Goal: Task Accomplishment & Management: Manage account settings

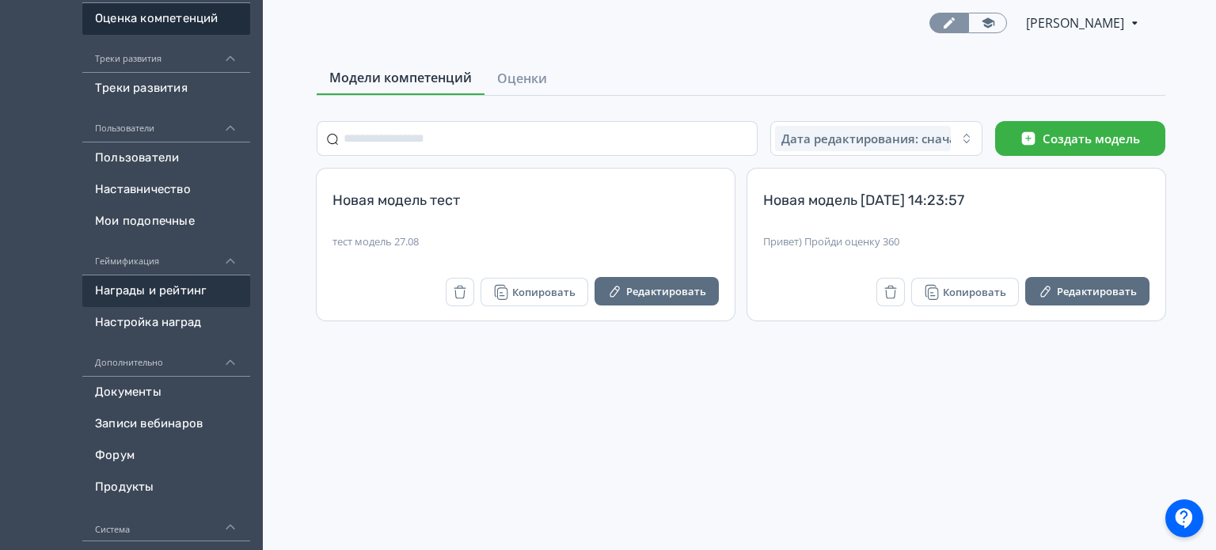
scroll to position [396, 0]
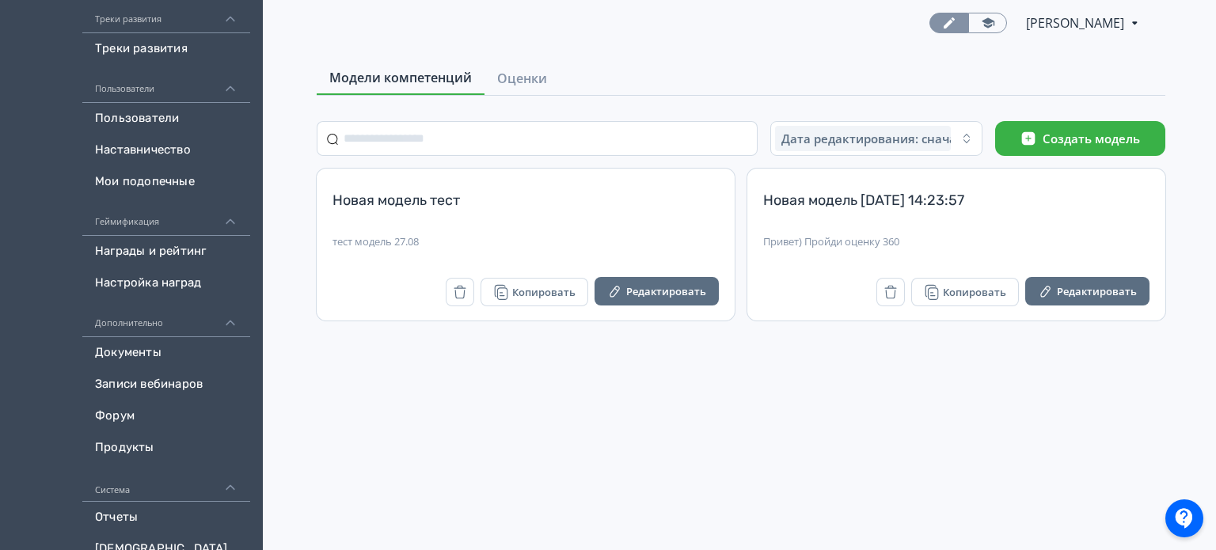
drag, startPoint x: 173, startPoint y: 145, endPoint x: 37, endPoint y: 199, distance: 146.5
click at [37, 199] on div "Создать Обучение Обучение Запланировано Проверка заданий Автоматизация Оценка к…" at bounding box center [131, 137] width 263 height 1066
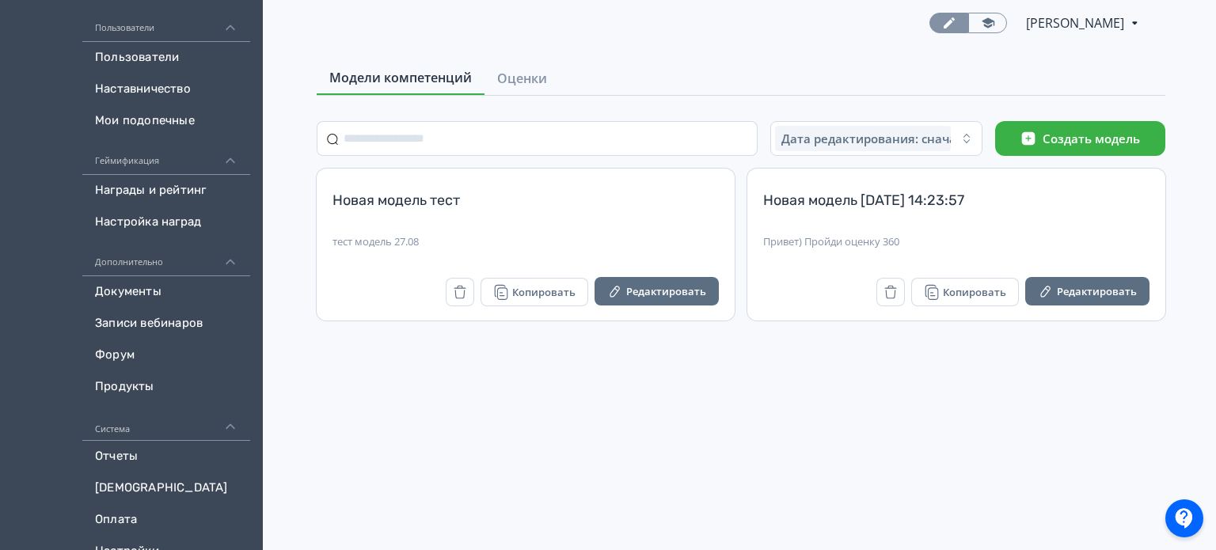
scroll to position [513, 0]
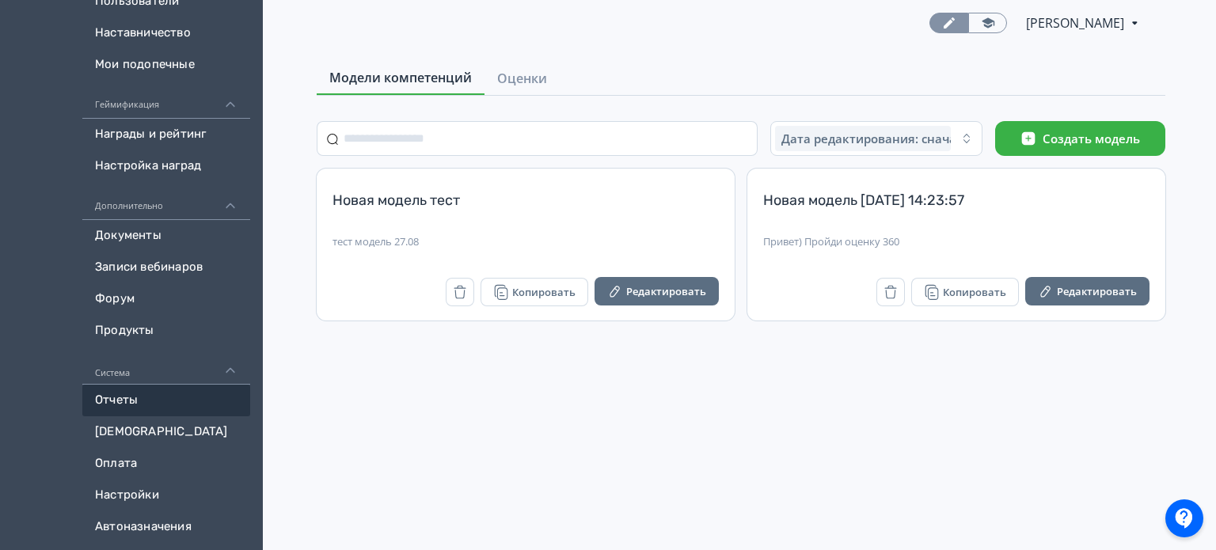
click at [145, 395] on link "Отчеты" at bounding box center [166, 401] width 168 height 32
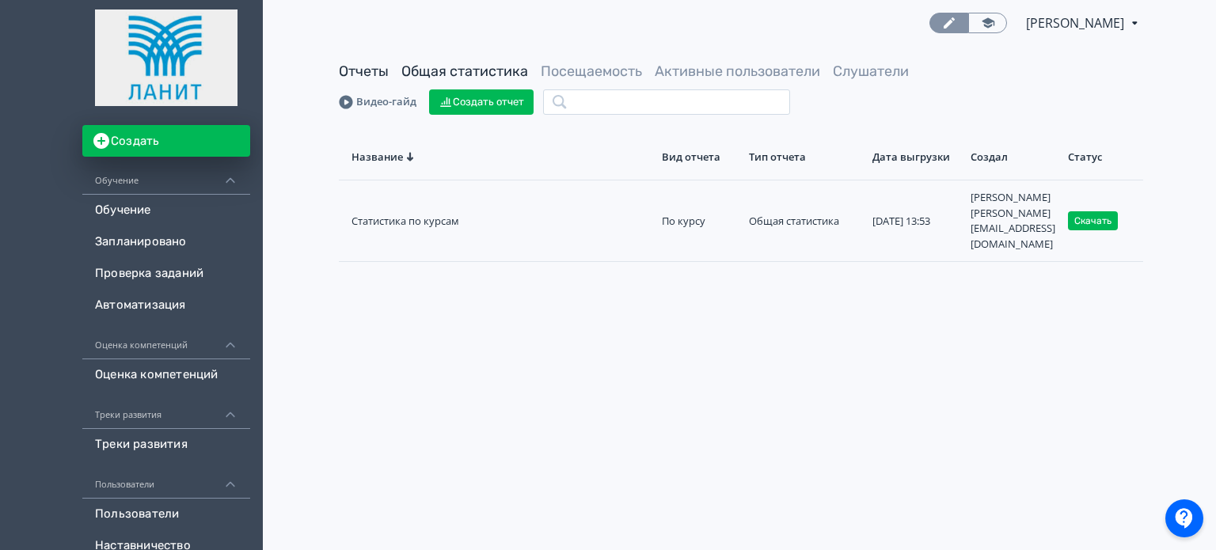
click at [473, 70] on link "Общая статистика" at bounding box center [465, 71] width 127 height 17
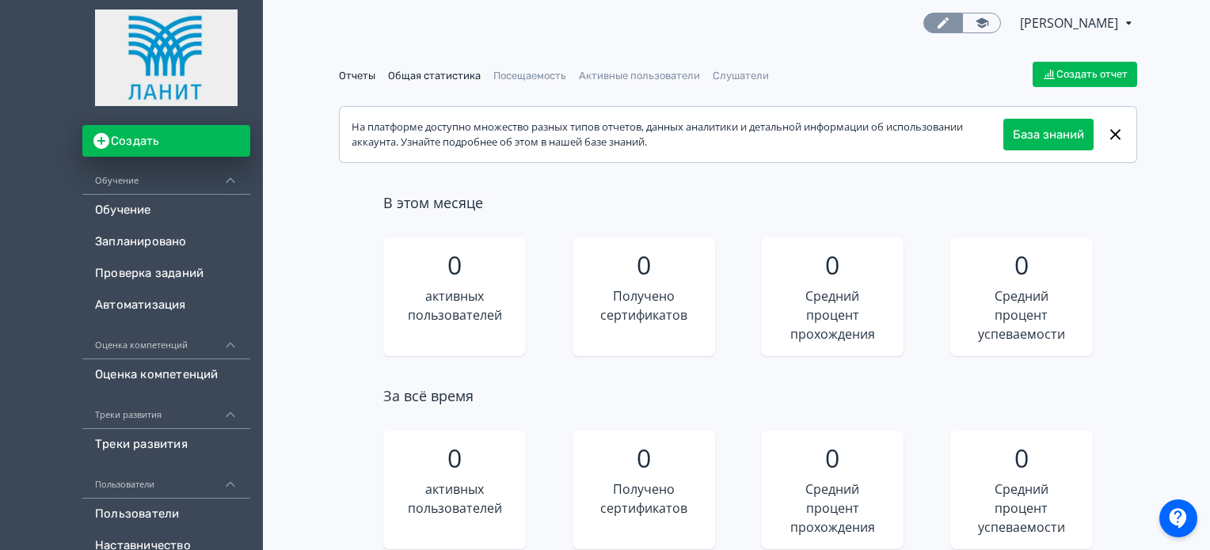
click at [351, 74] on link "Отчеты" at bounding box center [357, 76] width 36 height 12
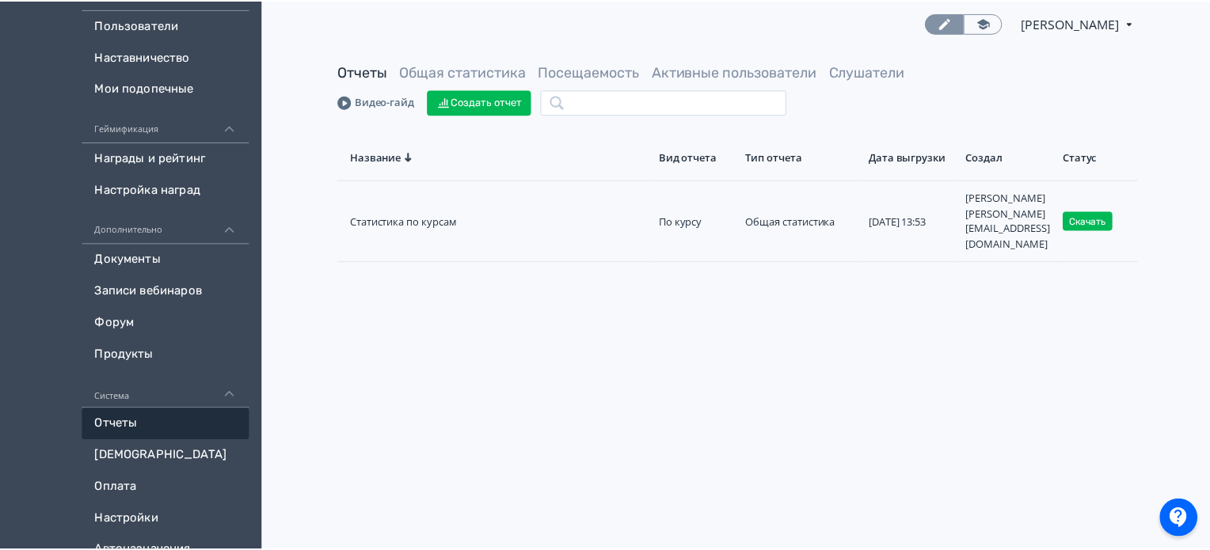
scroll to position [513, 0]
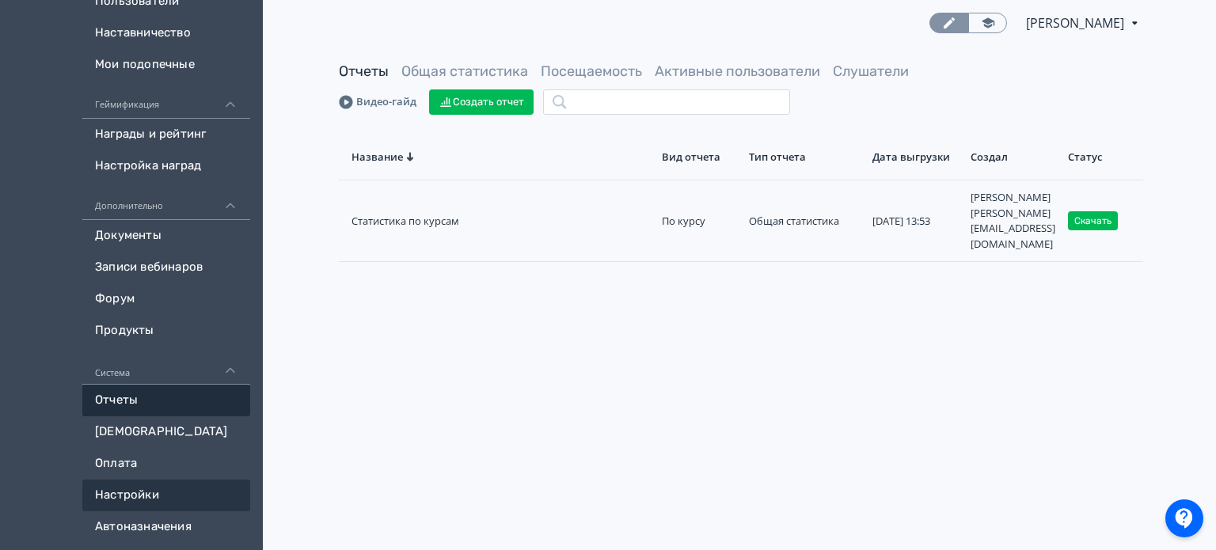
click at [162, 489] on link "Настройки" at bounding box center [166, 496] width 168 height 32
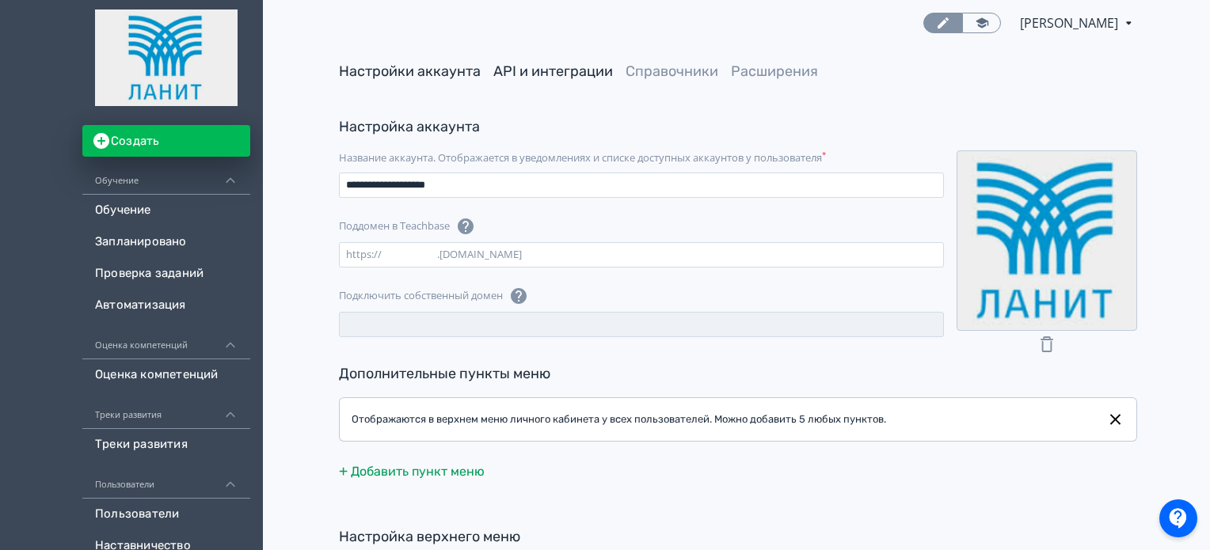
click at [558, 78] on link "API и интеграции" at bounding box center [553, 71] width 120 height 17
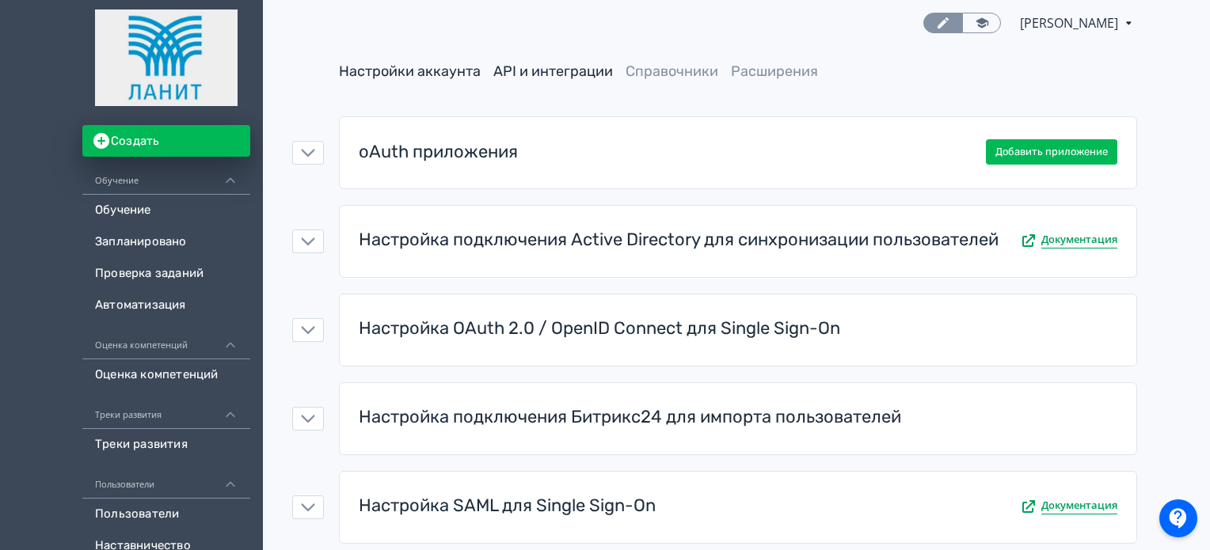
click at [406, 70] on link "Настройки аккаунта" at bounding box center [410, 71] width 142 height 17
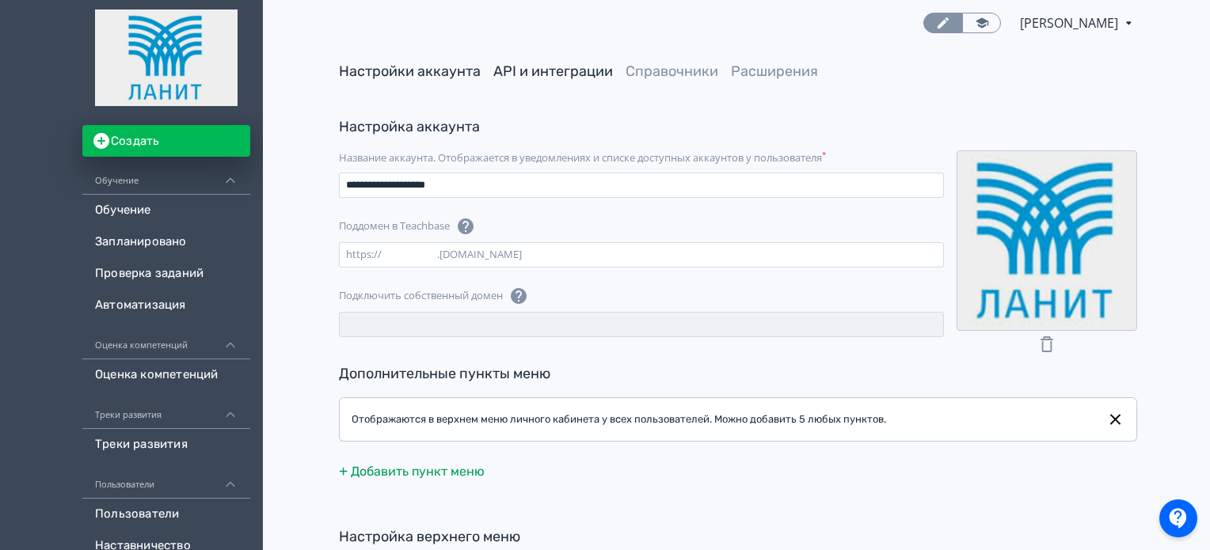
click at [569, 63] on link "API и интеграции" at bounding box center [553, 71] width 120 height 17
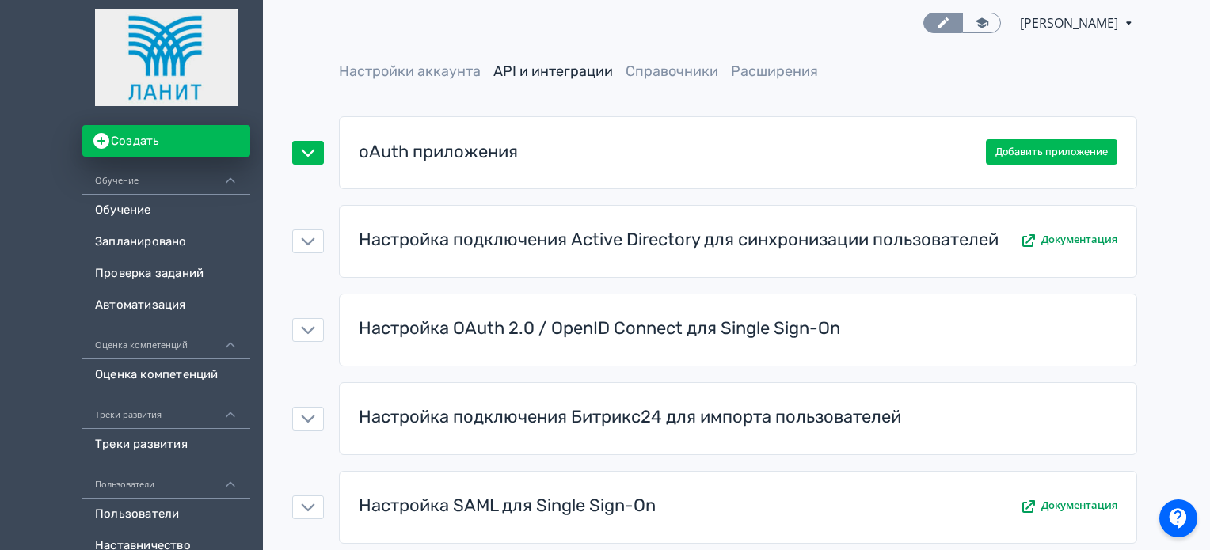
click at [488, 140] on div "oAuth приложения" at bounding box center [438, 152] width 159 height 25
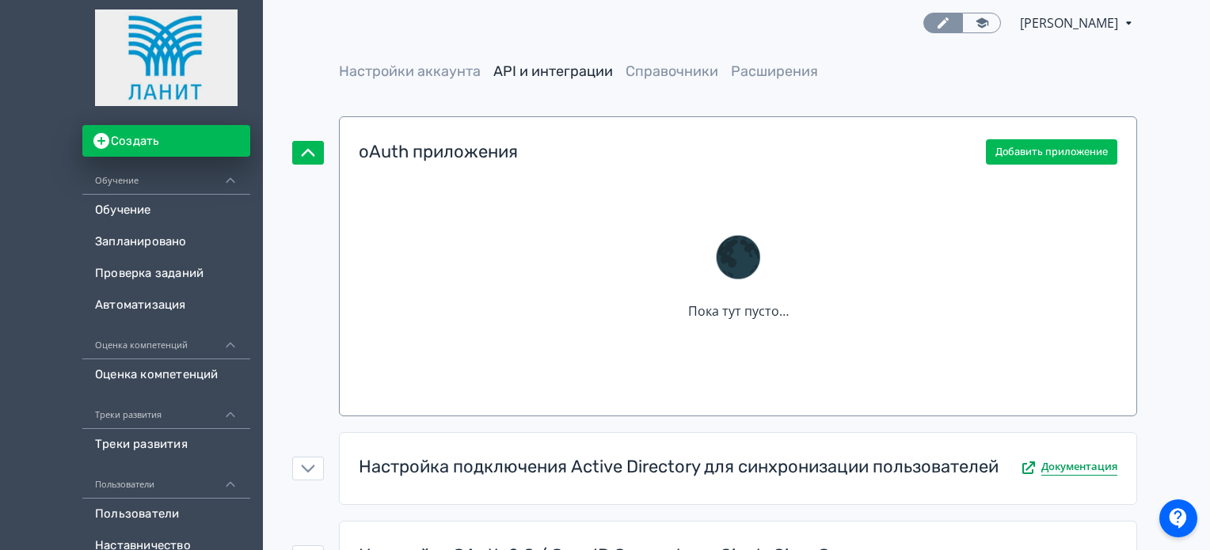
click at [446, 151] on div "oAuth приложения" at bounding box center [438, 152] width 159 height 25
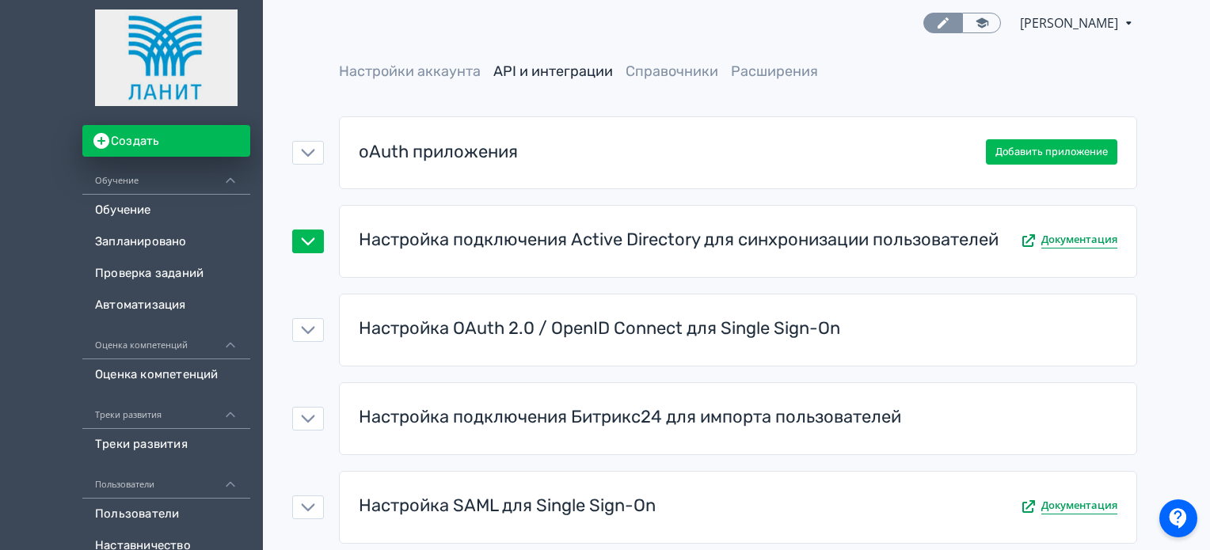
click at [470, 242] on div "Настройка подключения Active Directory для синхронизации пользователей" at bounding box center [679, 240] width 640 height 25
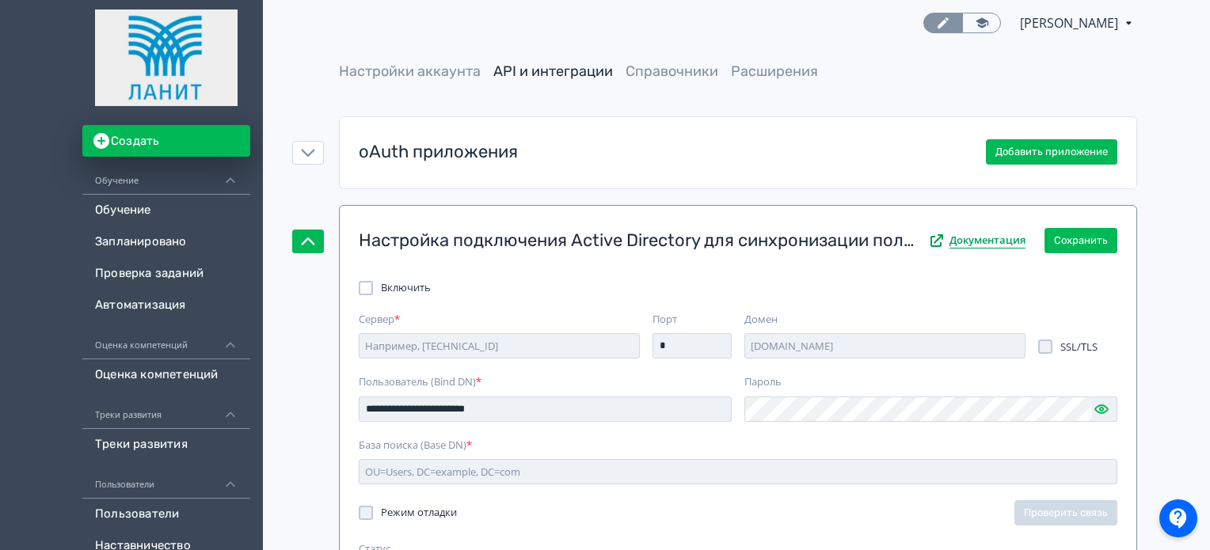
click at [545, 239] on div "Настройка подключения Active Directory для синхронизации пользователей" at bounding box center [637, 241] width 556 height 25
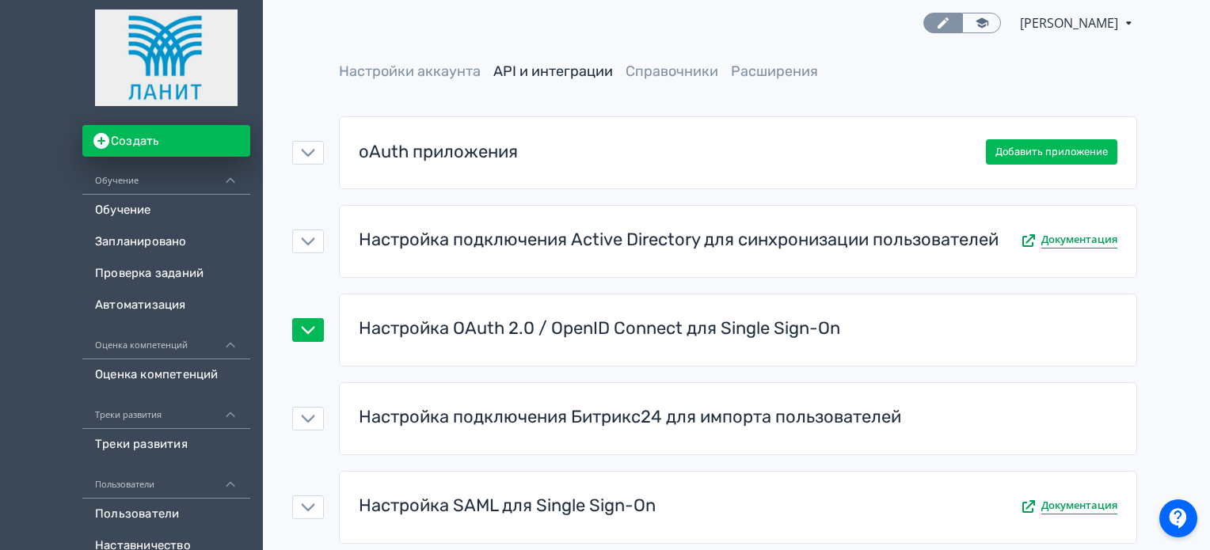
click at [615, 329] on div "Настройка OAuth 2.0 / OpenID Connect для Single Sign-On" at bounding box center [600, 329] width 482 height 25
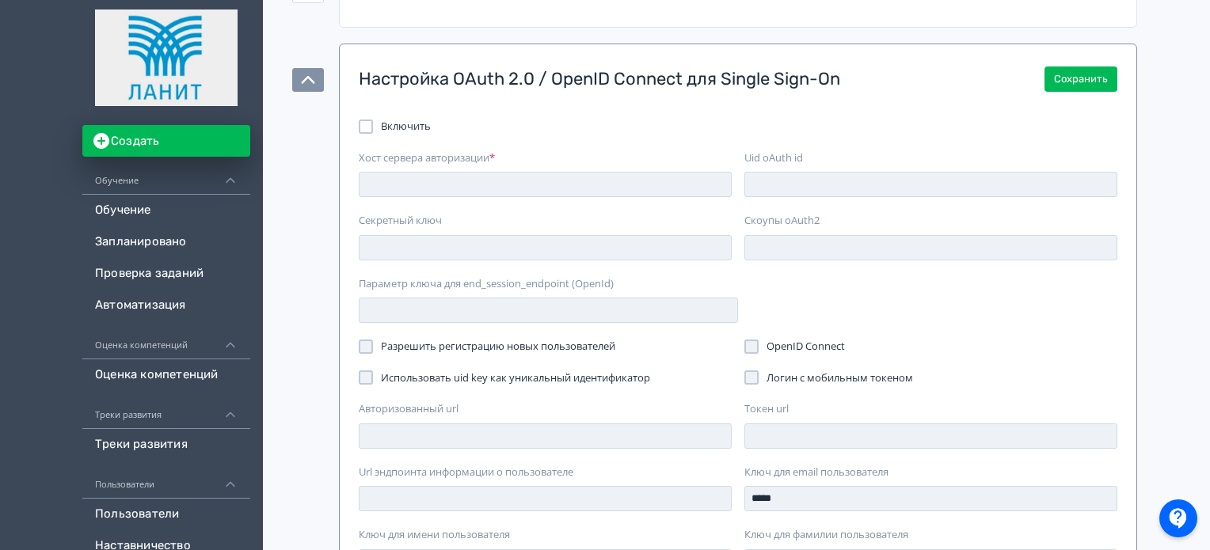
scroll to position [158, 0]
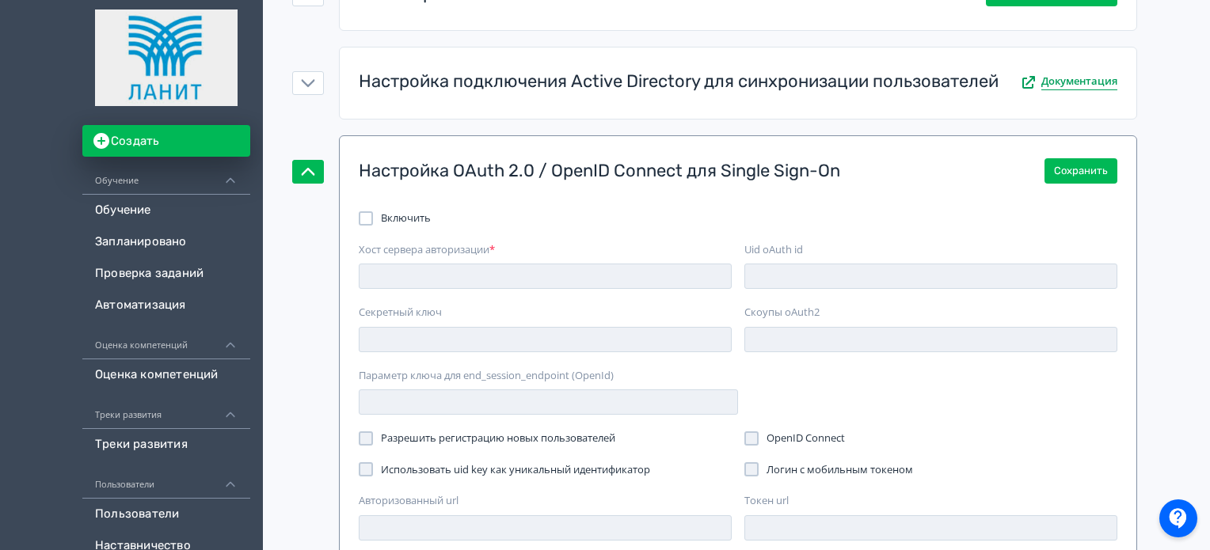
click at [567, 166] on div "Настройка OAuth 2.0 / OpenID Connect для Single Sign-On" at bounding box center [600, 171] width 482 height 25
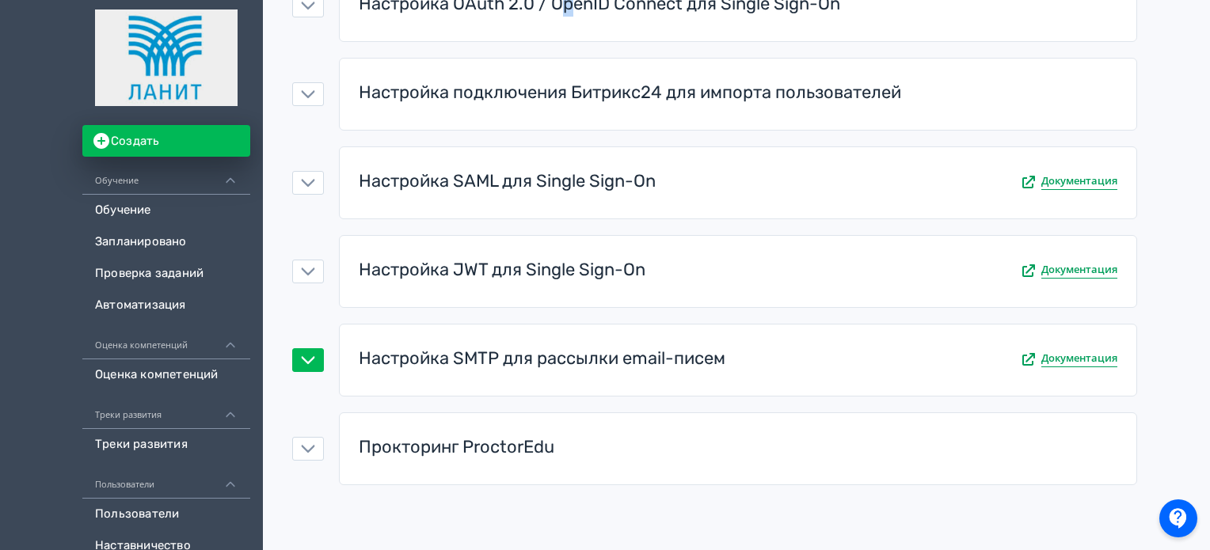
scroll to position [326, 0]
click at [552, 345] on div "Настройка SMTP для рассылки email-писем" at bounding box center [542, 357] width 367 height 25
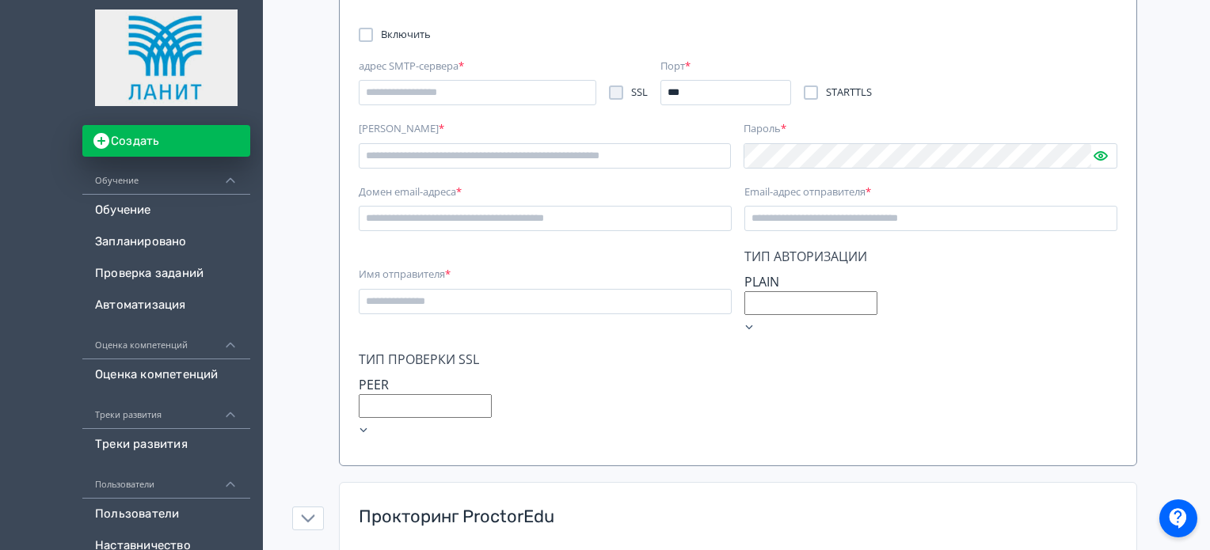
scroll to position [699, 0]
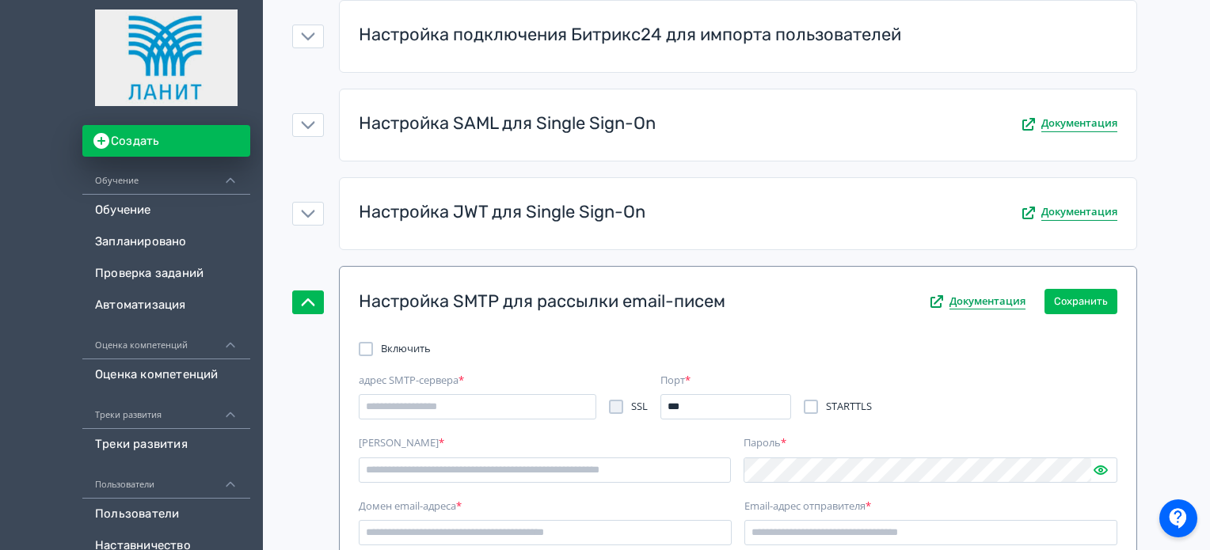
click at [558, 290] on div "Настройка SMTP для рассылки email-писем" at bounding box center [542, 302] width 367 height 25
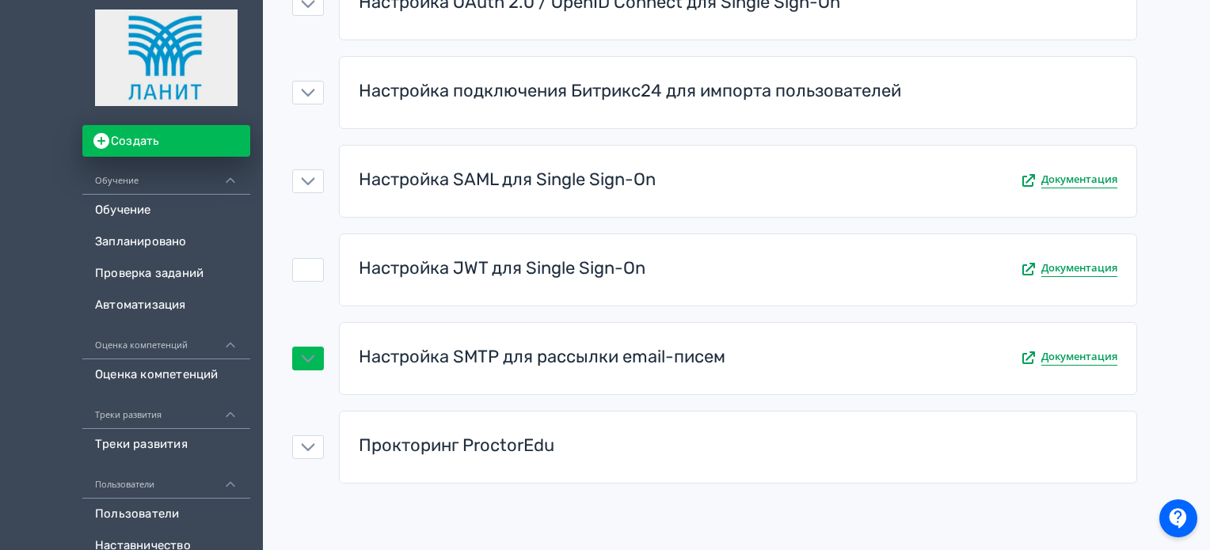
scroll to position [0, 0]
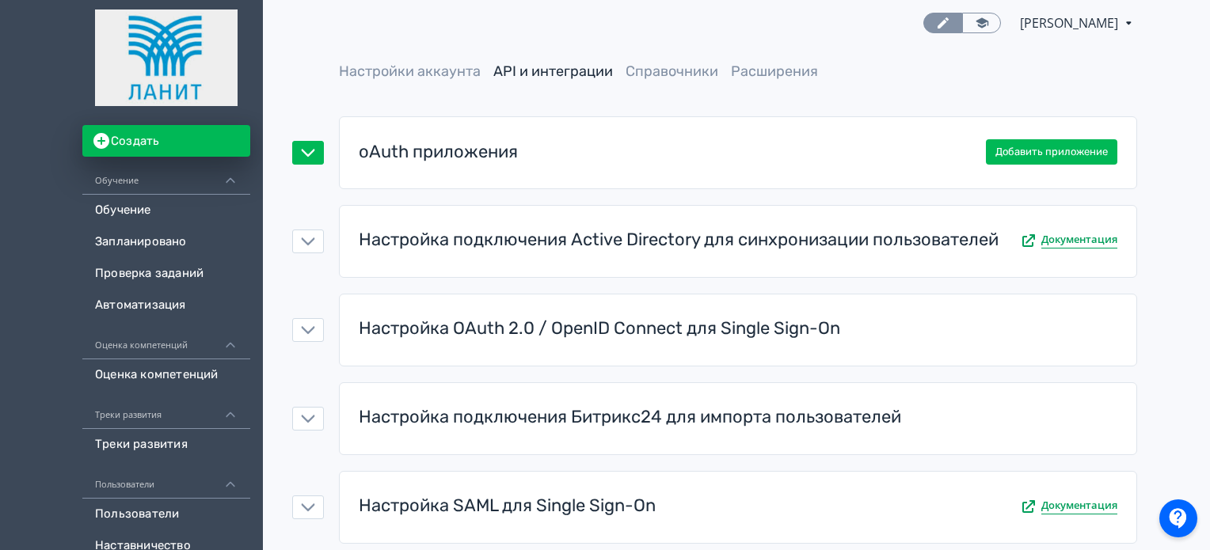
click at [494, 142] on div "oAuth приложения" at bounding box center [438, 152] width 159 height 25
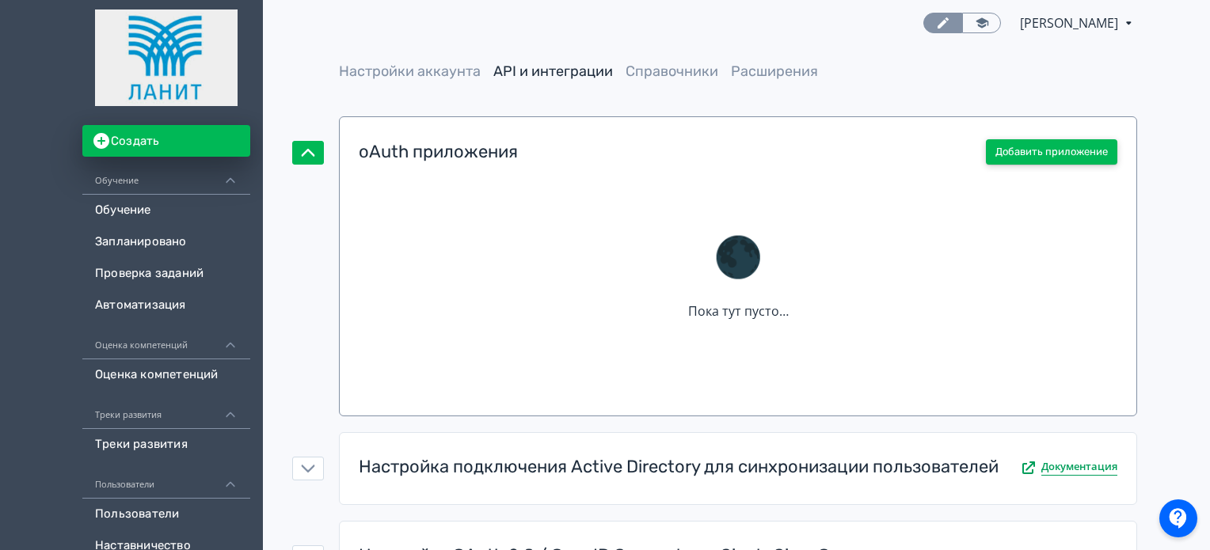
click at [1052, 147] on button "Добавить приложение" at bounding box center [1051, 151] width 131 height 25
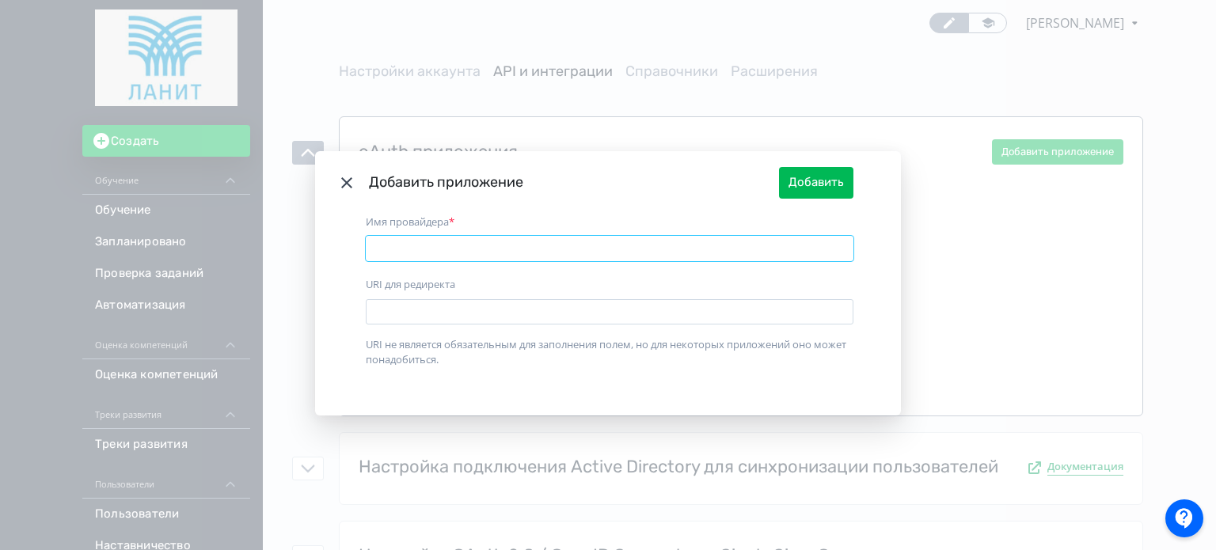
click at [418, 236] on input "Имя провайдера" at bounding box center [610, 248] width 488 height 25
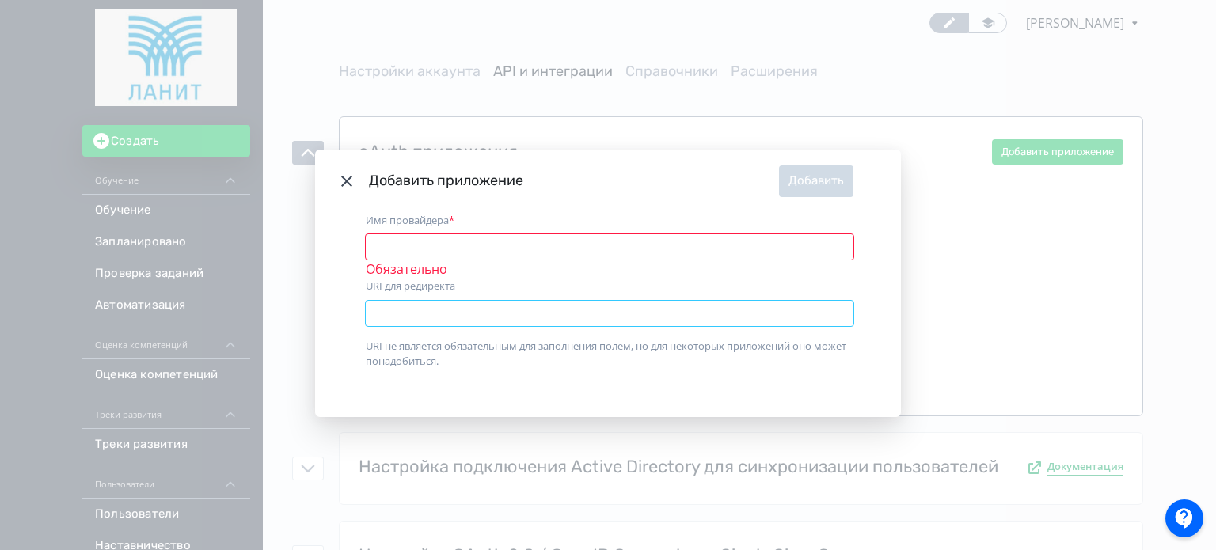
click at [378, 303] on input "URI для редиректа" at bounding box center [610, 313] width 488 height 25
click at [446, 315] on input "URI для редиректа" at bounding box center [610, 313] width 488 height 25
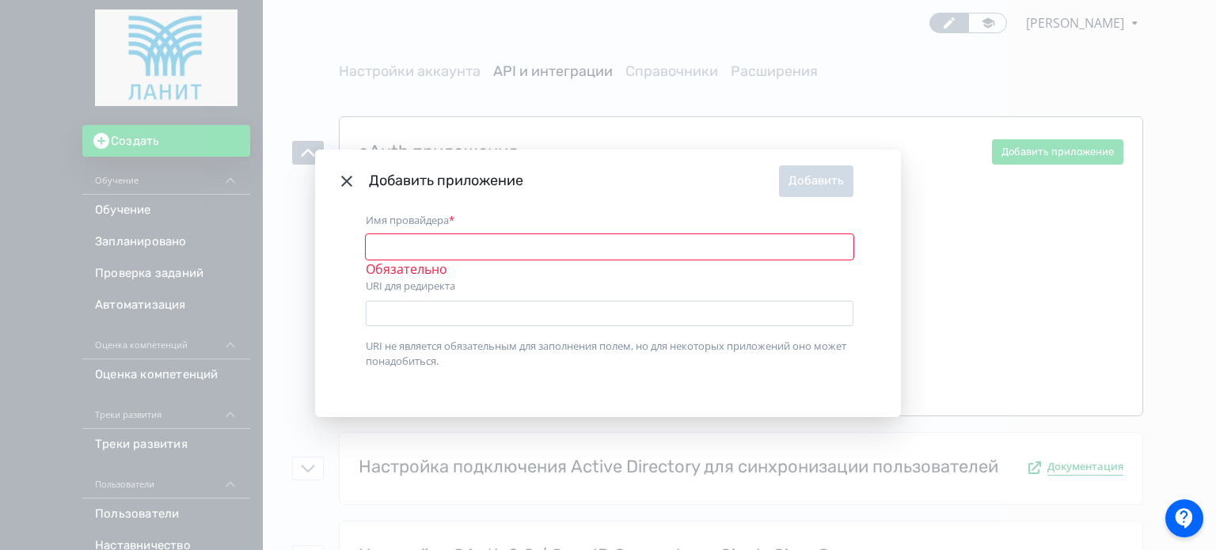
click at [469, 277] on div "Имя провайдера Обязательно URI для редиректа URI не является обязательным для з…" at bounding box center [608, 315] width 586 height 204
click at [475, 237] on input "Имя провайдера" at bounding box center [610, 246] width 488 height 25
click at [447, 238] on input "Имя провайдера" at bounding box center [610, 246] width 488 height 25
click at [474, 241] on input "Имя провайдера" at bounding box center [610, 246] width 488 height 25
click at [526, 245] on input "Имя провайдера" at bounding box center [610, 246] width 488 height 25
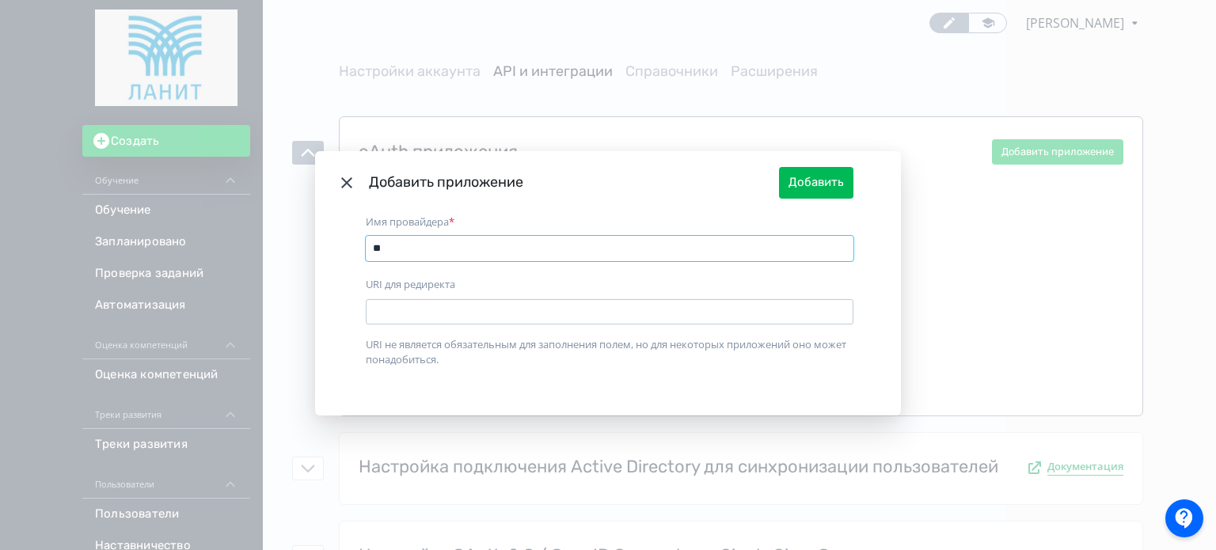
type input "**"
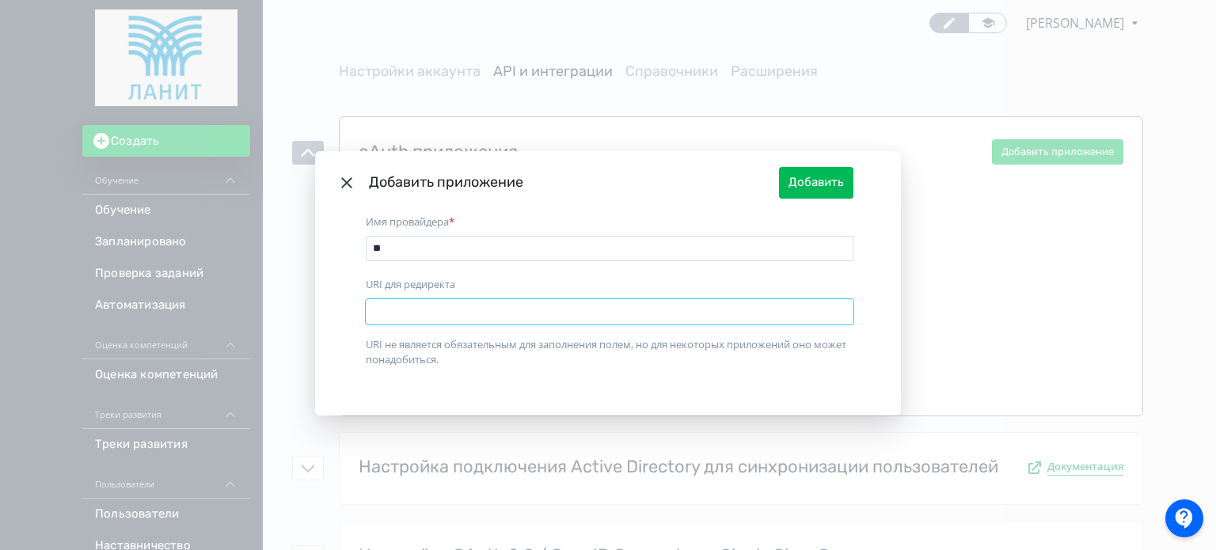
click at [450, 318] on input "URI для редиректа" at bounding box center [610, 311] width 488 height 25
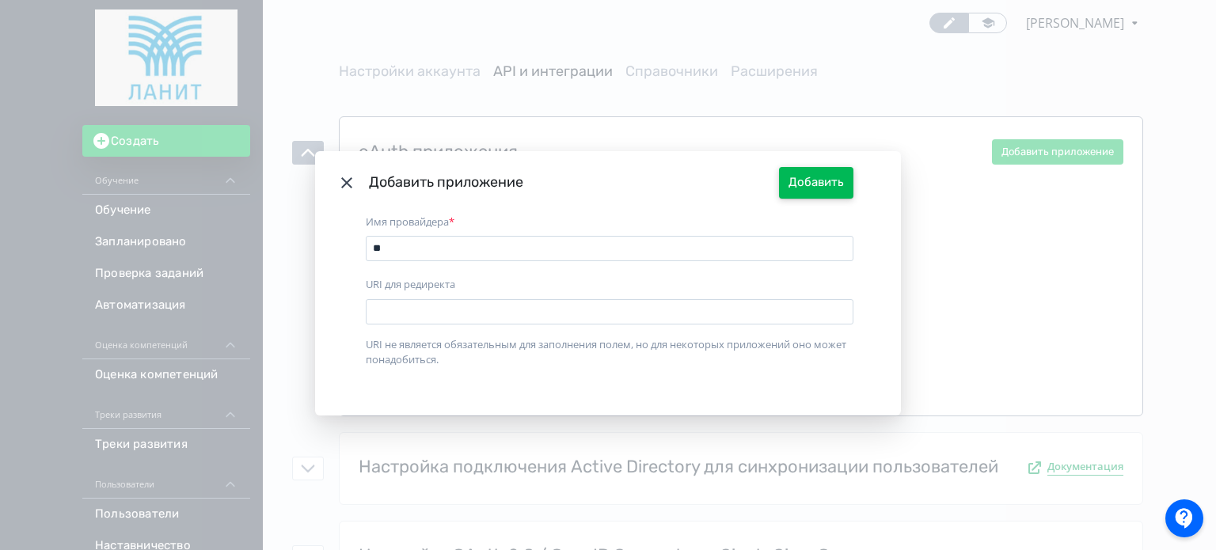
click at [801, 184] on button "Добавить" at bounding box center [816, 183] width 74 height 32
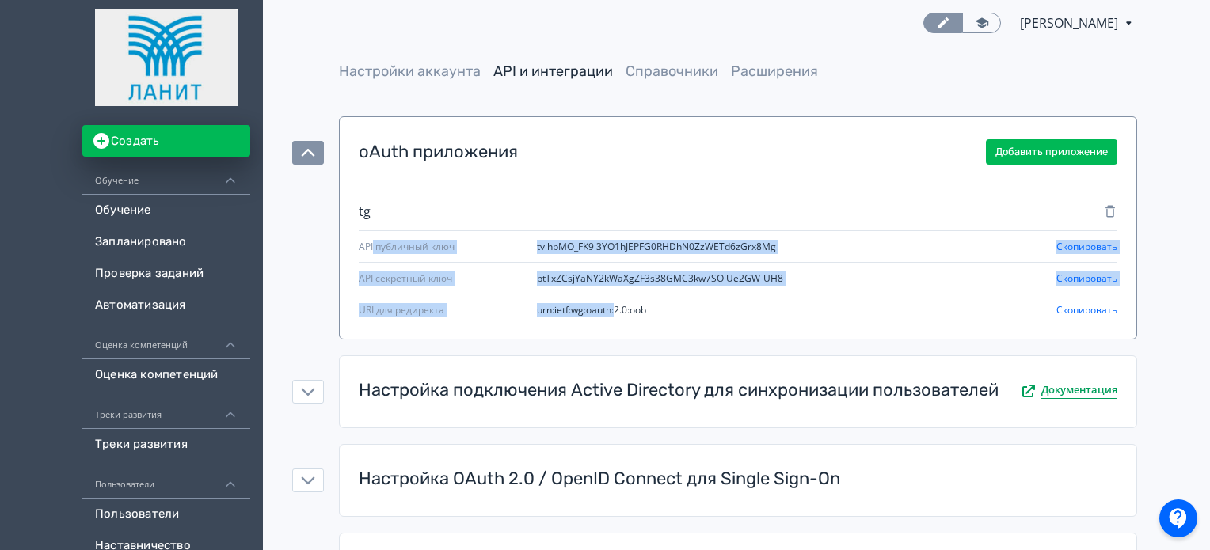
drag, startPoint x: 374, startPoint y: 249, endPoint x: 618, endPoint y: 305, distance: 250.3
click at [618, 305] on li "tg API публичный ключ tvlhpMO_FK9l3YO1hJEPFG0RHDhN0ZzWETd6zGrx8Mg Скопировать A…" at bounding box center [738, 259] width 759 height 135
click at [625, 258] on div "API публичный ключ tvlhpMO_FK9l3YO1hJEPFG0RHDhN0ZzWETd6zGrx8Mg Скопировать" at bounding box center [738, 247] width 759 height 32
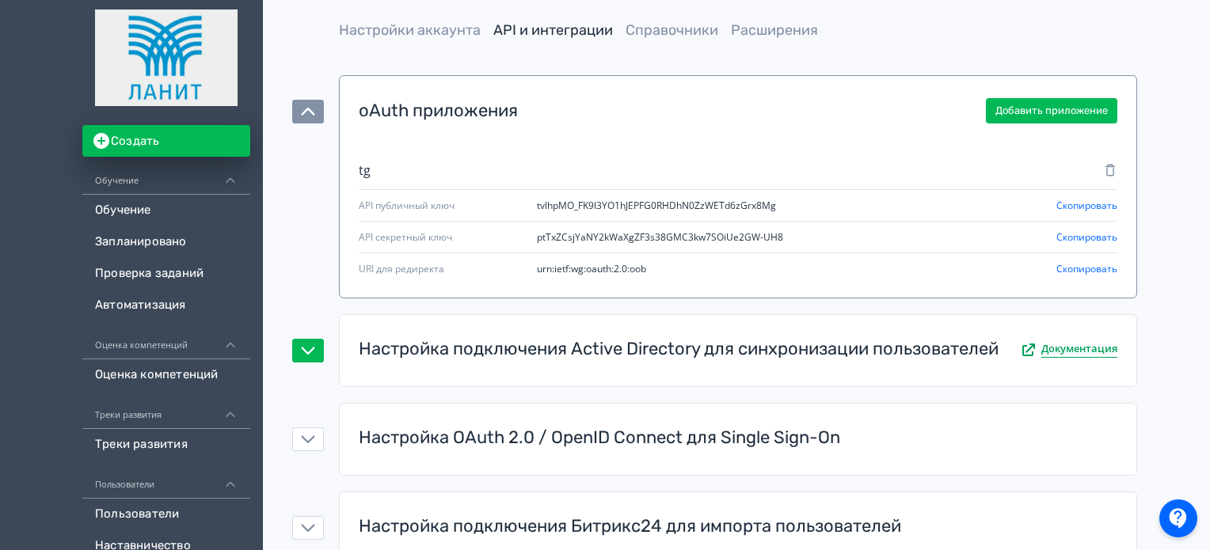
scroll to position [79, 0]
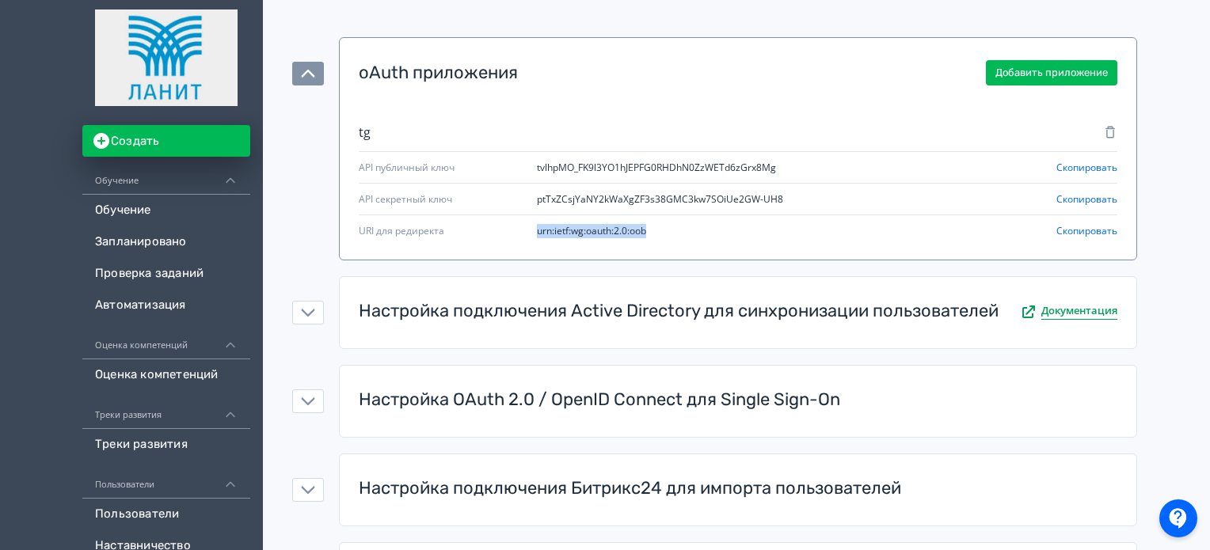
drag, startPoint x: 536, startPoint y: 233, endPoint x: 658, endPoint y: 235, distance: 122.0
click at [658, 235] on div "URI для редиректа urn:ietf:wg:oauth:2.0:oob Скопировать" at bounding box center [738, 231] width 759 height 32
click at [626, 225] on span "urn:ietf:wg:oauth:2.0:oob" at bounding box center [591, 231] width 109 height 14
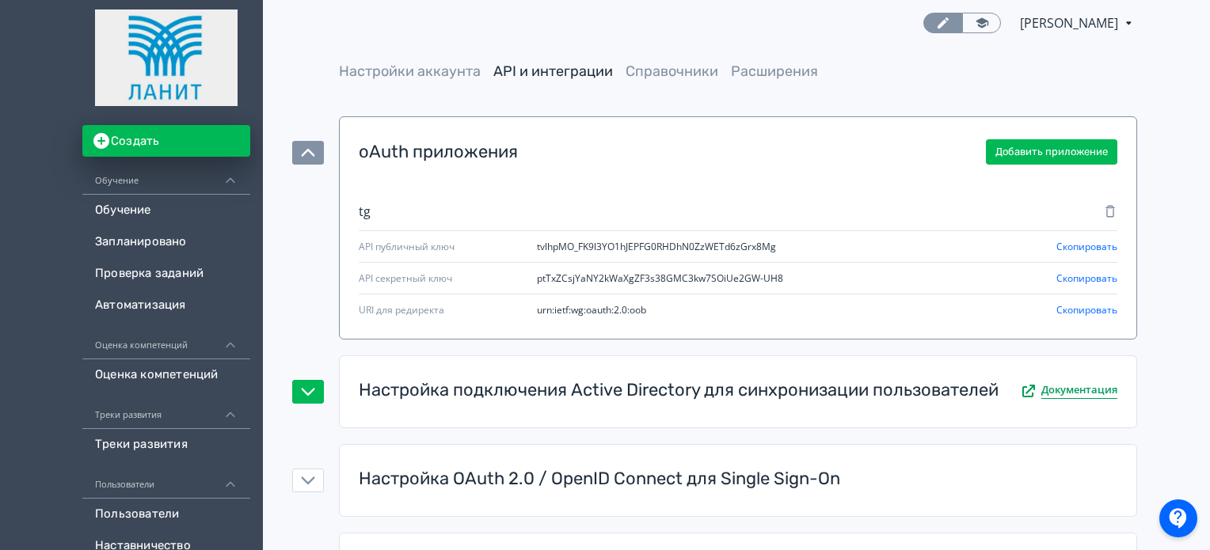
scroll to position [158, 0]
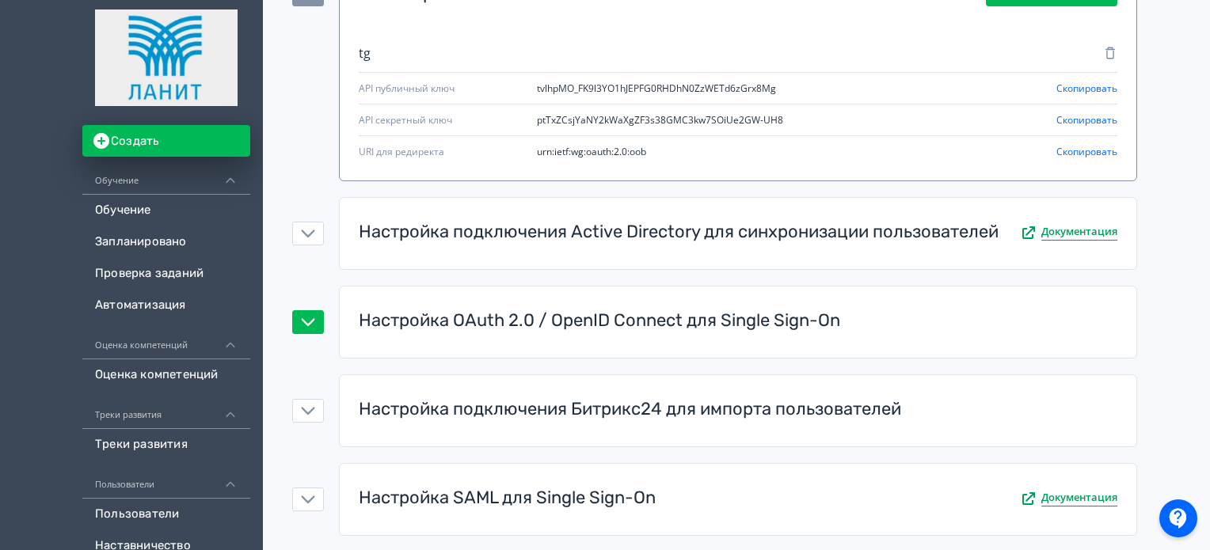
click at [645, 319] on div "Настройка OAuth 2.0 / OpenID Connect для Single Sign-On" at bounding box center [600, 321] width 482 height 25
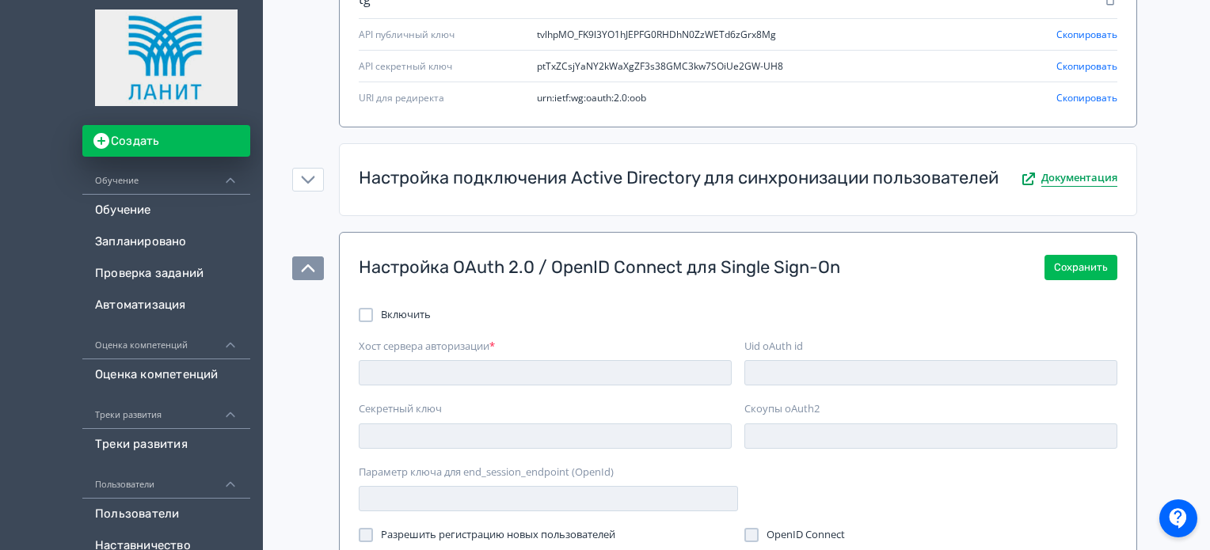
scroll to position [317, 0]
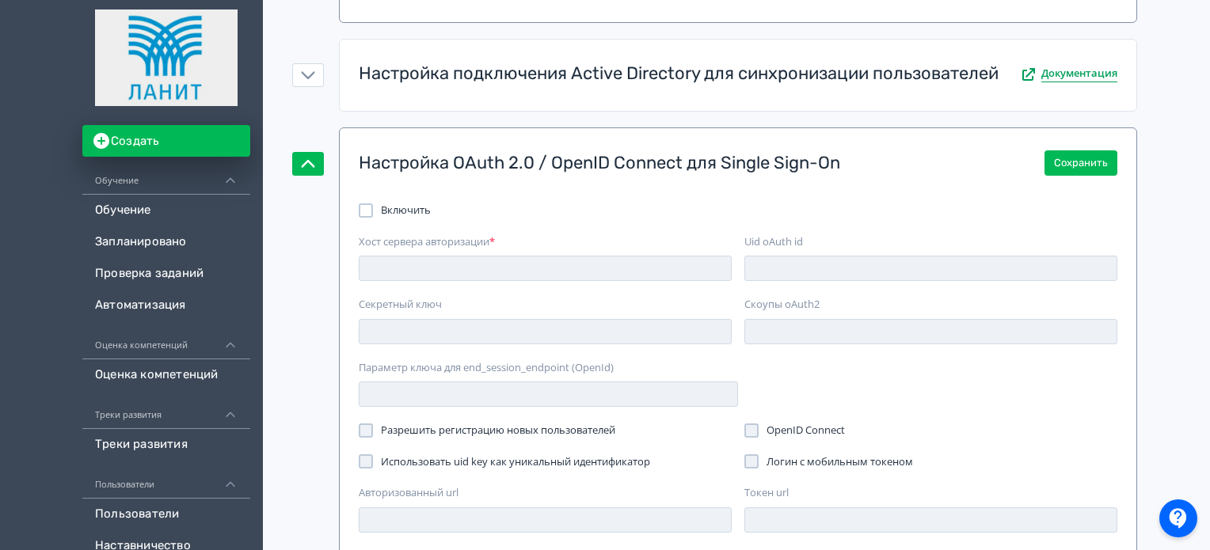
click at [713, 162] on div "Настройка OAuth 2.0 / OpenID Connect для Single Sign-On" at bounding box center [600, 163] width 482 height 25
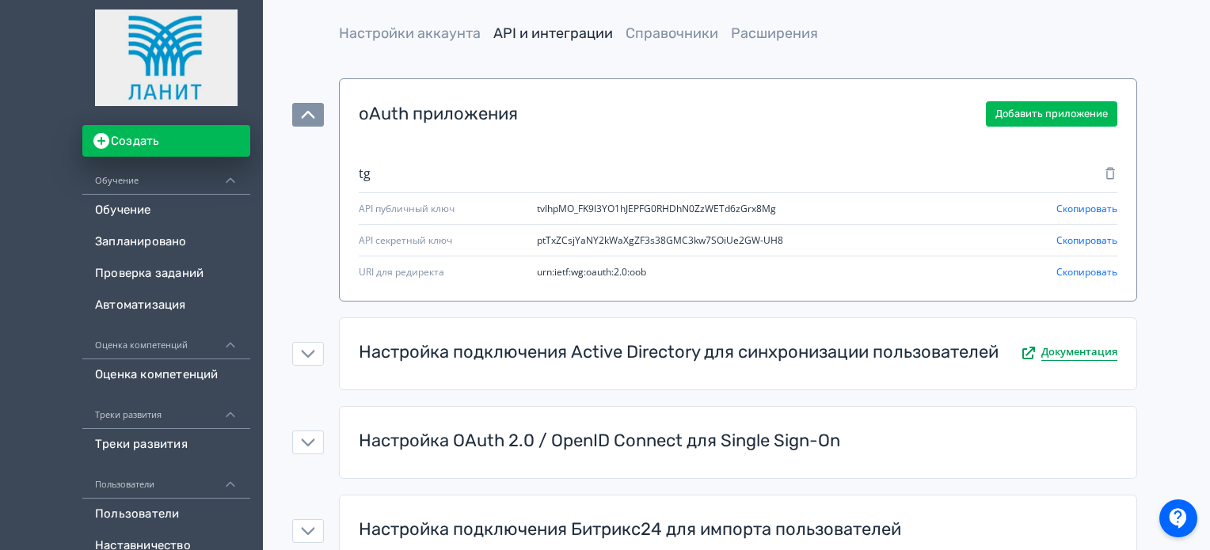
scroll to position [0, 0]
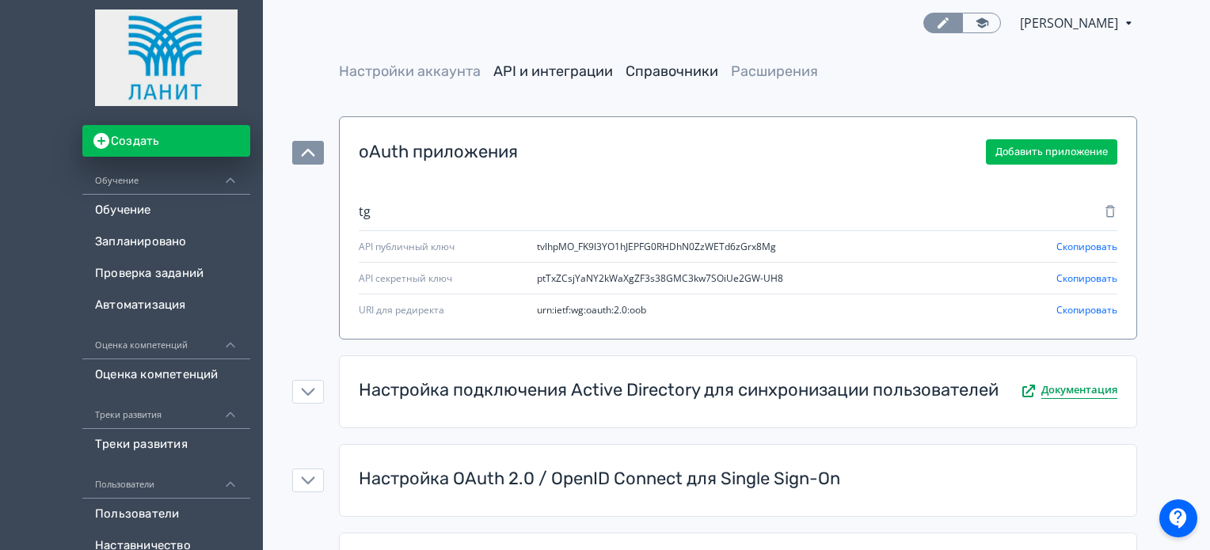
click at [668, 68] on link "Справочники" at bounding box center [672, 71] width 93 height 17
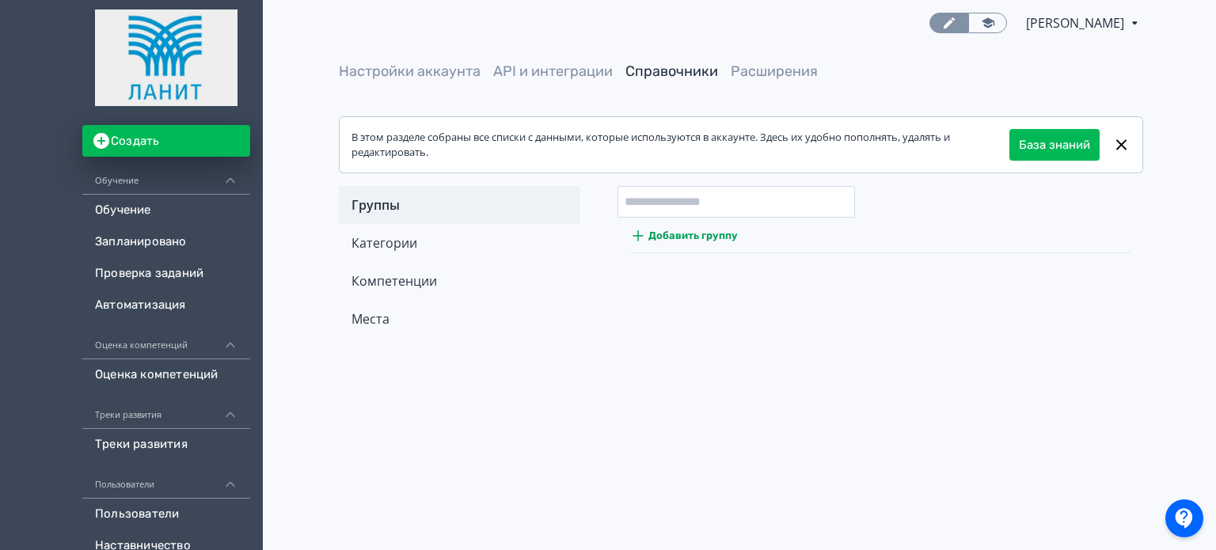
click at [402, 283] on div "Компетенции" at bounding box center [459, 281] width 241 height 38
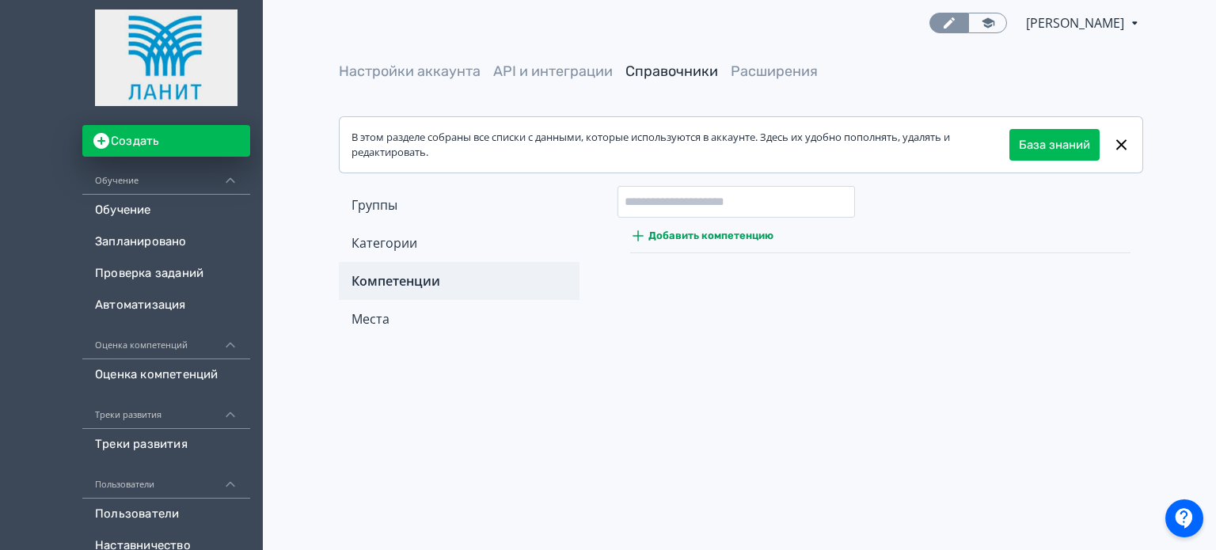
click at [384, 318] on div "Места" at bounding box center [459, 319] width 241 height 38
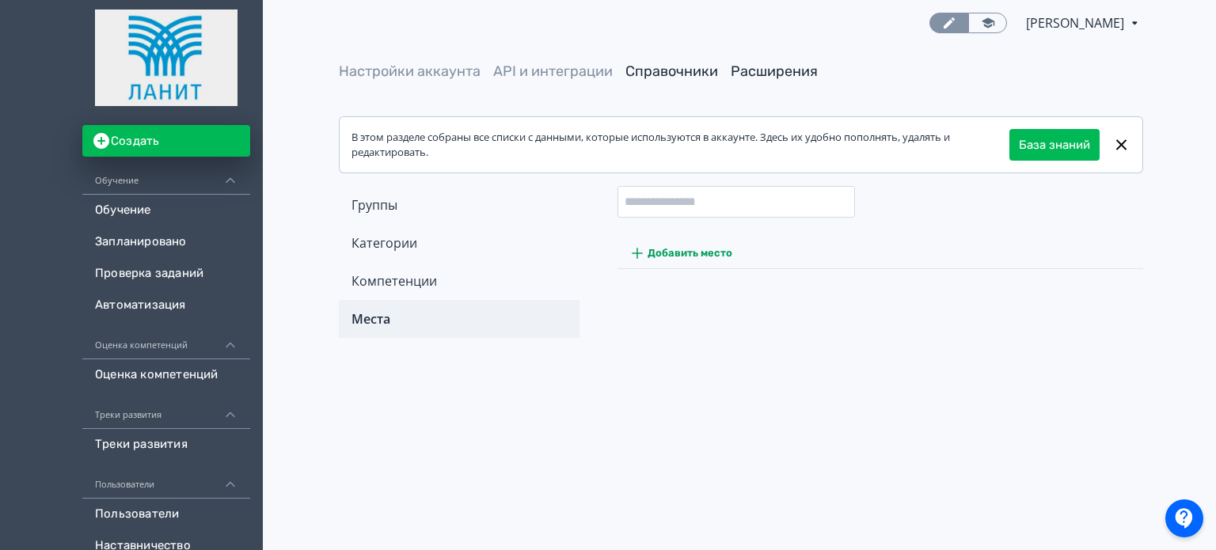
click at [792, 72] on link "Расширения" at bounding box center [774, 71] width 87 height 17
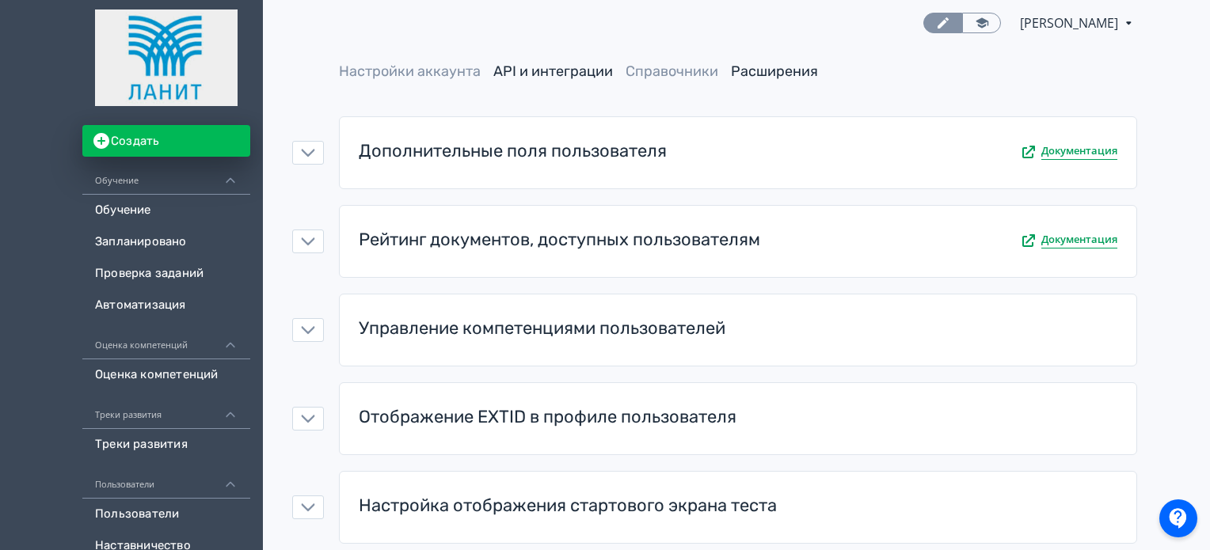
click at [562, 70] on link "API и интеграции" at bounding box center [553, 71] width 120 height 17
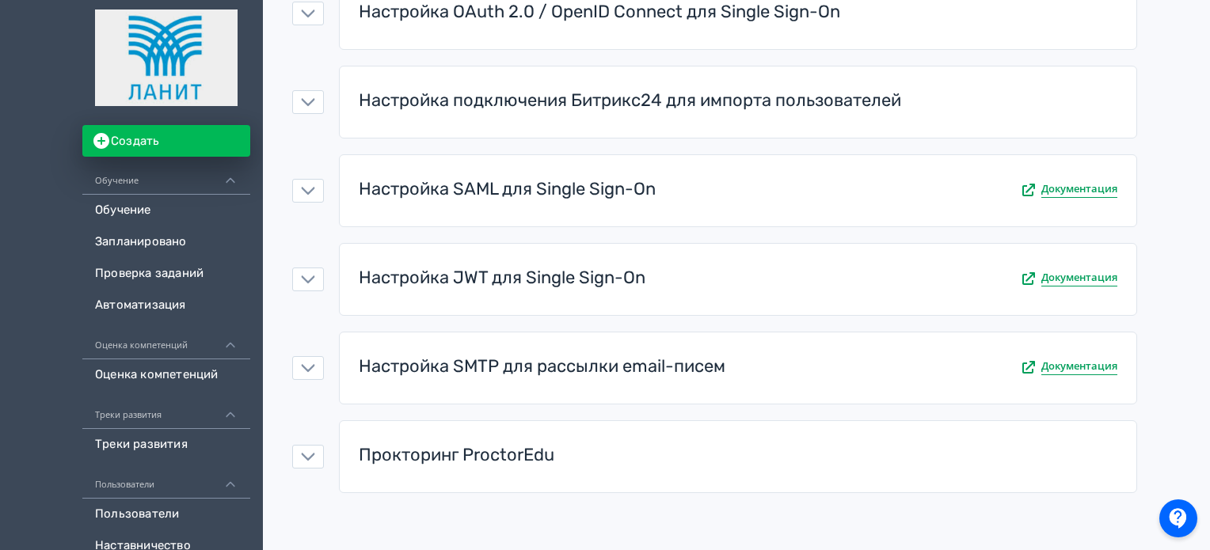
scroll to position [326, 0]
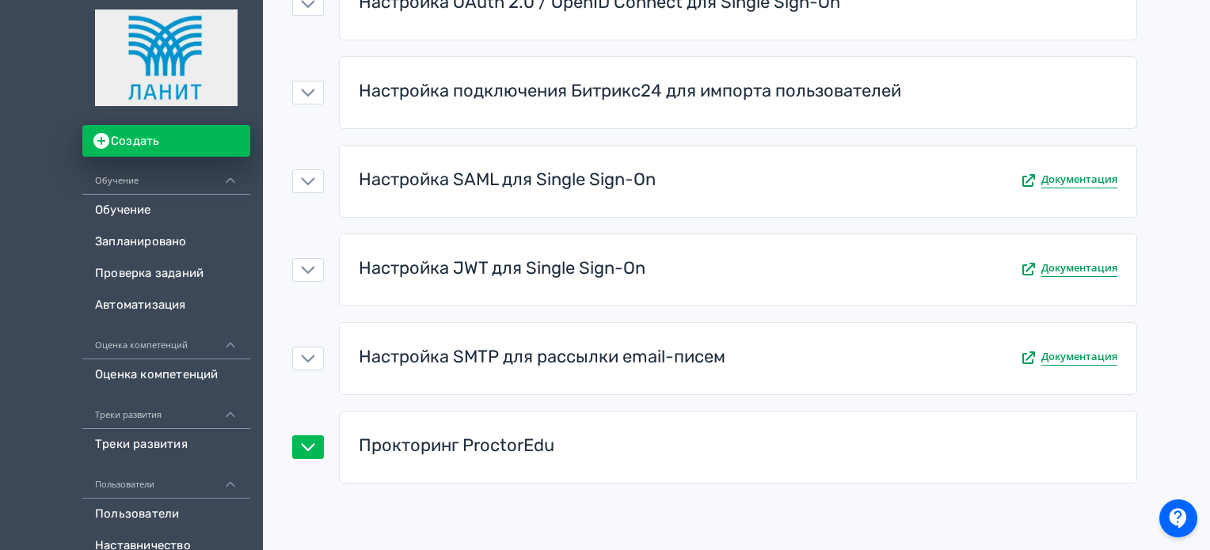
click at [493, 451] on div "Прокторинг ProctorEdu" at bounding box center [457, 446] width 196 height 25
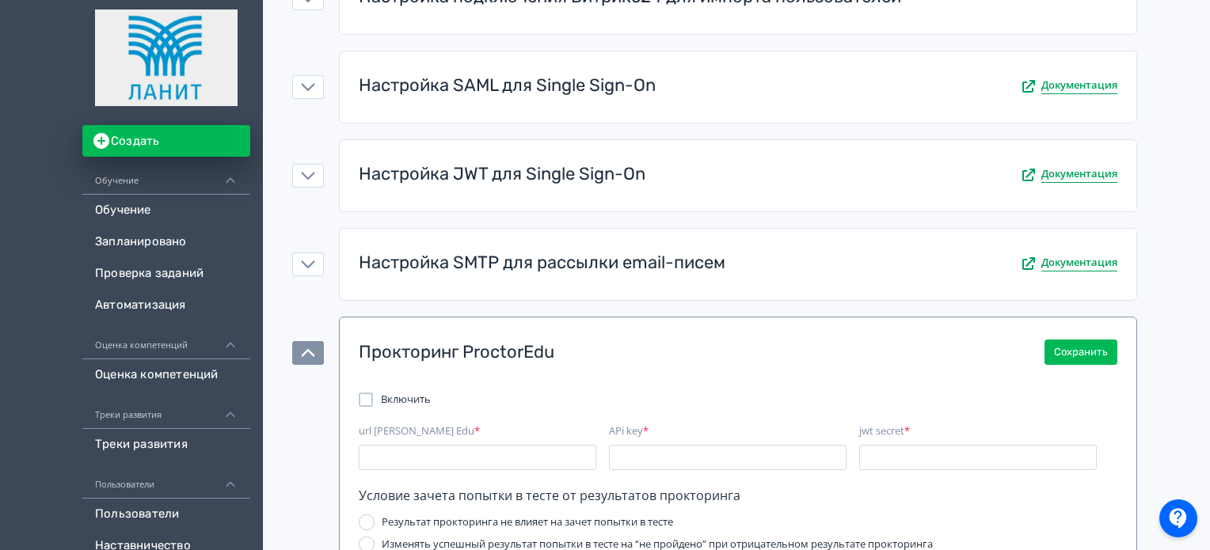
scroll to position [503, 0]
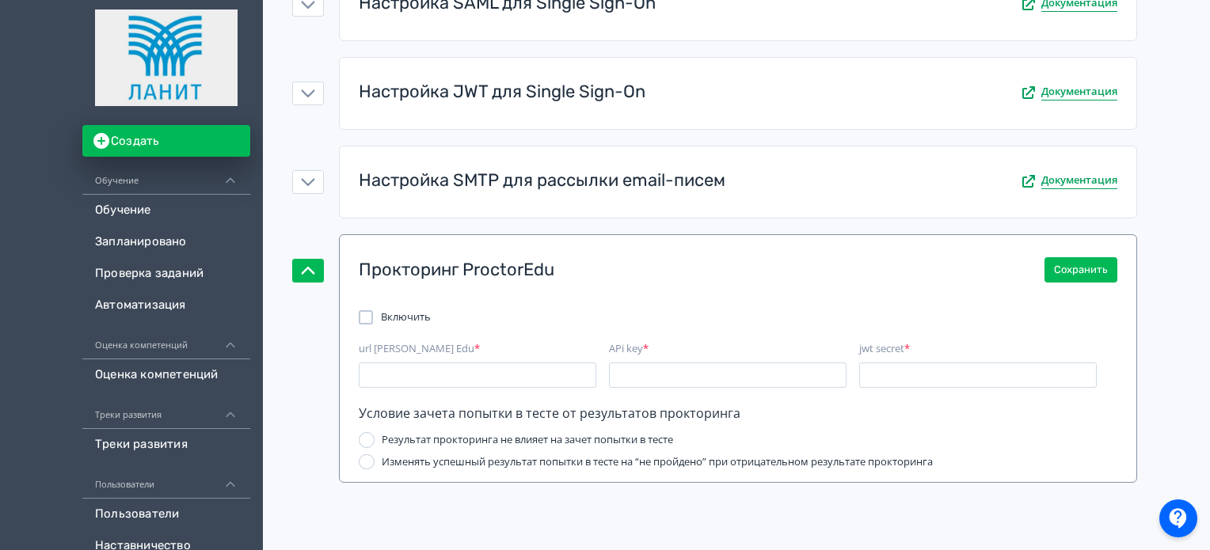
click at [541, 270] on div "Прокторинг ProctorEdu" at bounding box center [457, 270] width 196 height 25
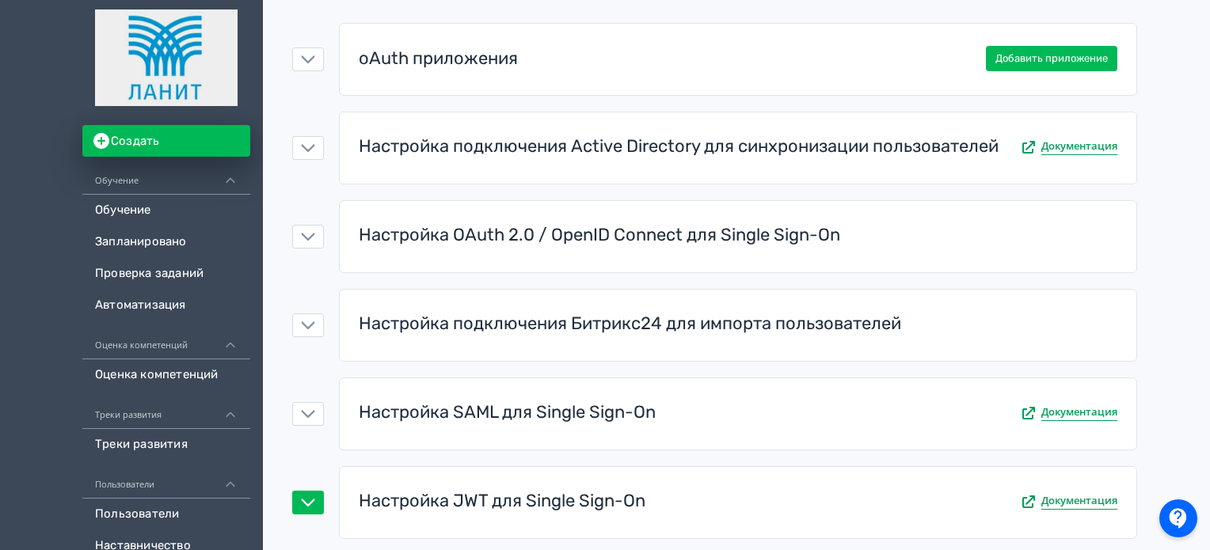
scroll to position [0, 0]
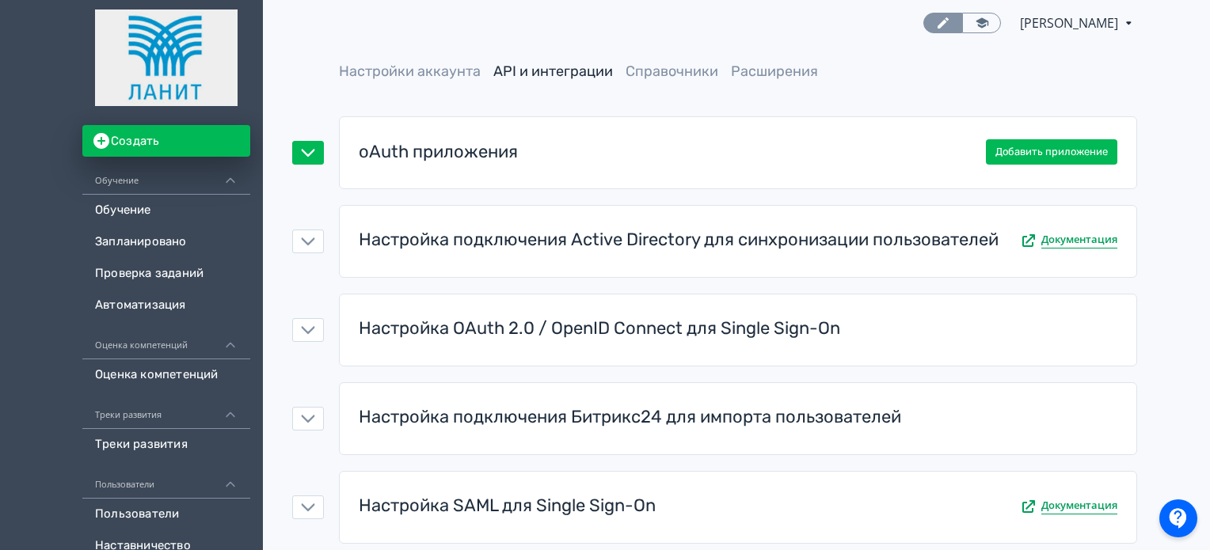
click at [551, 158] on div "oAuth приложения Добавить приложение" at bounding box center [737, 154] width 771 height 48
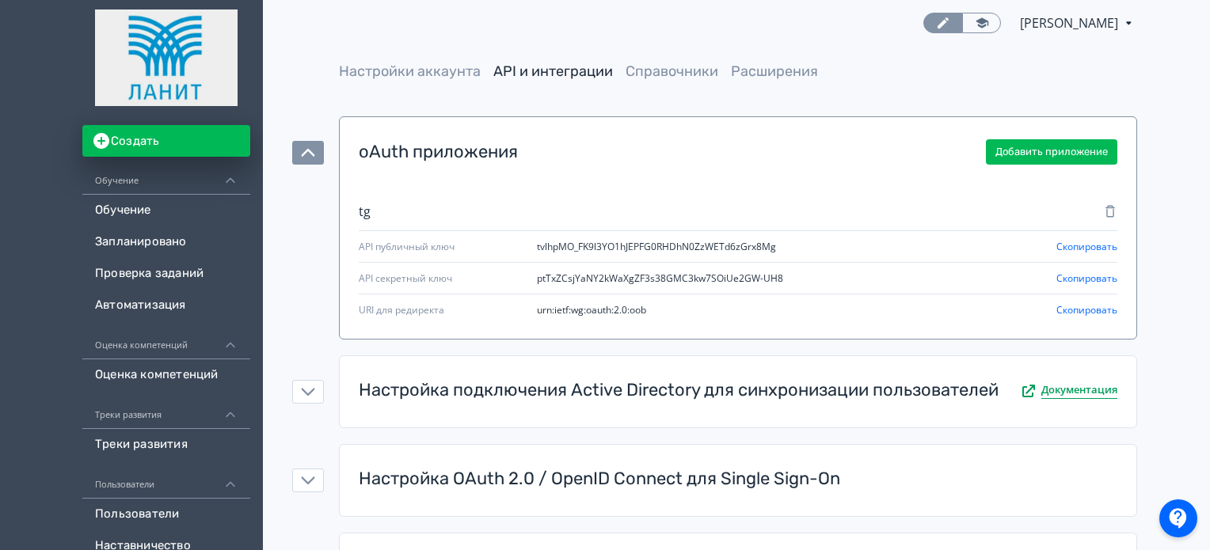
click at [1110, 208] on icon "button" at bounding box center [1110, 211] width 14 height 14
click at [627, 240] on span "tvlhpMO_FK9l3YO1hJEPFG0RHDhN0ZzWETd6zGrx8Mg" at bounding box center [656, 247] width 239 height 14
click at [649, 276] on span "ptTxZCsjYaNY2kWaXgZF3s38GMC3kw7SOiUe2GW-UH8" at bounding box center [660, 279] width 246 height 14
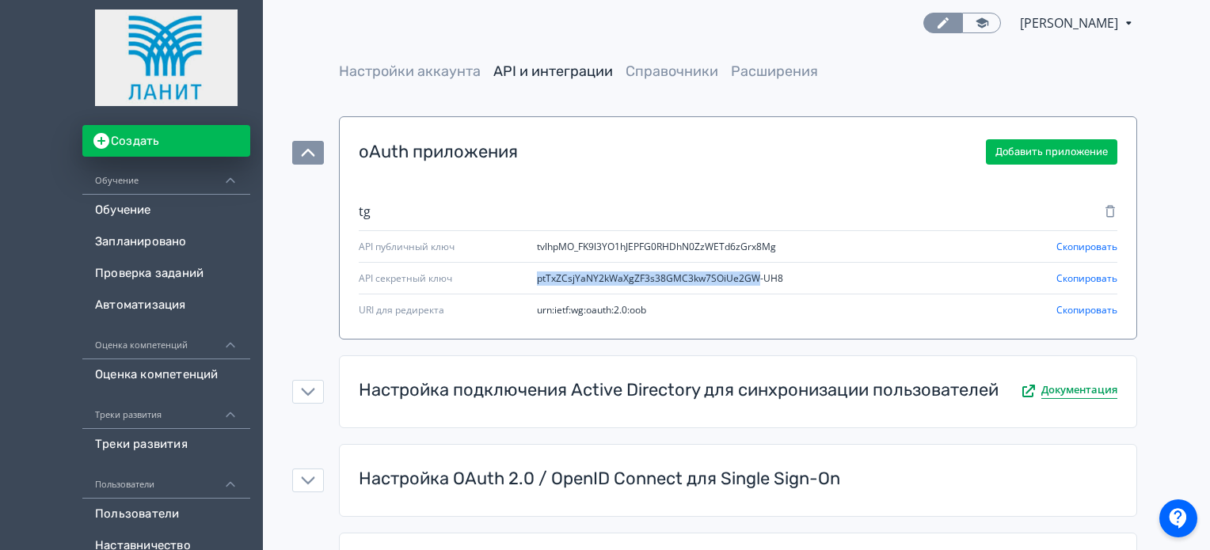
click at [649, 276] on span "ptTxZCsjYaNY2kWaXgZF3s38GMC3kw7SOiUe2GW-UH8" at bounding box center [660, 279] width 246 height 14
click at [671, 240] on span "tvlhpMO_FK9l3YO1hJEPFG0RHDhN0ZzWETd6zGrx8Mg" at bounding box center [656, 247] width 239 height 14
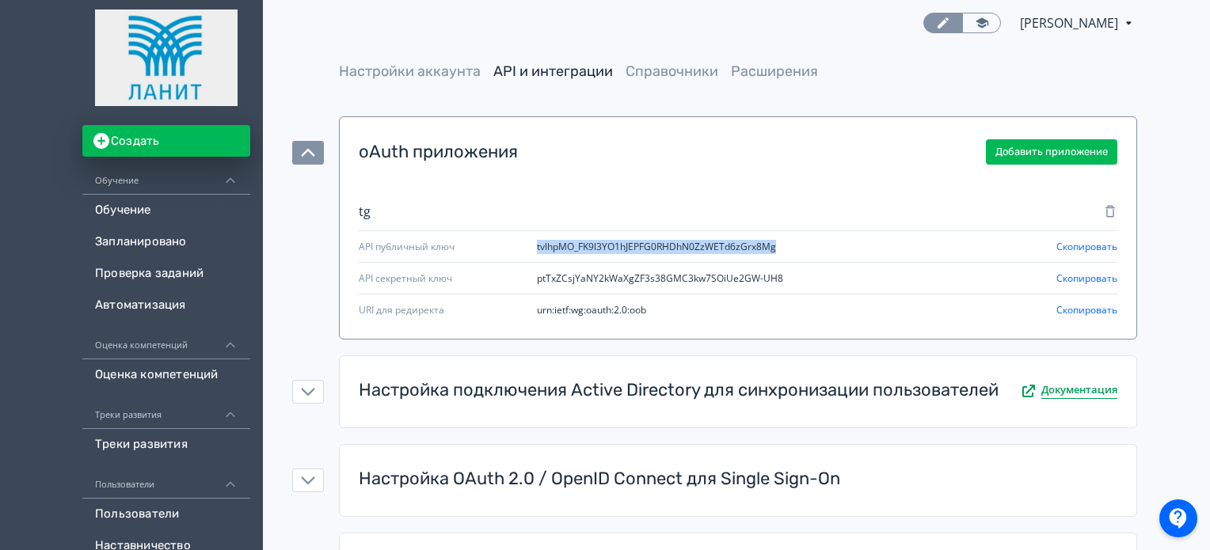
click at [671, 240] on span "tvlhpMO_FK9l3YO1hJEPFG0RHDhN0ZzWETd6zGrx8Mg" at bounding box center [656, 247] width 239 height 14
click at [1110, 209] on icon "button" at bounding box center [1110, 211] width 14 height 14
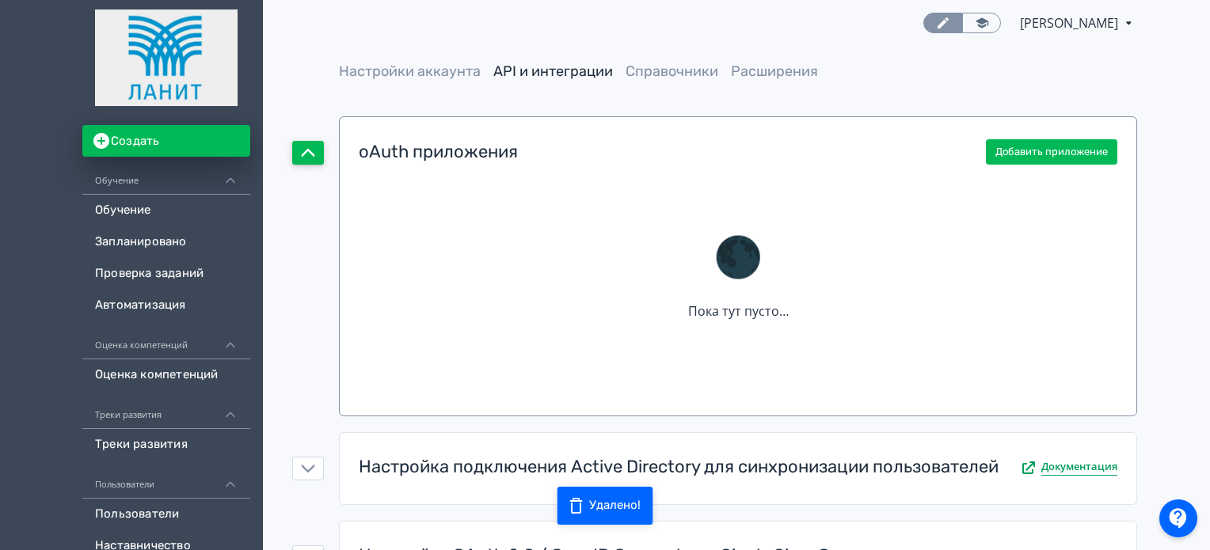
click at [318, 143] on button "button" at bounding box center [308, 153] width 32 height 24
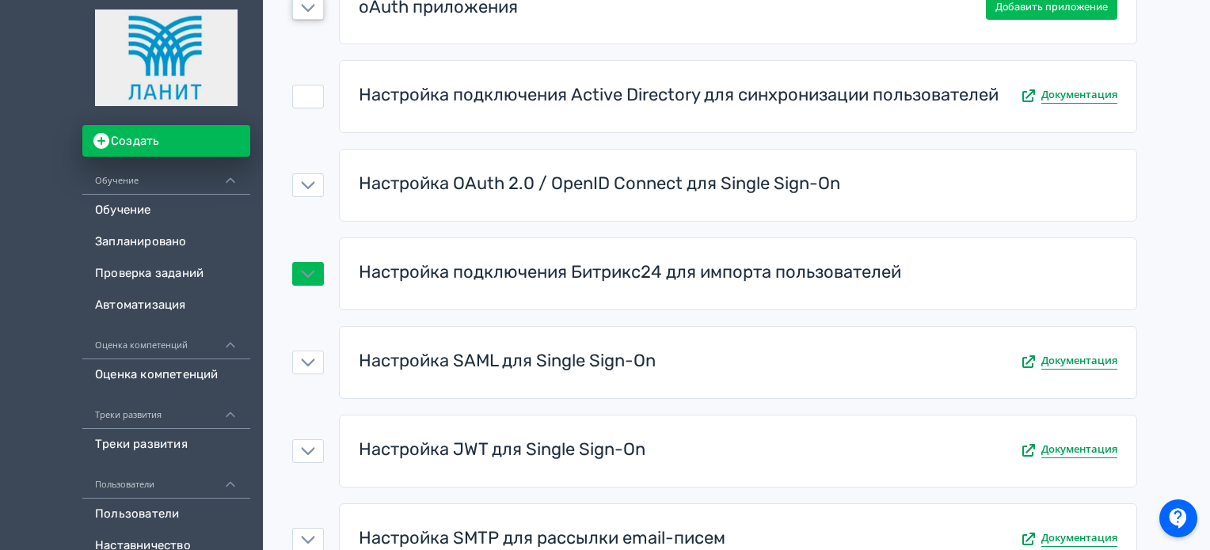
scroll to position [158, 0]
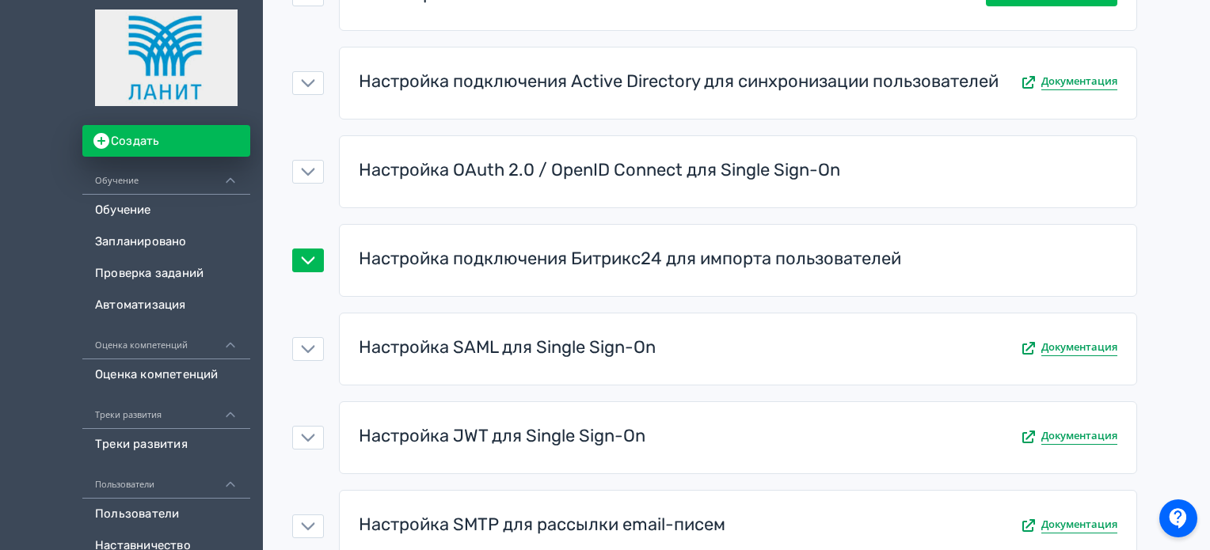
click at [505, 265] on div "Настройка подключения Битрикс24 для импорта пользователей" at bounding box center [630, 259] width 542 height 25
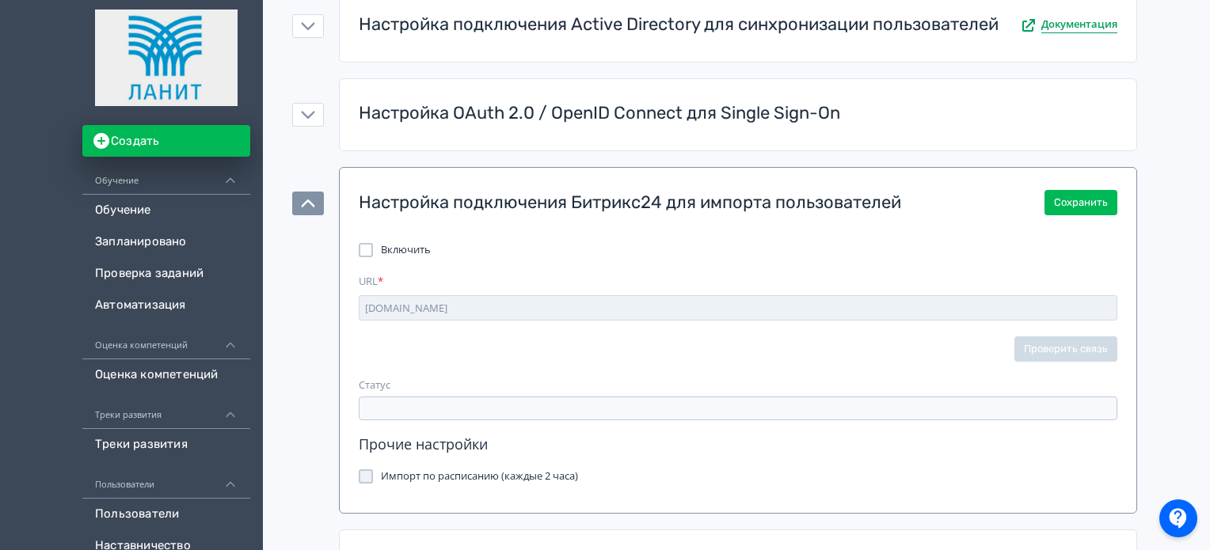
scroll to position [317, 0]
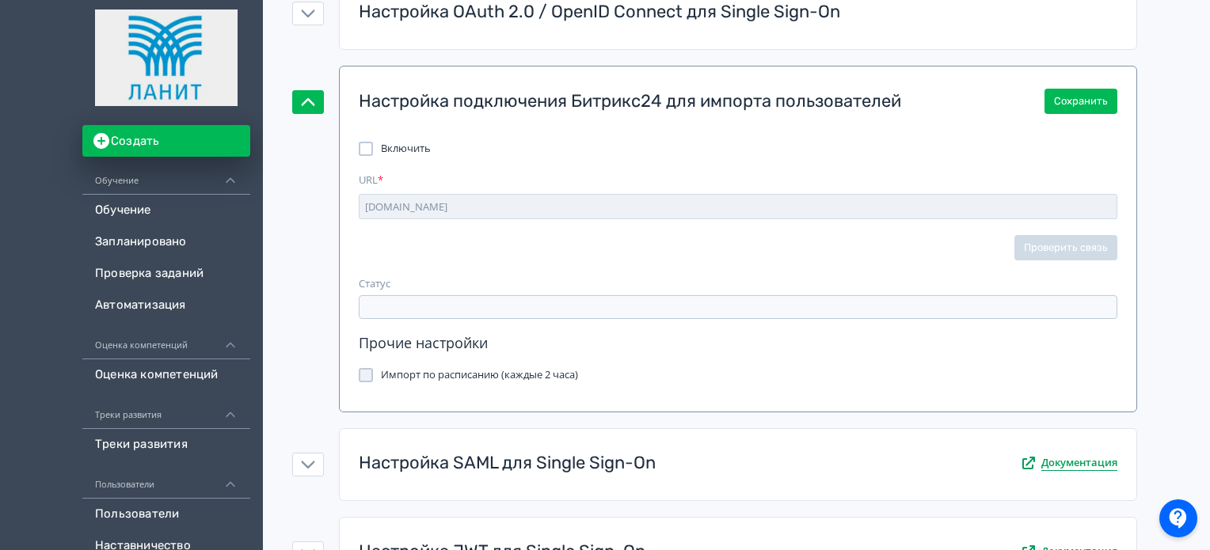
click at [510, 97] on div "Настройка подключения Битрикс24 для импорта пользователей" at bounding box center [630, 101] width 542 height 25
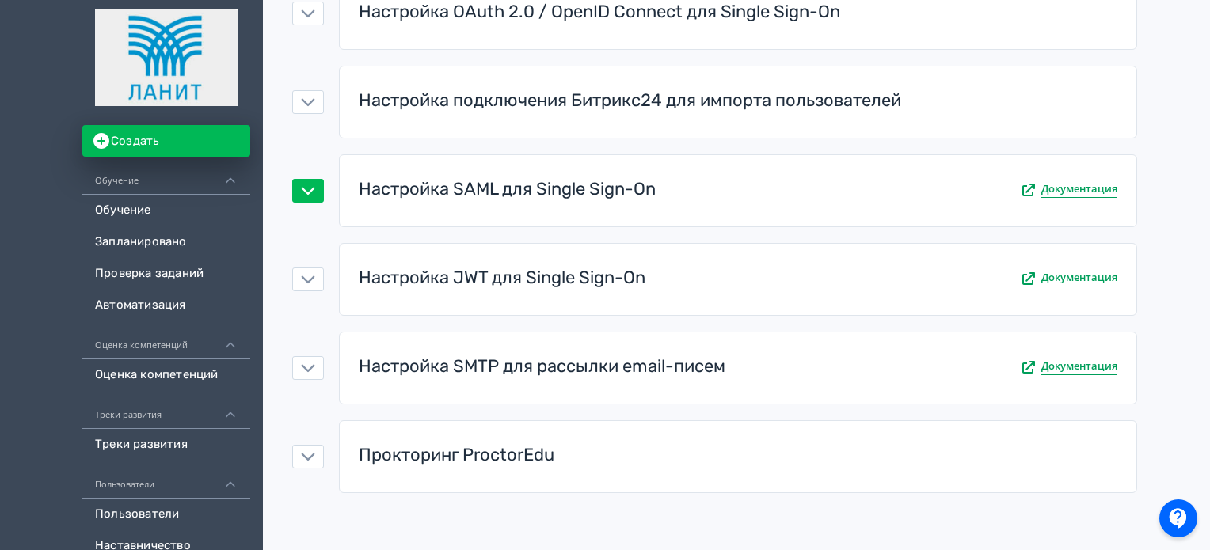
click at [548, 192] on div "Настройка SAML для Single Sign-On" at bounding box center [507, 189] width 297 height 25
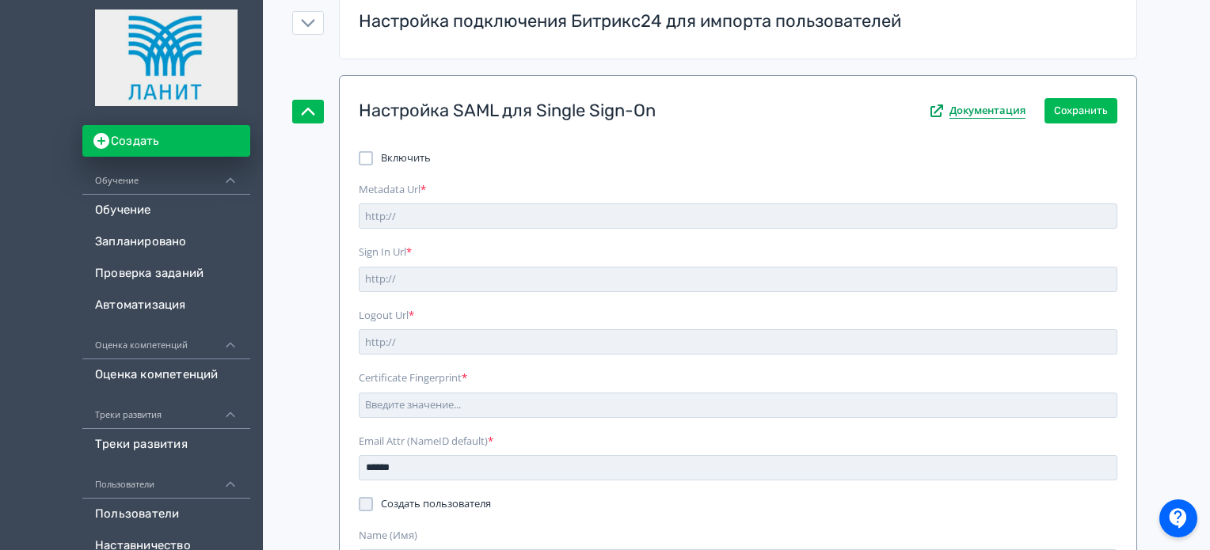
click at [573, 111] on div "Настройка SAML для Single Sign-On" at bounding box center [507, 111] width 297 height 25
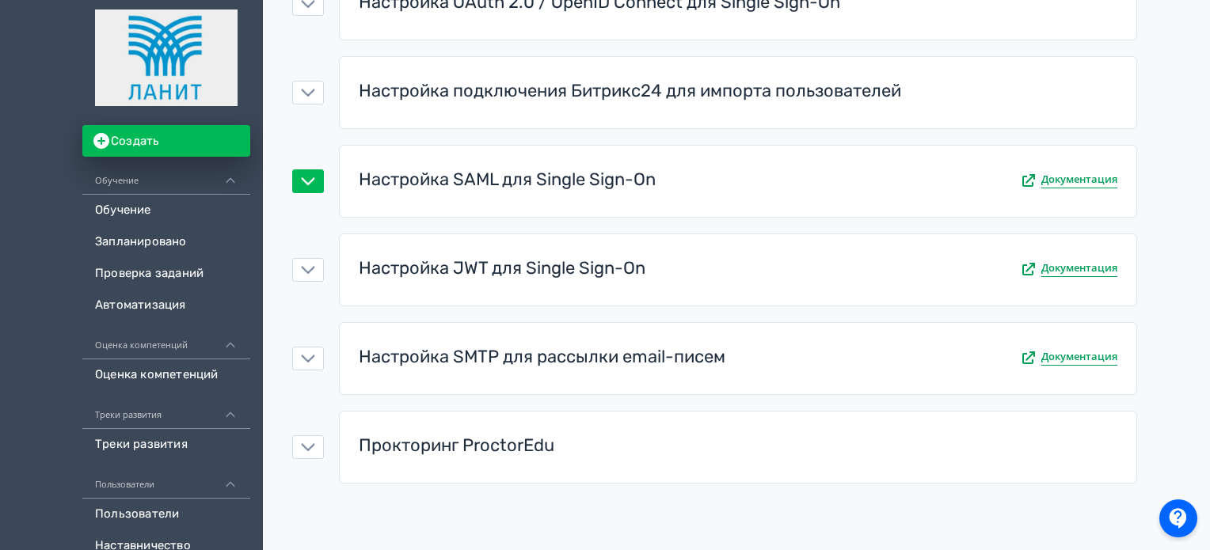
click at [550, 184] on div "Настройка SAML для Single Sign-On" at bounding box center [507, 180] width 297 height 25
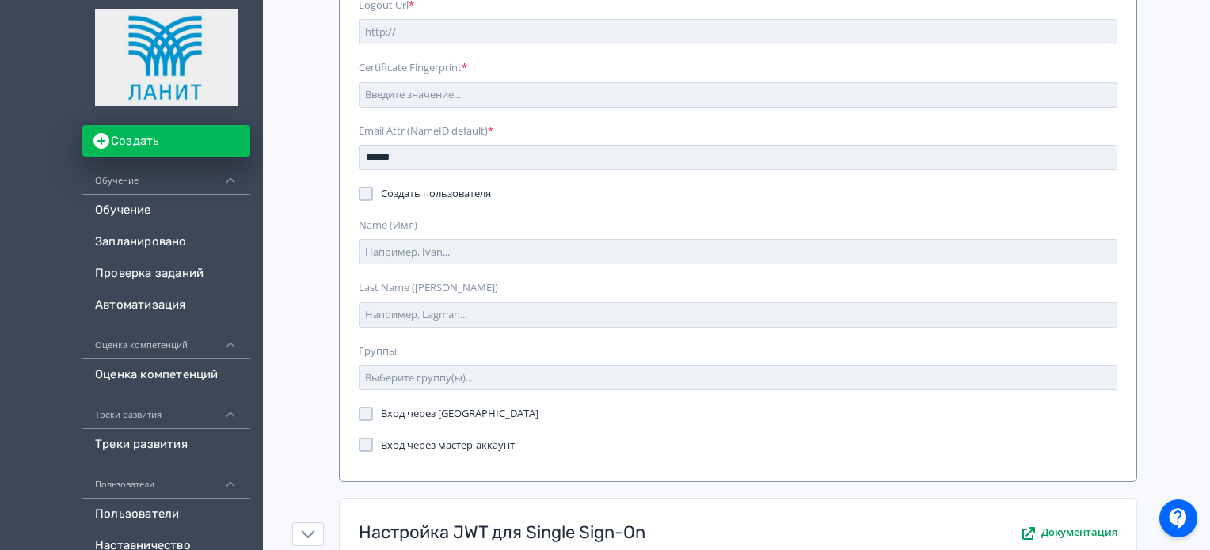
scroll to position [792, 0]
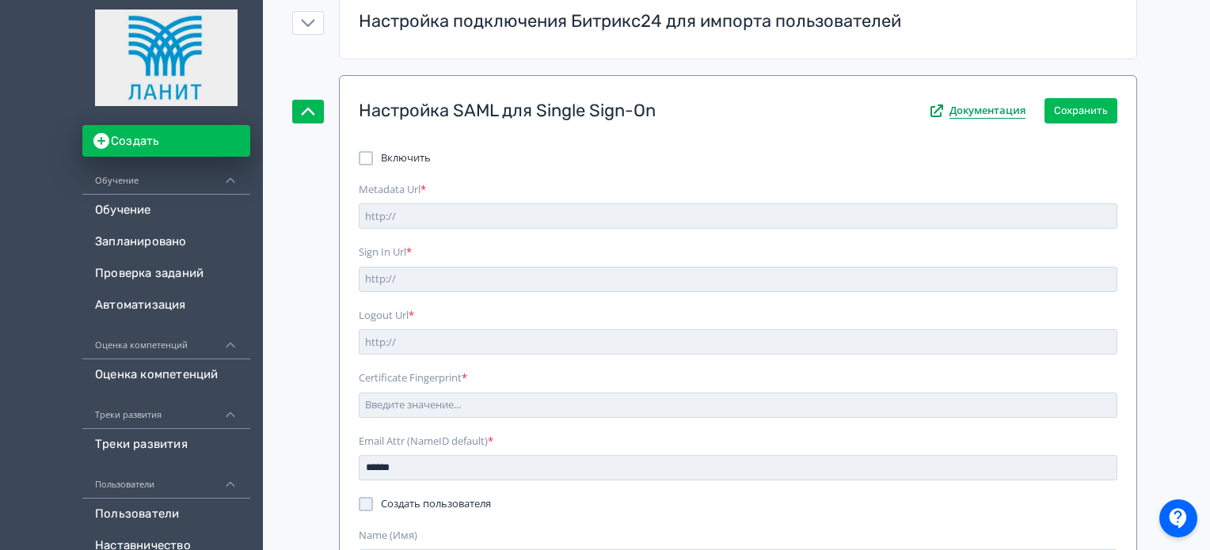
click at [516, 108] on div "Настройка SAML для Single Sign-On" at bounding box center [507, 111] width 297 height 25
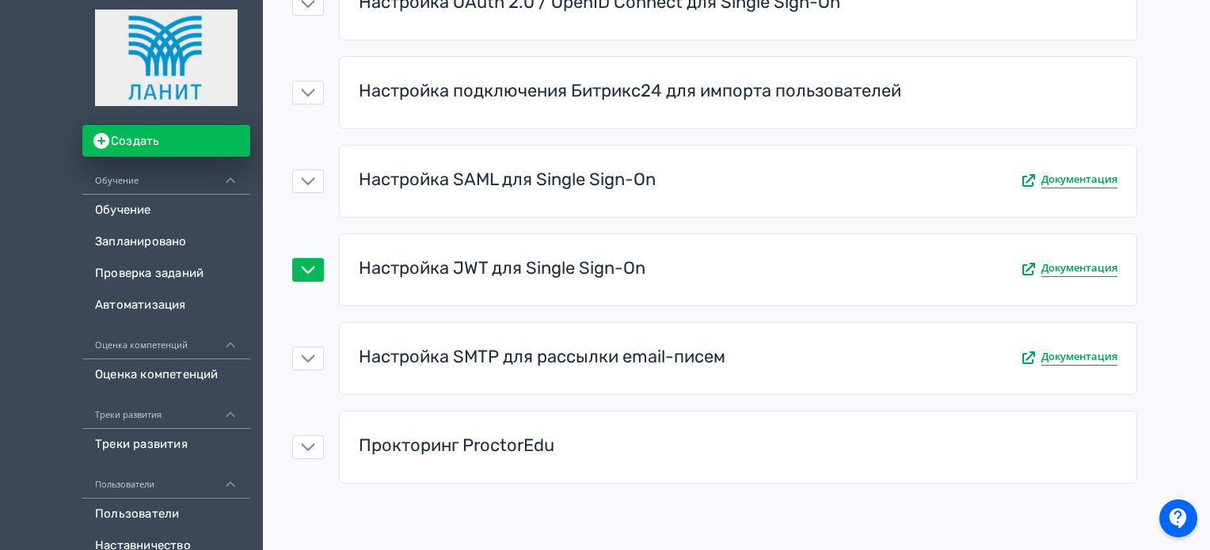
click at [592, 263] on div "Настройка JWT для Single Sign-On" at bounding box center [502, 269] width 287 height 25
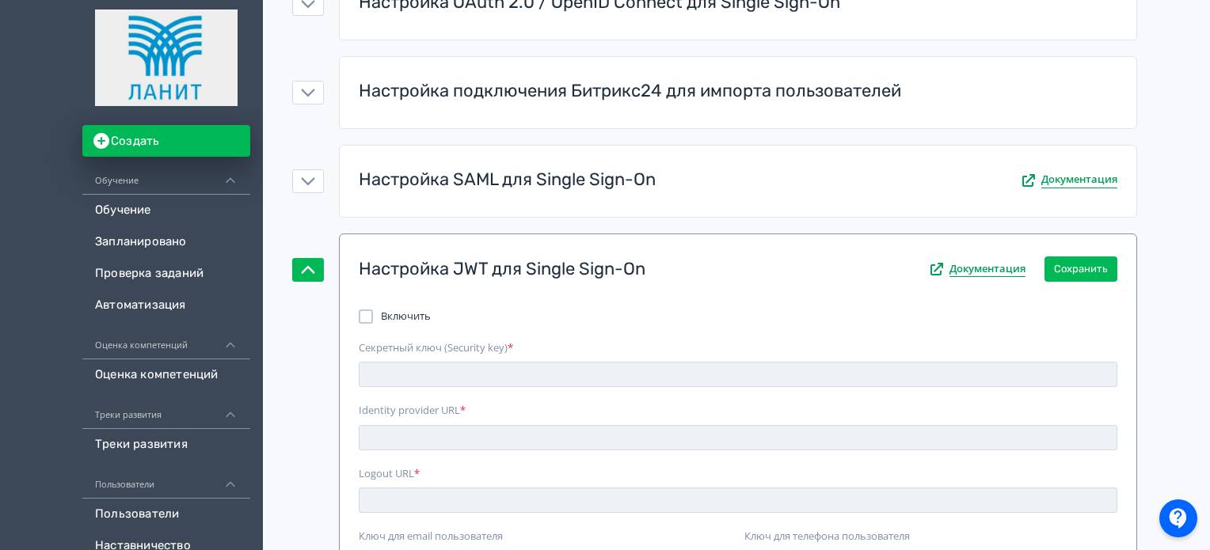
scroll to position [396, 0]
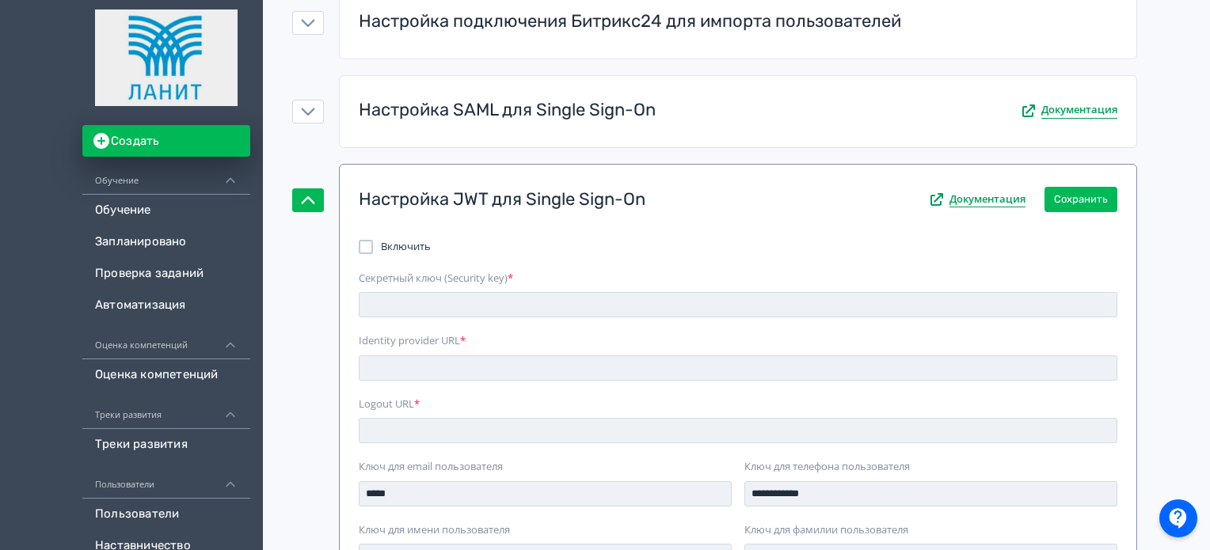
click at [602, 188] on div "Настройка JWT для Single Sign-On" at bounding box center [502, 200] width 287 height 25
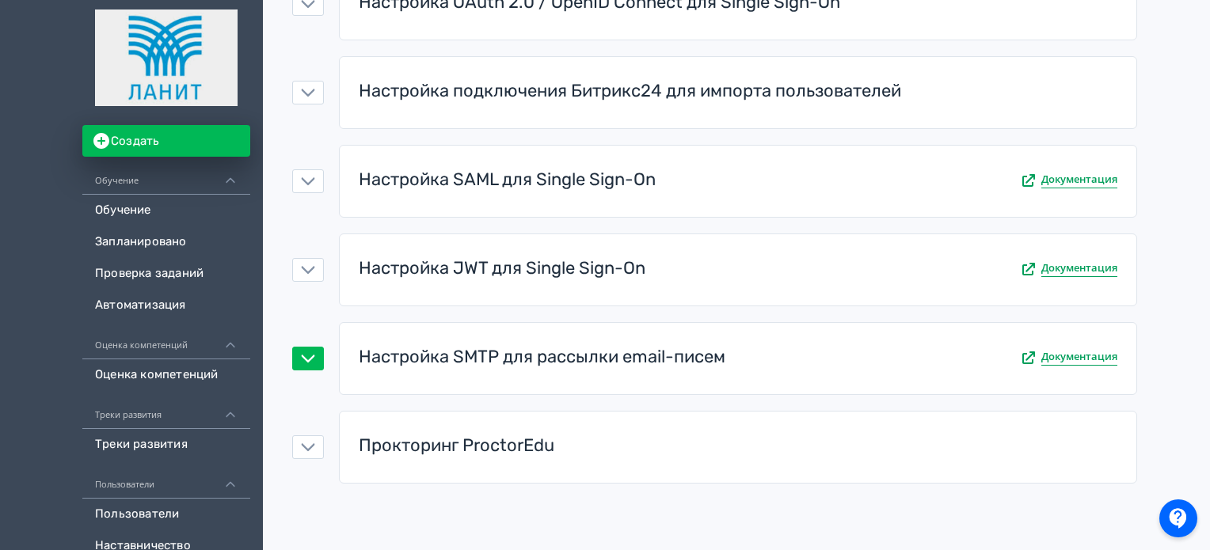
click at [569, 356] on div "Настройка SMTP для рассылки email-писем" at bounding box center [542, 357] width 367 height 25
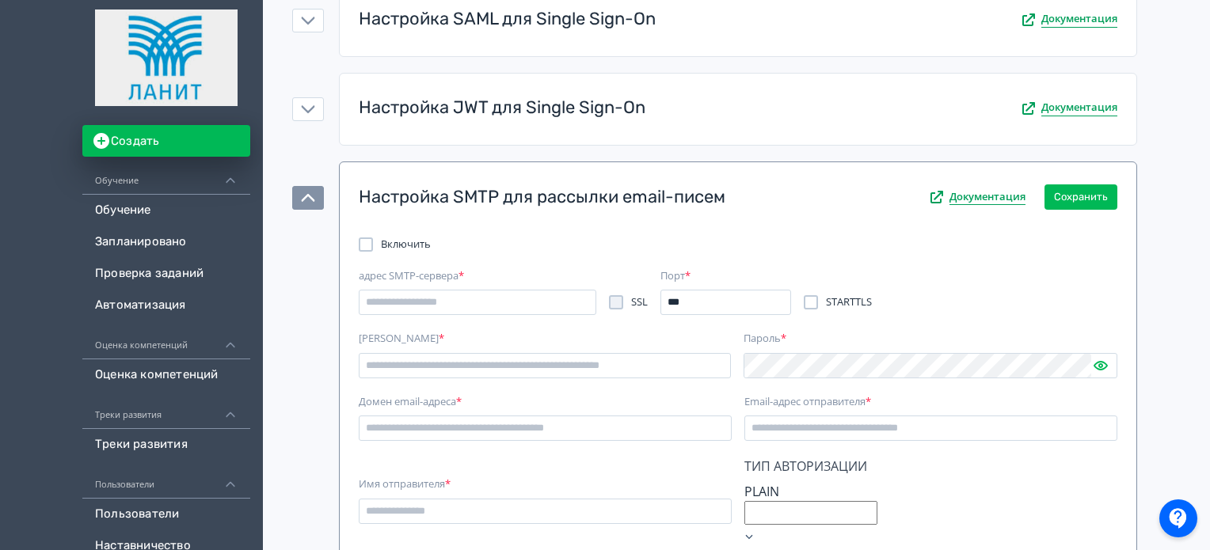
scroll to position [554, 0]
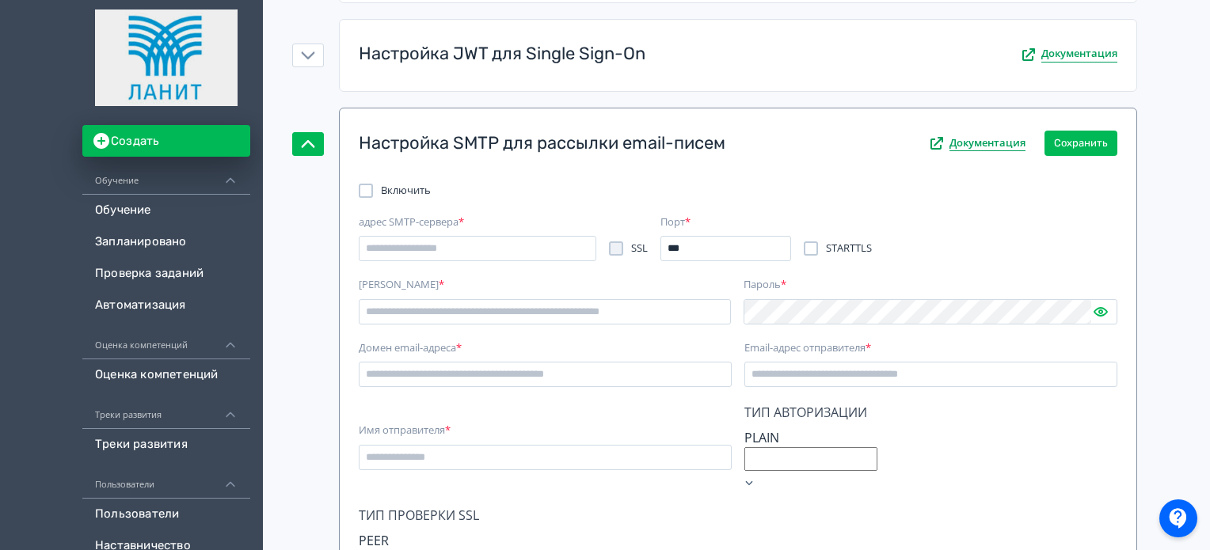
click at [526, 126] on div "Настройка SMTP для рассылки email-писем Документация Сохранить" at bounding box center [737, 145] width 771 height 48
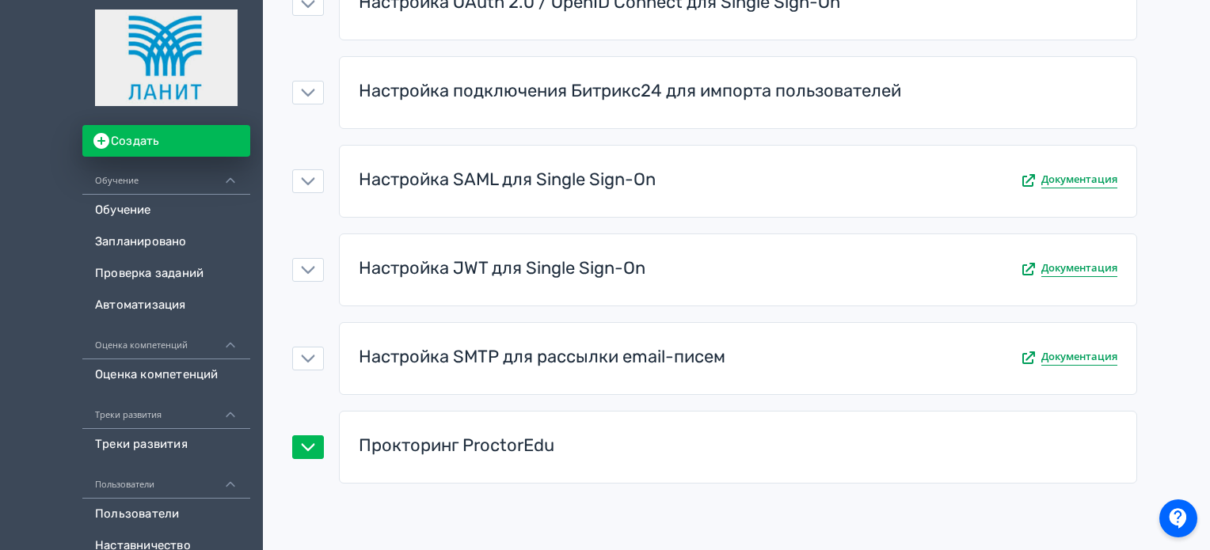
click at [512, 447] on div "Прокторинг ProctorEdu" at bounding box center [457, 446] width 196 height 25
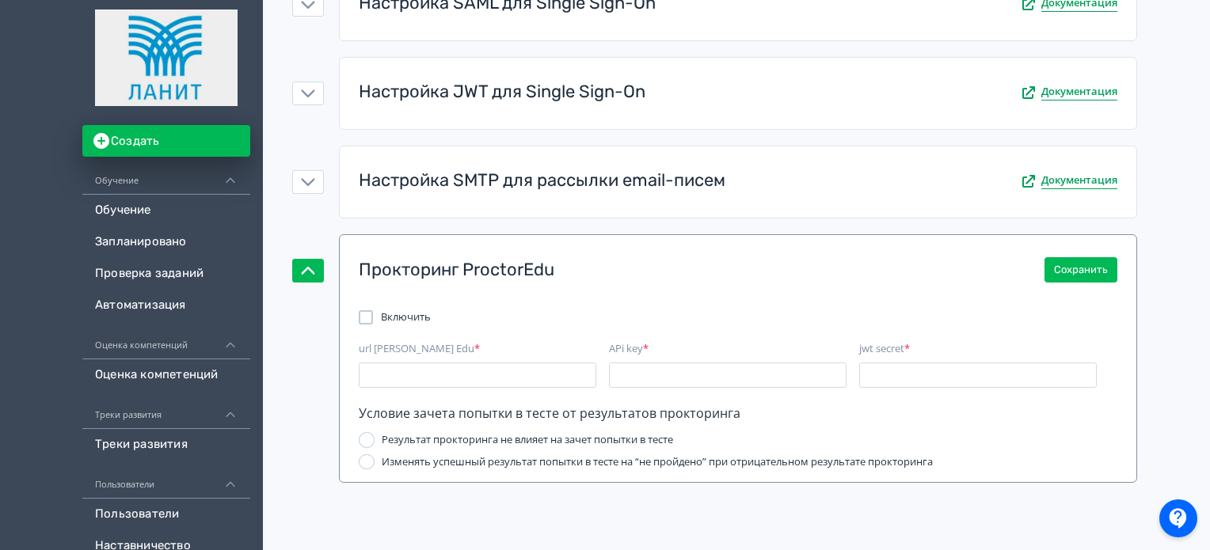
click at [538, 260] on div "Прокторинг ProctorEdu" at bounding box center [457, 270] width 196 height 25
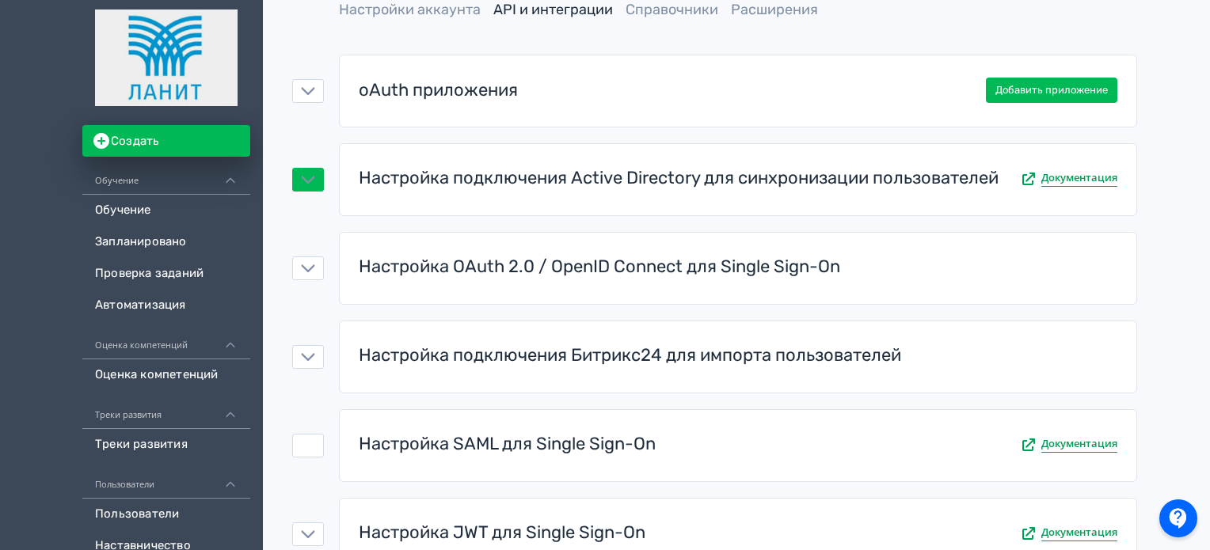
scroll to position [0, 0]
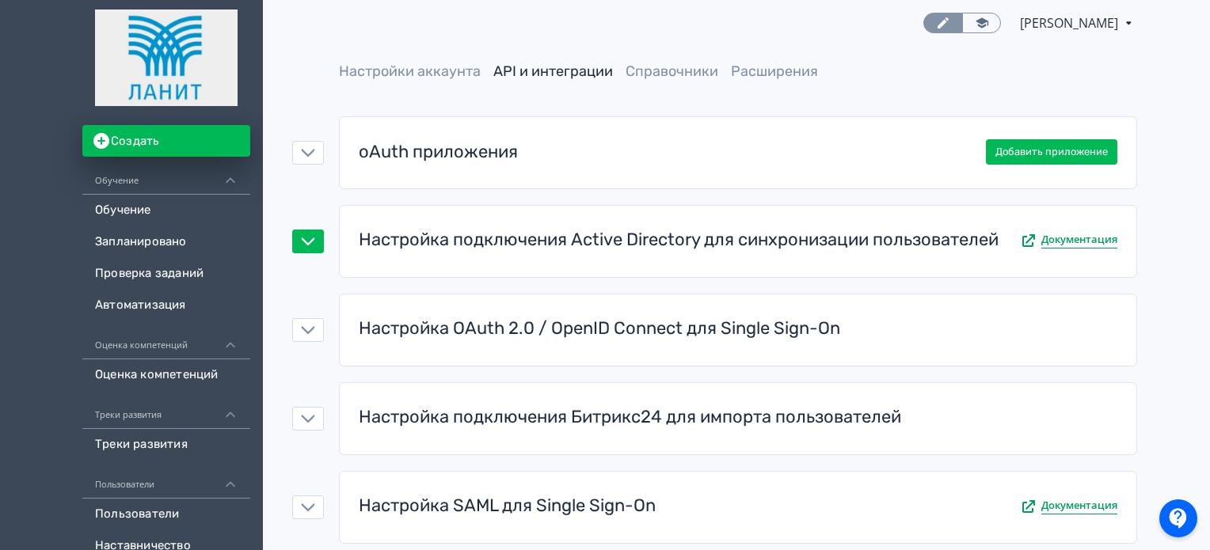
click at [611, 256] on div "Настройка подключения Active Directory для синхронизации пользователей Документ…" at bounding box center [737, 242] width 771 height 47
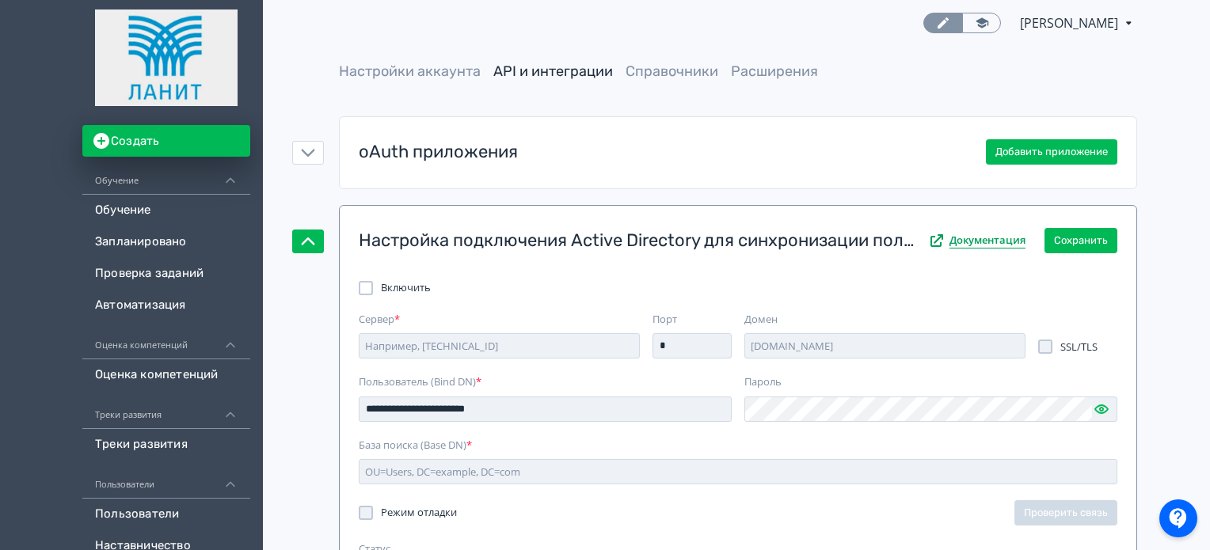
click at [611, 243] on div "Настройка подключения Active Directory для синхронизации пользователей" at bounding box center [637, 241] width 556 height 25
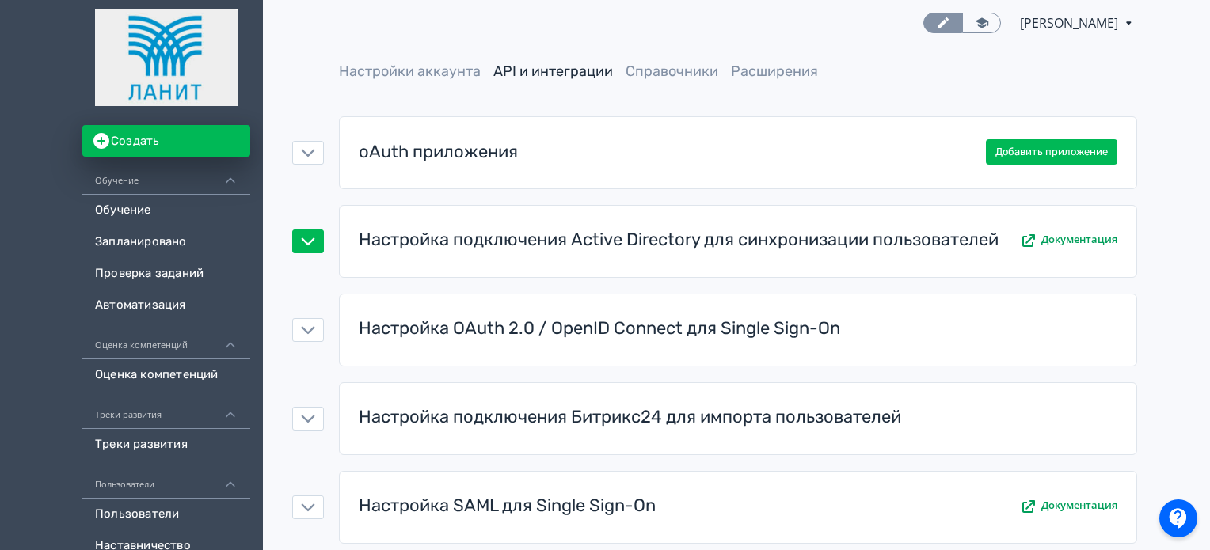
click at [624, 228] on div "Настройка подключения Active Directory для синхронизации пользователей" at bounding box center [679, 240] width 640 height 25
type textarea "*"
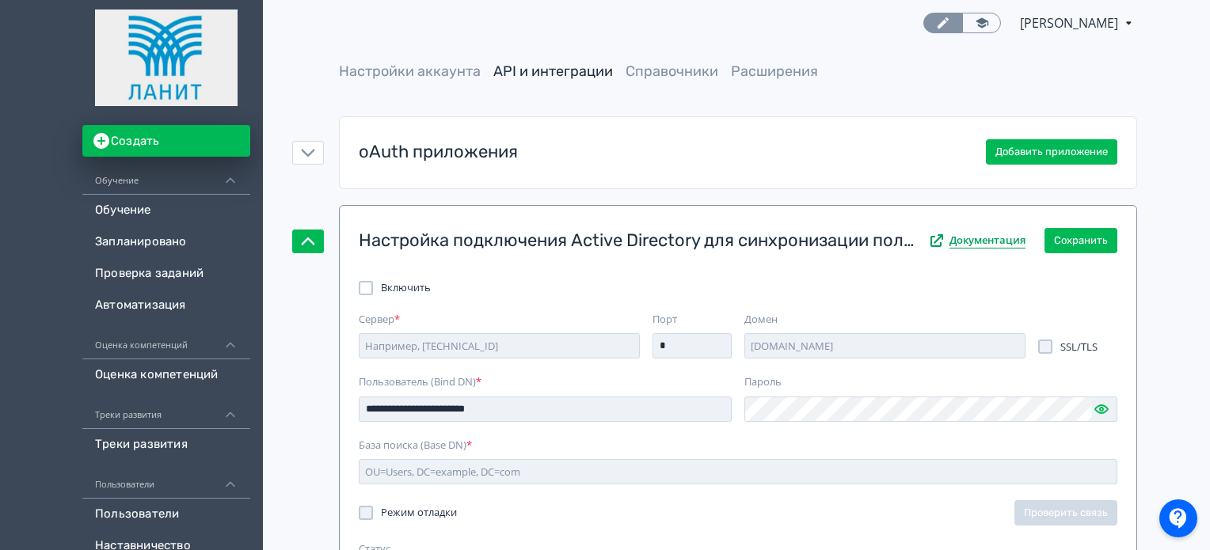
click at [500, 234] on div "Настройка подключения Active Directory для синхронизации пользователей" at bounding box center [637, 241] width 556 height 25
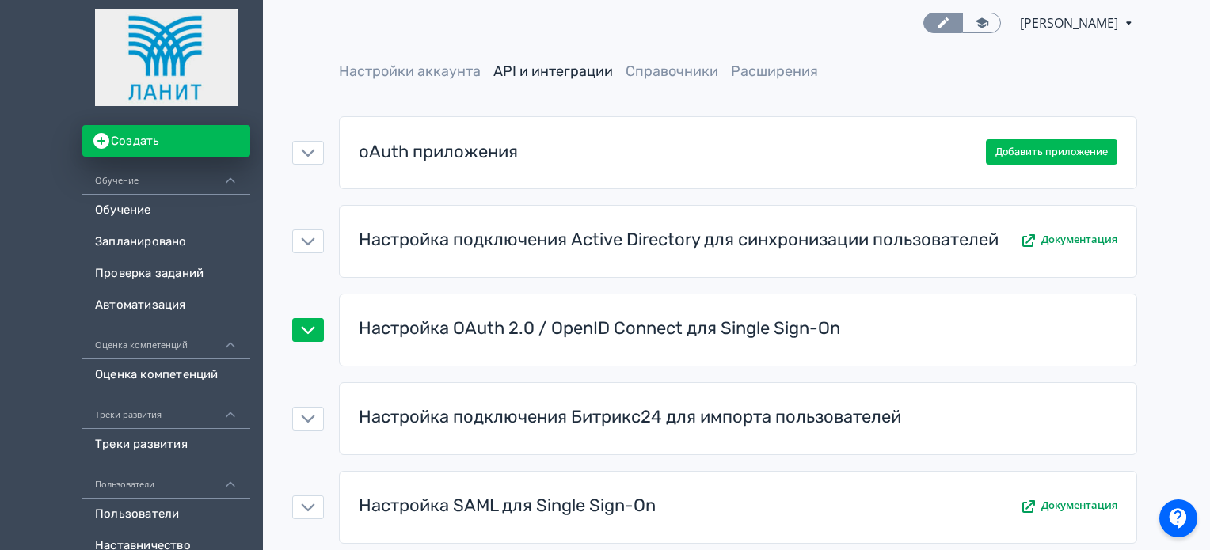
click at [530, 332] on div "Настройка OAuth 2.0 / OpenID Connect для Single Sign-On" at bounding box center [600, 329] width 482 height 25
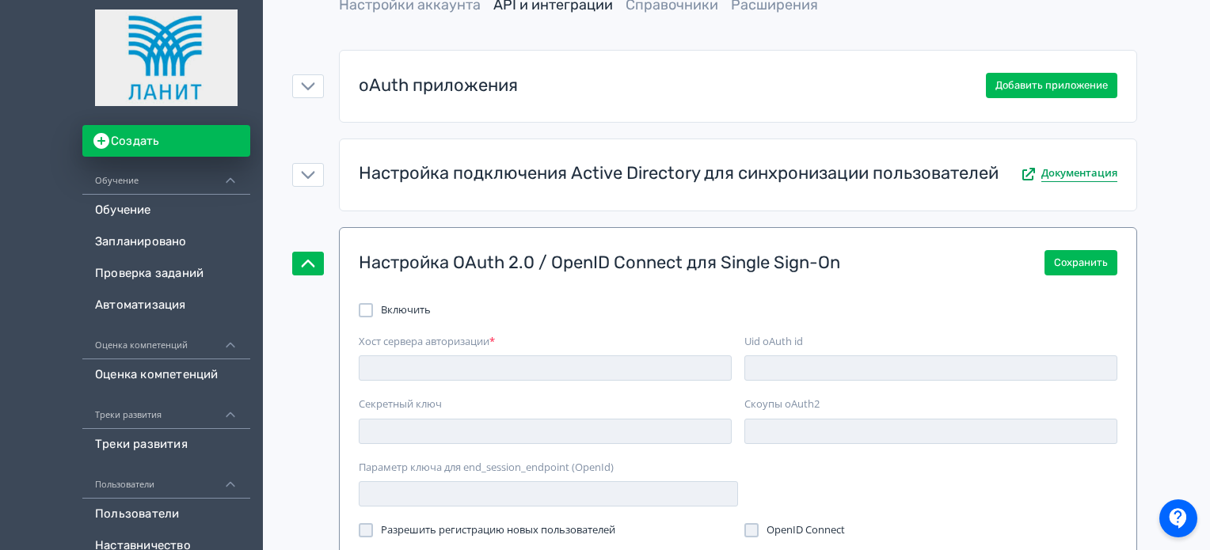
scroll to position [158, 0]
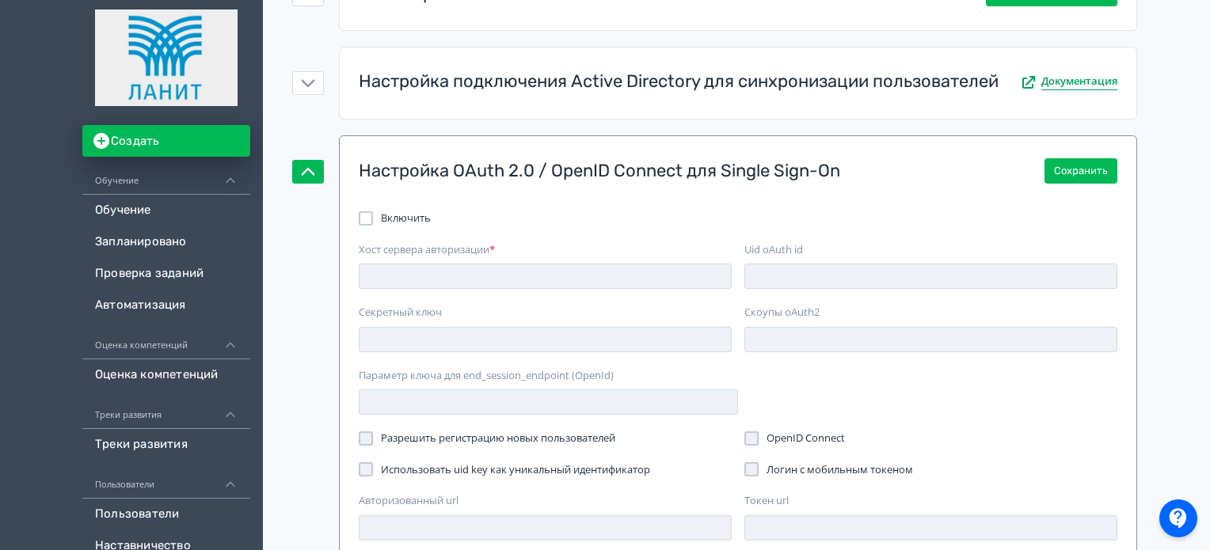
click at [539, 168] on div "Настройка OAuth 2.0 / OpenID Connect для Single Sign-On" at bounding box center [600, 171] width 482 height 25
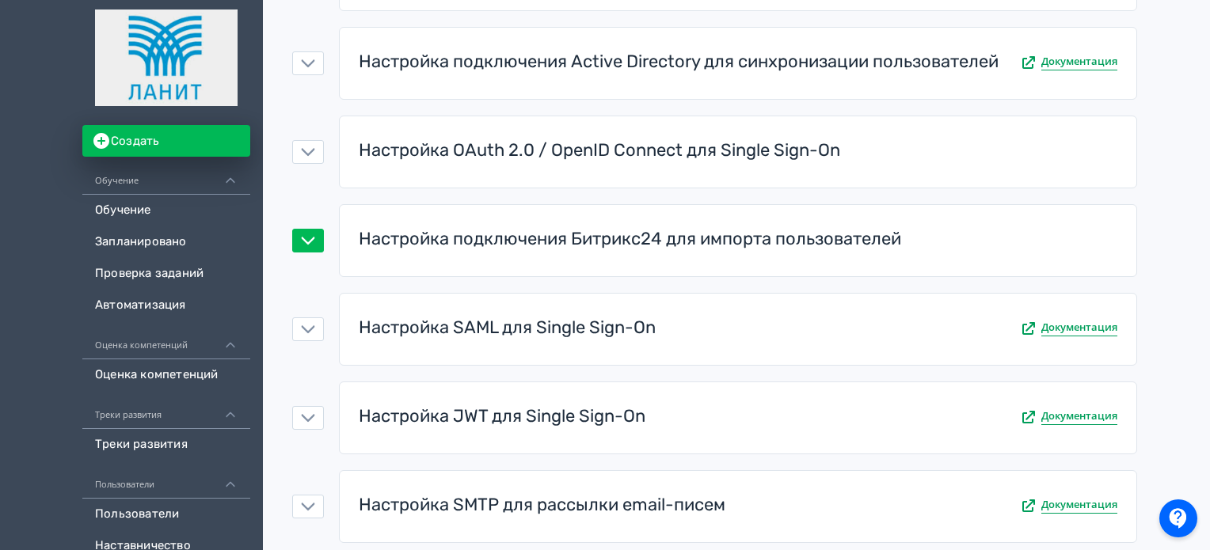
scroll to position [317, 0]
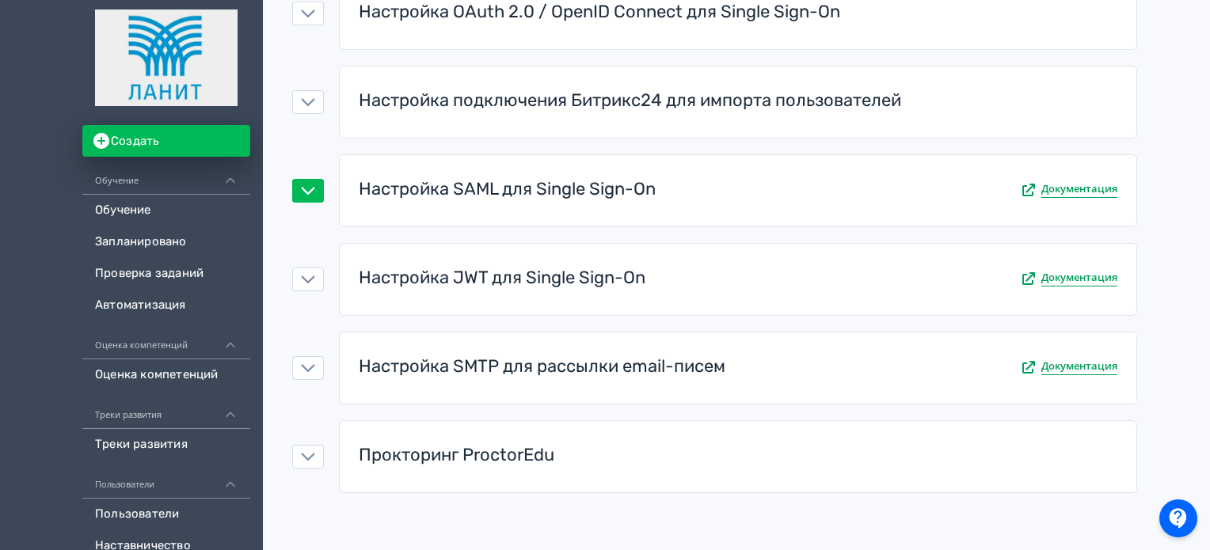
click at [539, 190] on div "Настройка SAML для Single Sign-On" at bounding box center [507, 189] width 297 height 25
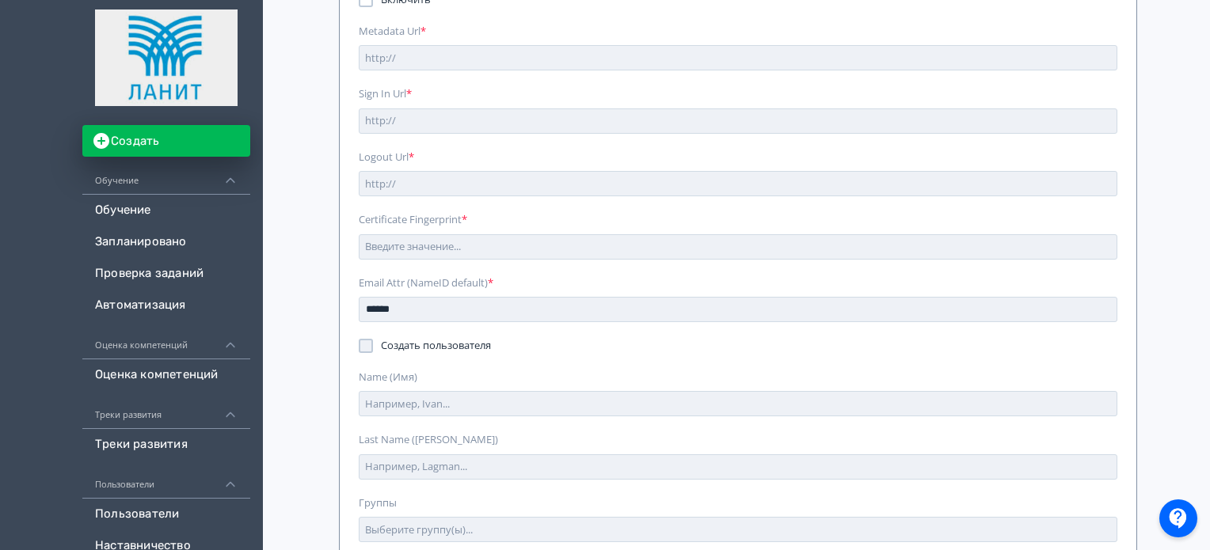
scroll to position [396, 0]
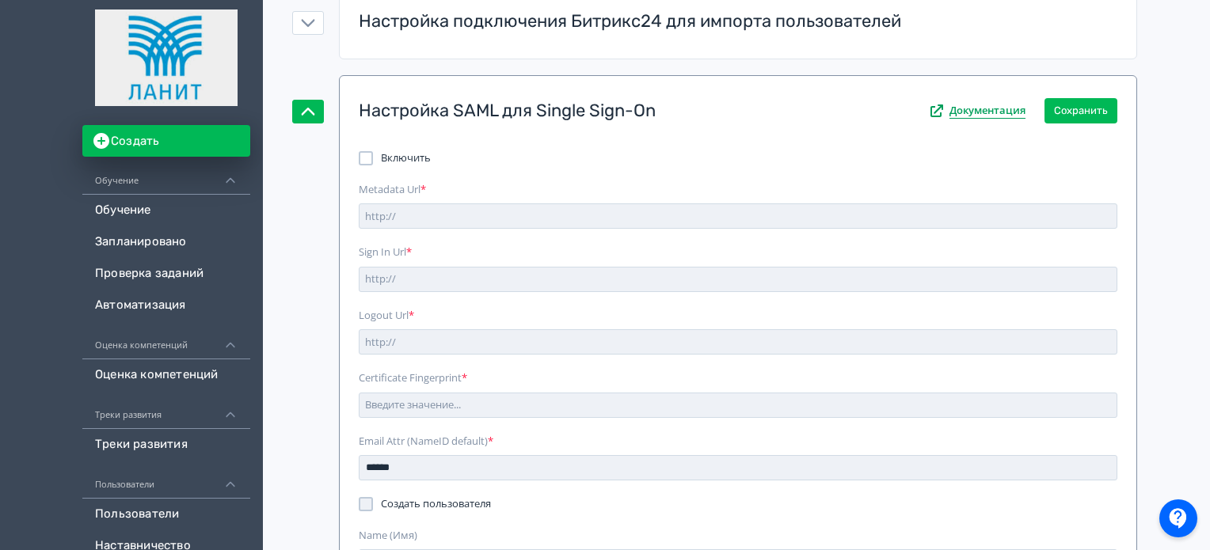
click at [495, 117] on div "Настройка SAML для Single Sign-On" at bounding box center [507, 111] width 297 height 25
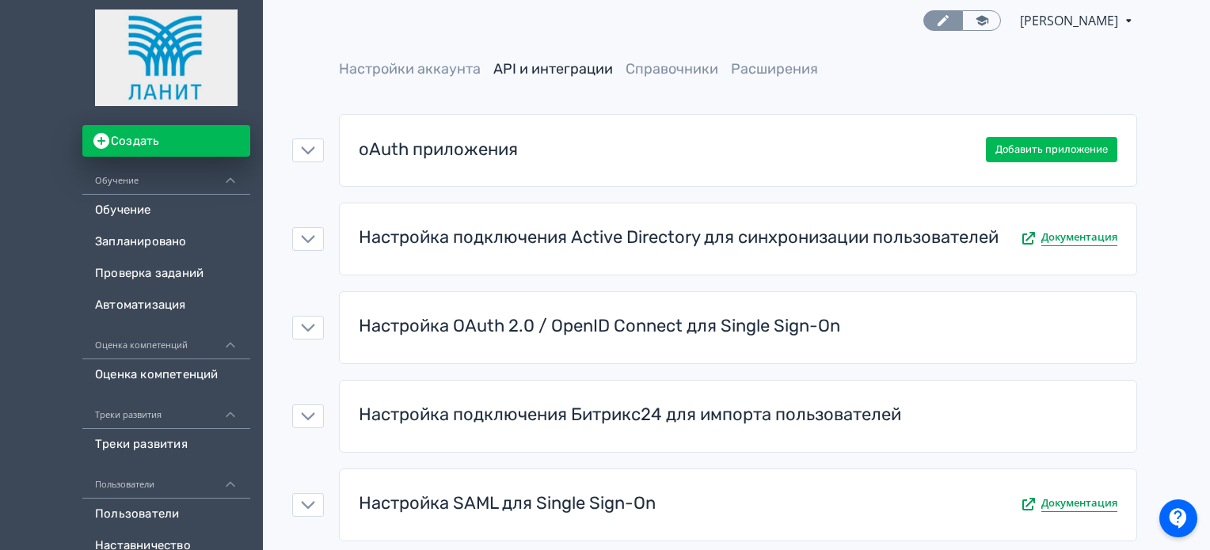
scroll to position [0, 0]
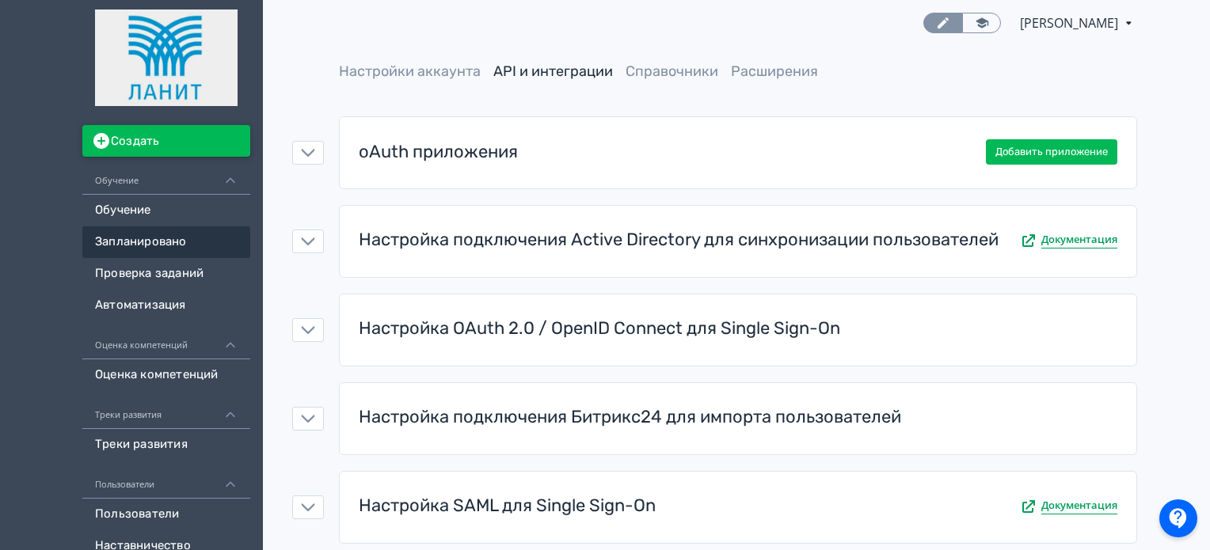
drag, startPoint x: 133, startPoint y: 222, endPoint x: 149, endPoint y: 236, distance: 21.3
drag, startPoint x: 149, startPoint y: 236, endPoint x: 3, endPoint y: 276, distance: 151.0
click at [1, 266] on div "Создать Обучение Обучение Запланировано Проверка заданий Автоматизация Оценка к…" at bounding box center [131, 533] width 263 height 1066
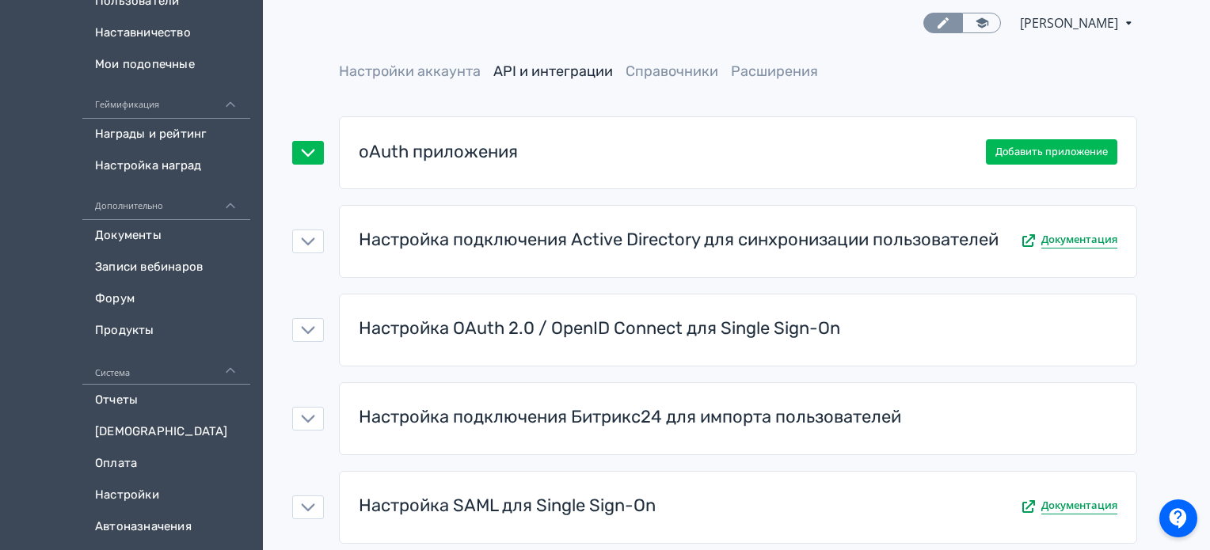
click at [433, 158] on div "oAuth приложения" at bounding box center [438, 152] width 159 height 25
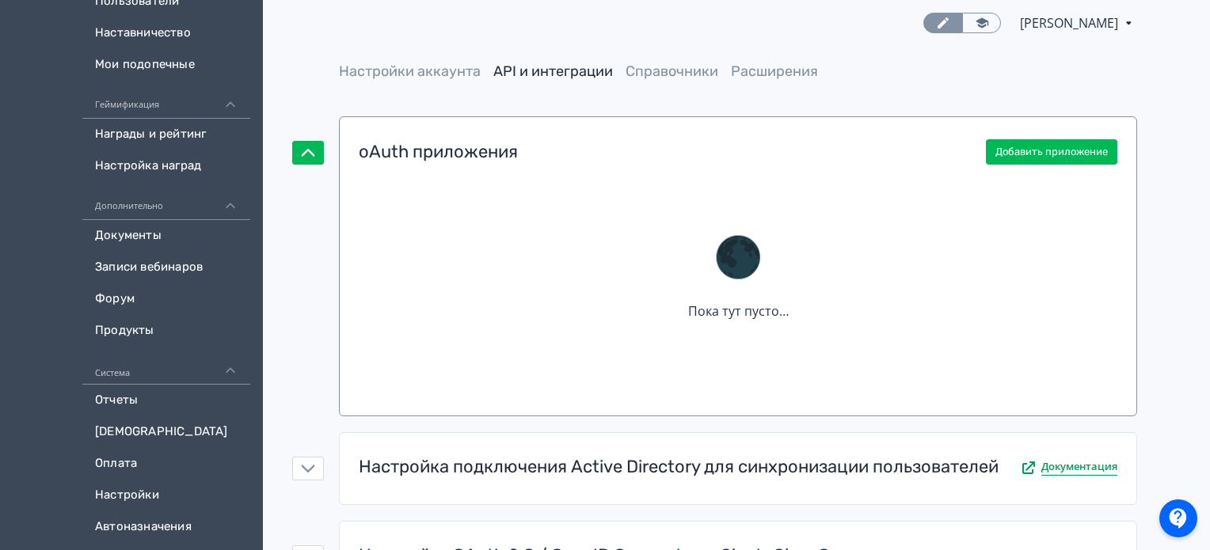
click at [455, 151] on div "oAuth приложения" at bounding box center [438, 152] width 159 height 25
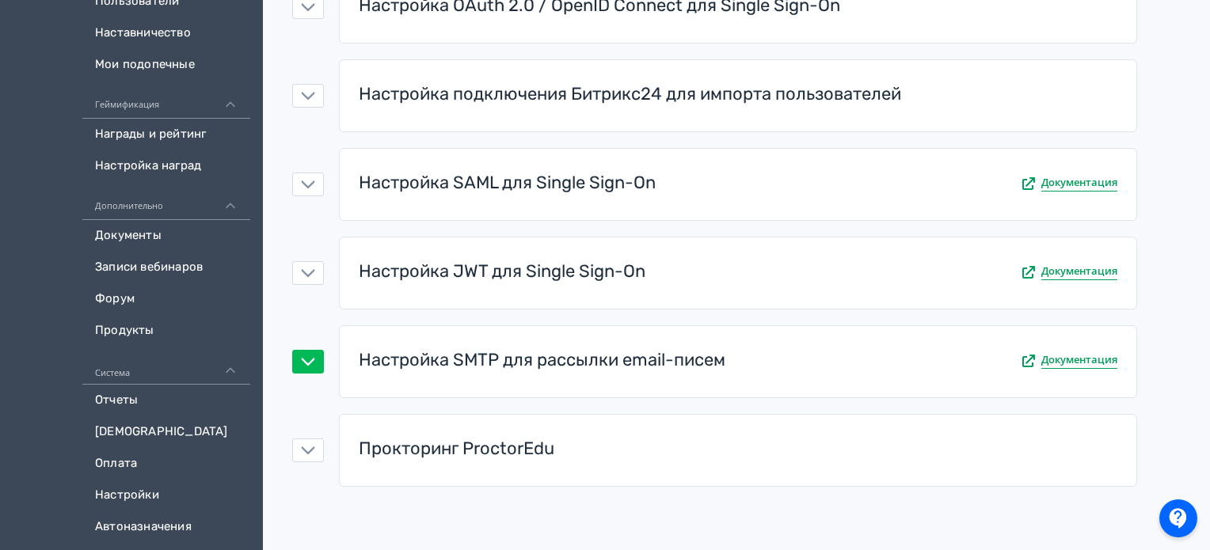
scroll to position [326, 0]
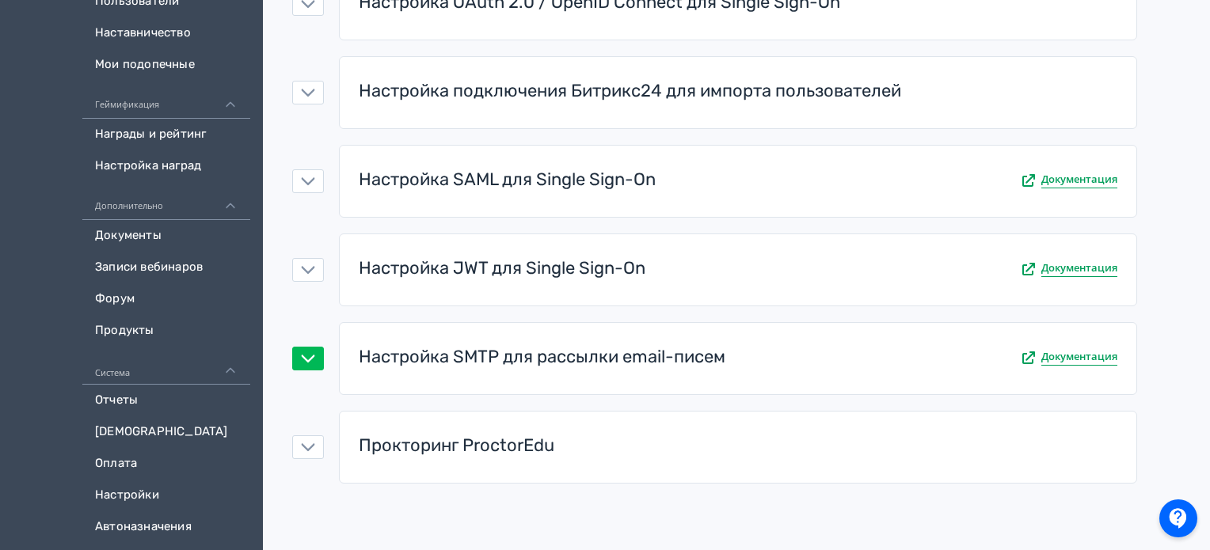
click at [568, 356] on div "Настройка SMTP для рассылки email-писем" at bounding box center [542, 357] width 367 height 25
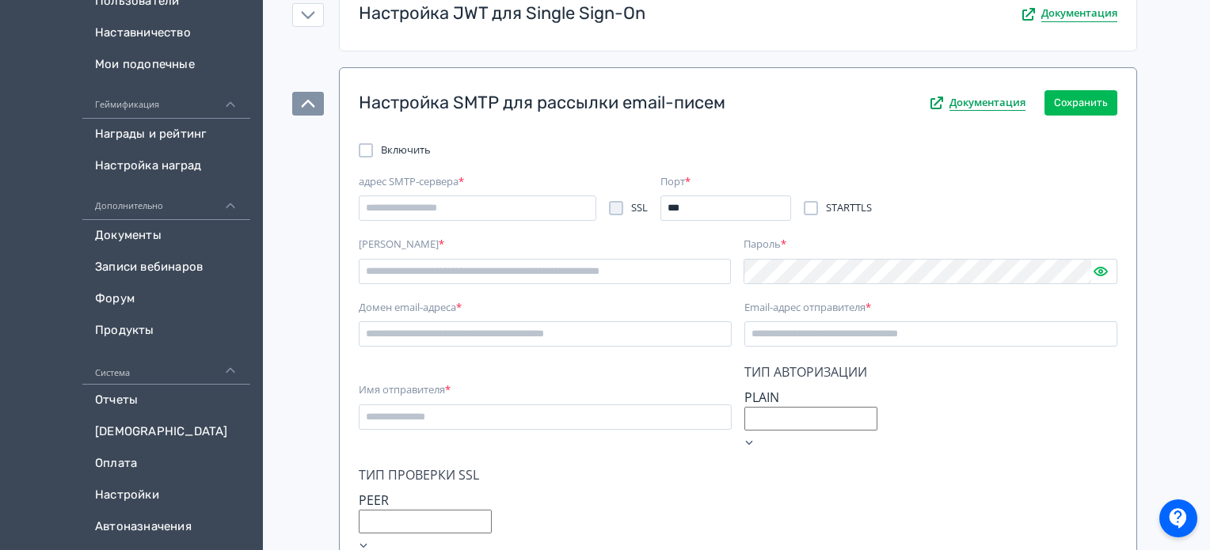
scroll to position [699, 0]
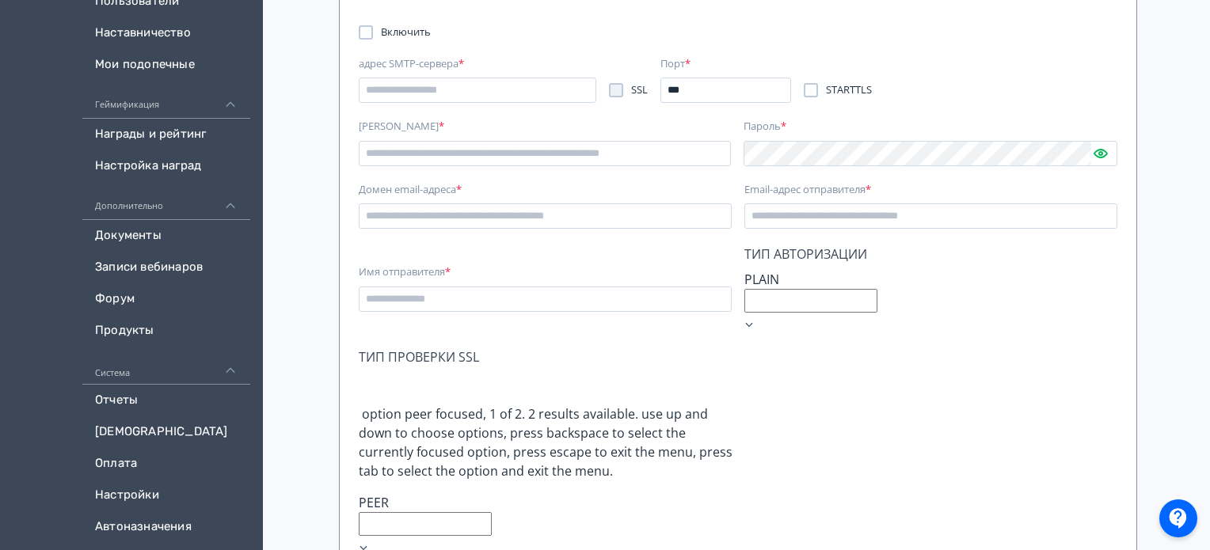
click at [476, 493] on div "PEER" at bounding box center [548, 502] width 379 height 19
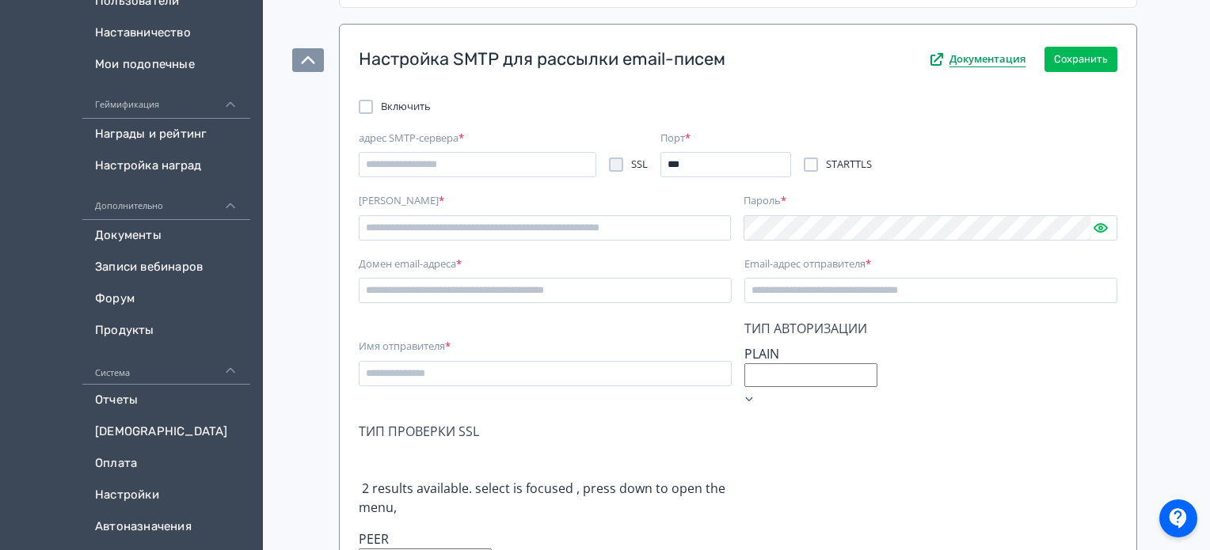
scroll to position [541, 0]
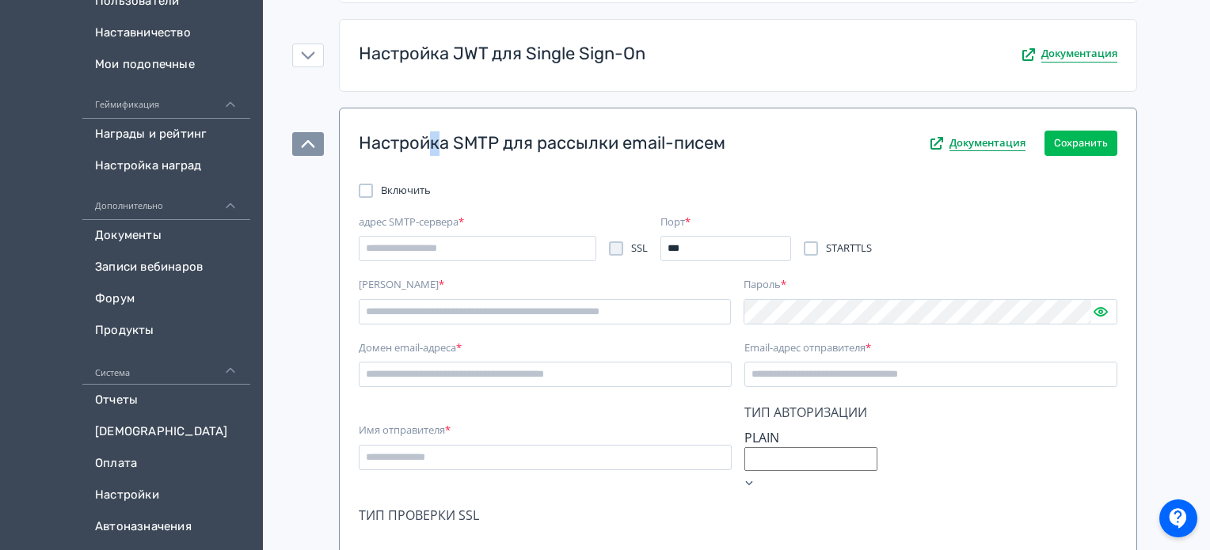
click at [432, 139] on div "Настройка SMTP для рассылки email-писем" at bounding box center [542, 143] width 367 height 25
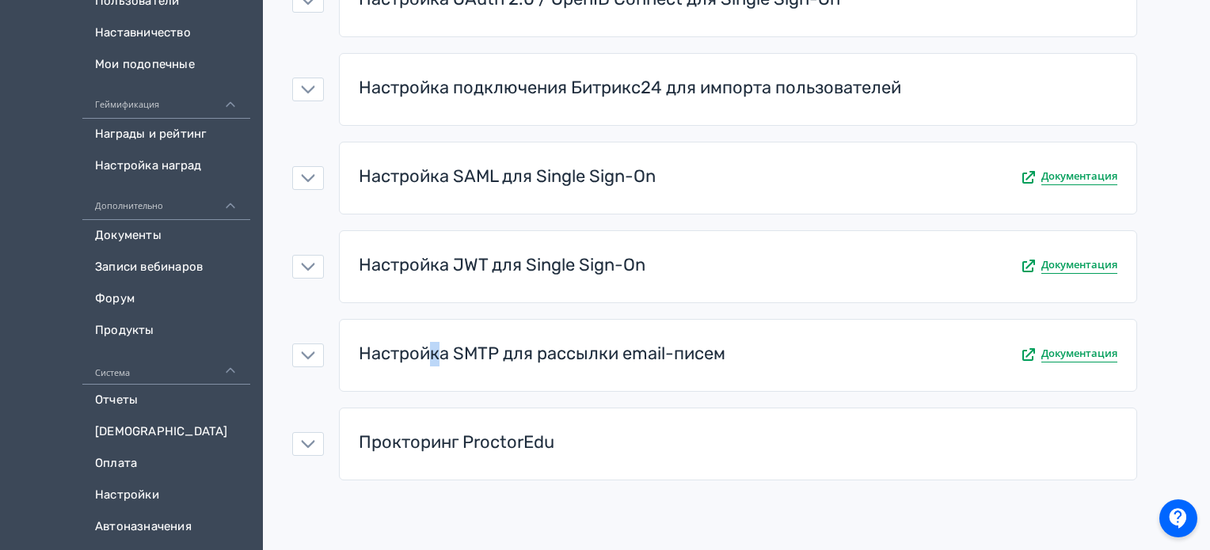
scroll to position [326, 0]
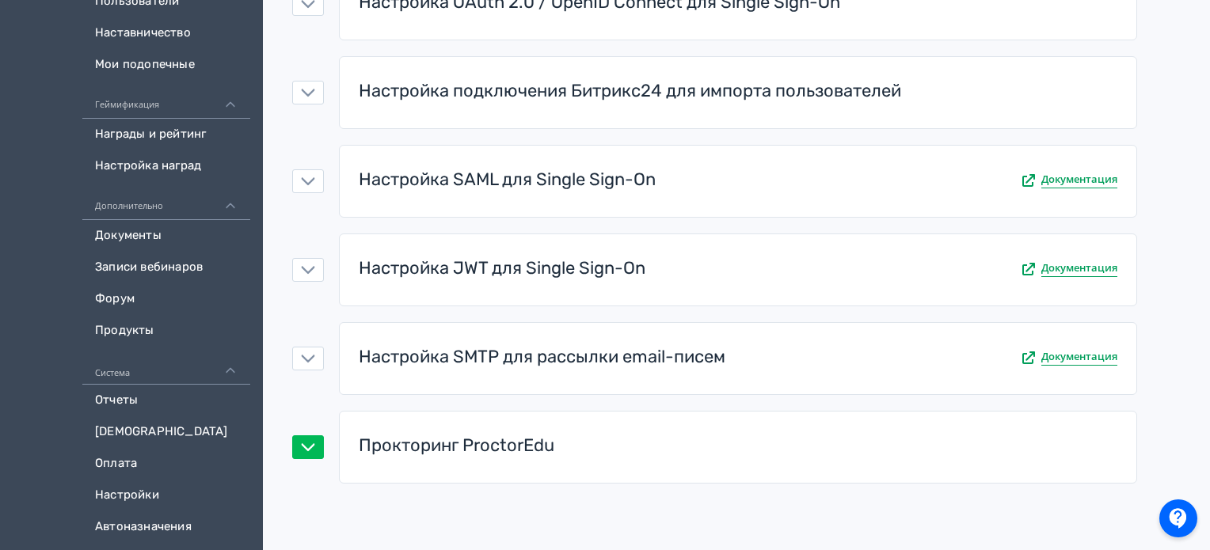
click at [479, 444] on div "Прокторинг ProctorEdu" at bounding box center [457, 446] width 196 height 25
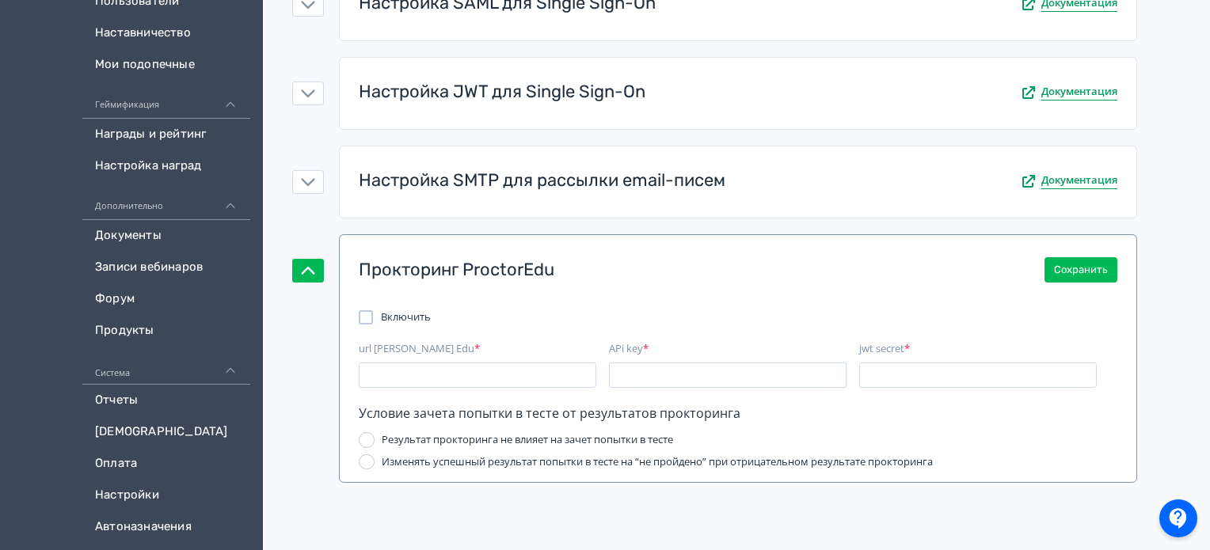
click at [516, 265] on div "Прокторинг ProctorEdu" at bounding box center [457, 270] width 196 height 25
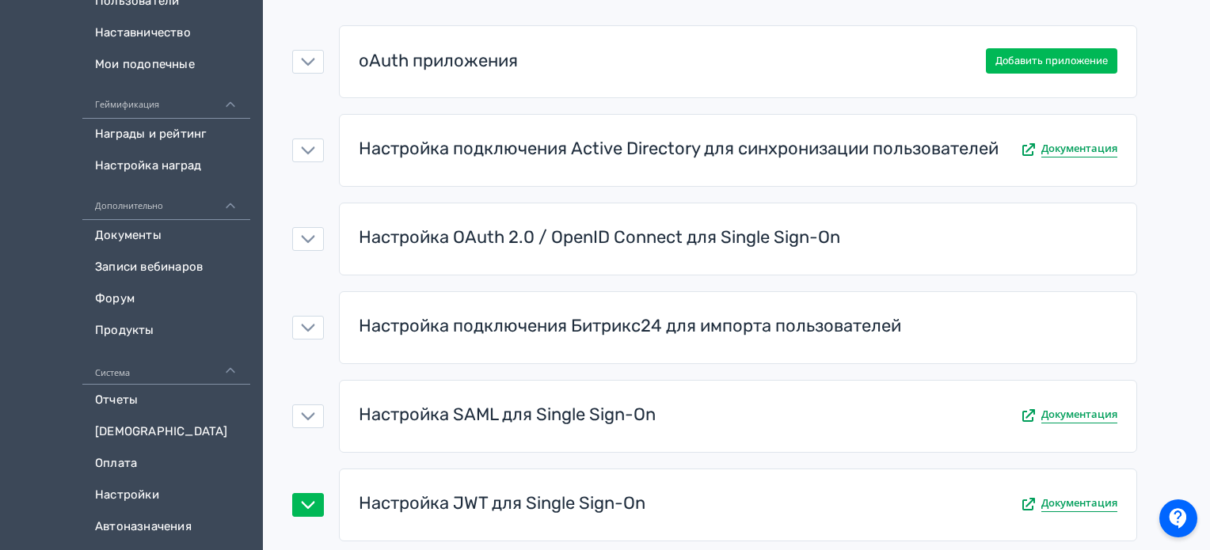
scroll to position [0, 0]
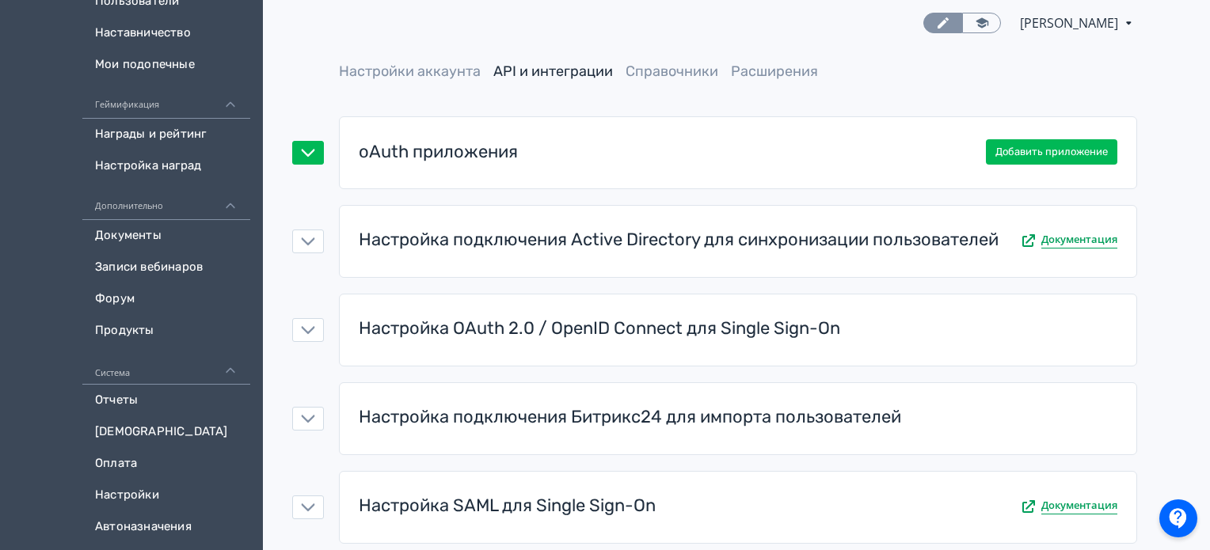
click at [508, 147] on div "oAuth приложения" at bounding box center [438, 152] width 159 height 25
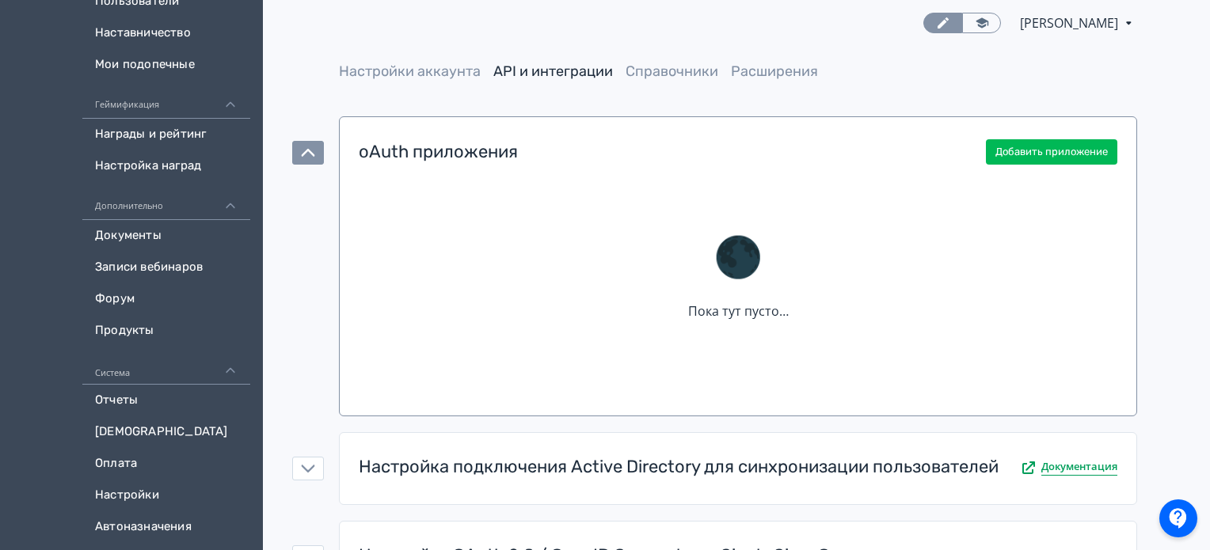
click at [779, 273] on div "🌑 Пока тут пусто…" at bounding box center [737, 297] width 771 height 211
drag, startPoint x: 596, startPoint y: 263, endPoint x: 887, endPoint y: 339, distance: 301.2
click at [887, 339] on div "🌑 Пока тут пусто…" at bounding box center [737, 297] width 771 height 211
click at [756, 311] on div "🌑 Пока тут пусто…" at bounding box center [737, 297] width 771 height 211
click at [665, 67] on link "Справочники" at bounding box center [672, 71] width 93 height 17
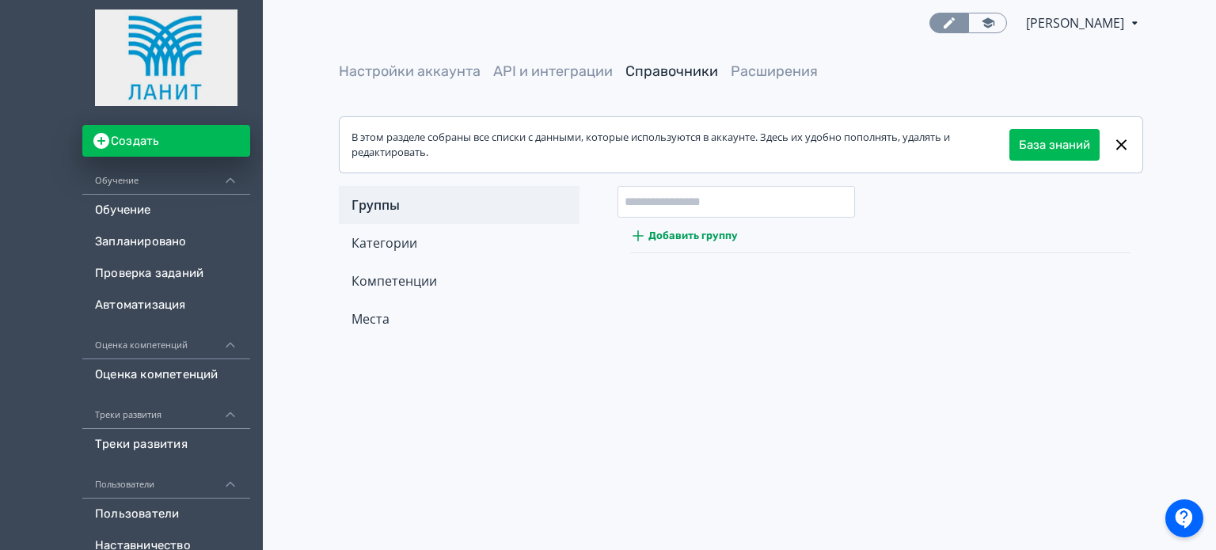
click at [381, 248] on div "Категории" at bounding box center [459, 243] width 241 height 38
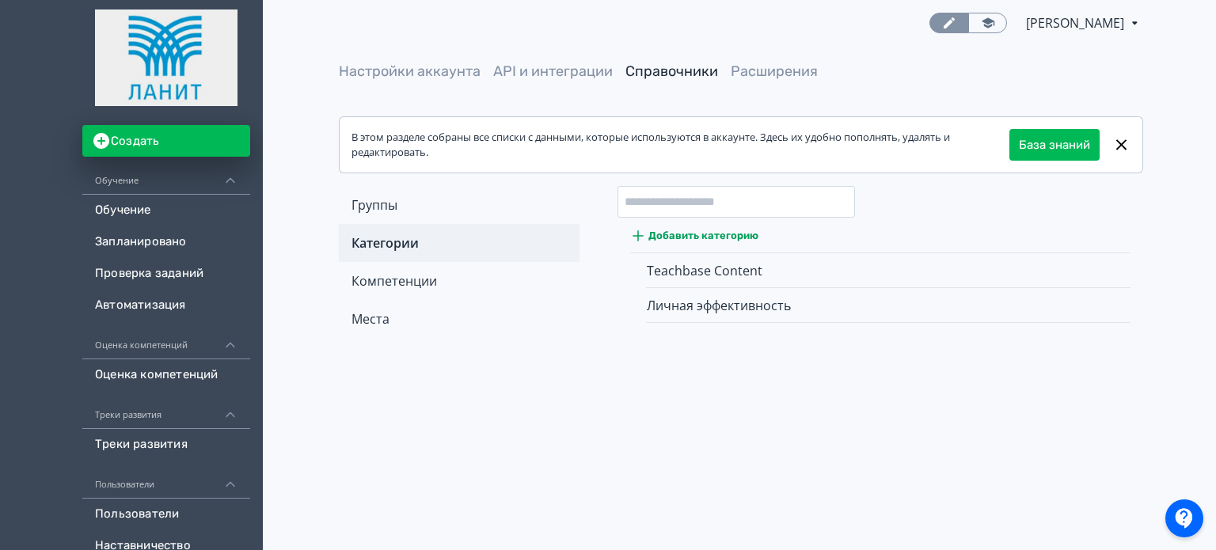
click at [403, 278] on div "Компетенции" at bounding box center [459, 281] width 241 height 38
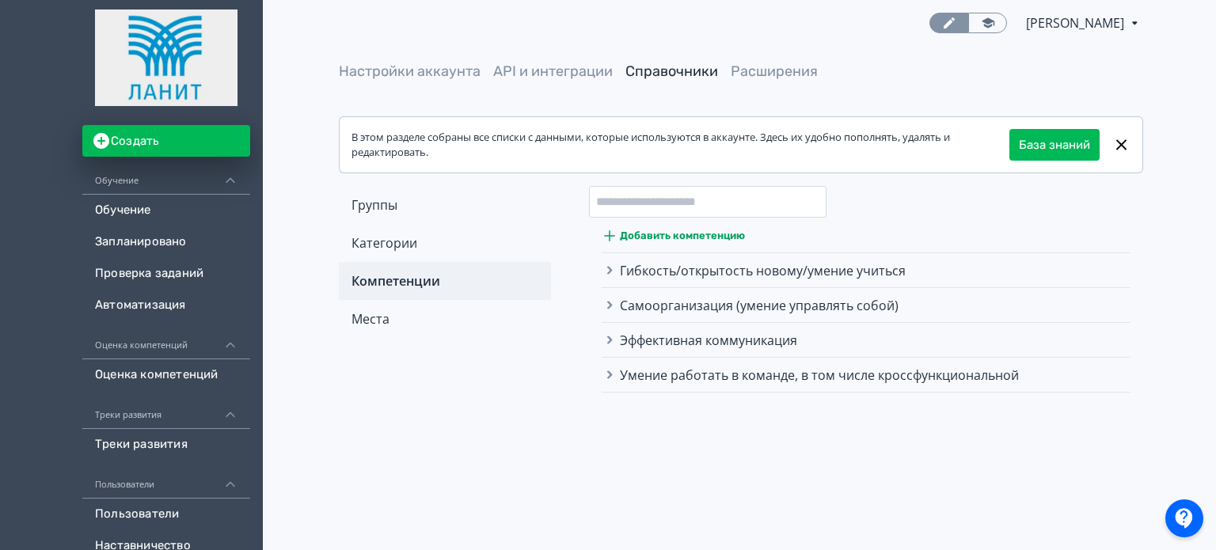
click at [377, 318] on div "Места" at bounding box center [445, 319] width 212 height 38
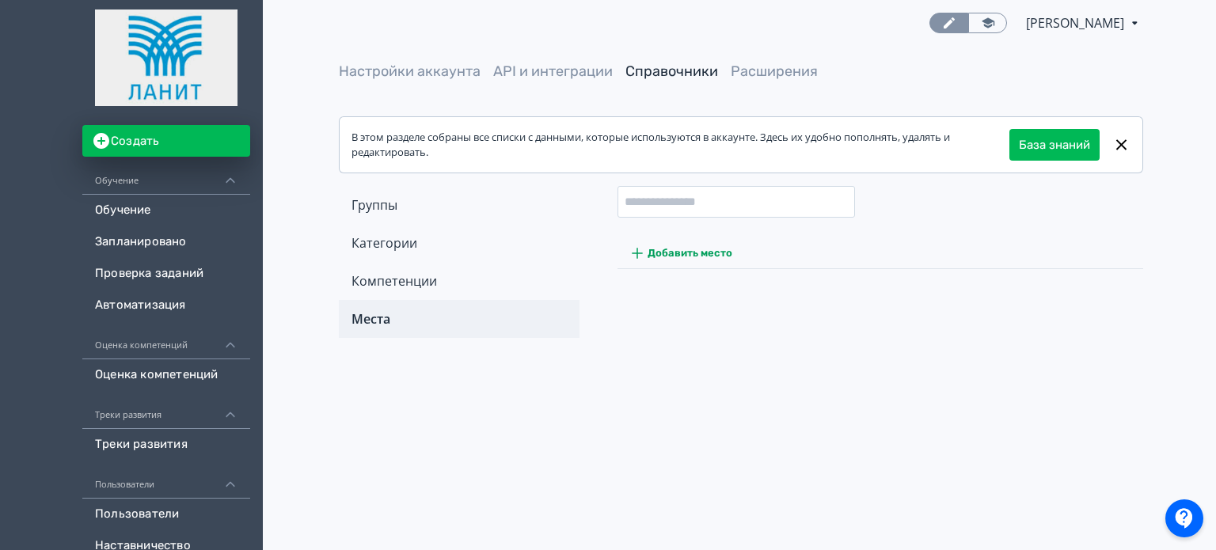
click at [390, 208] on div "Группы" at bounding box center [459, 205] width 241 height 38
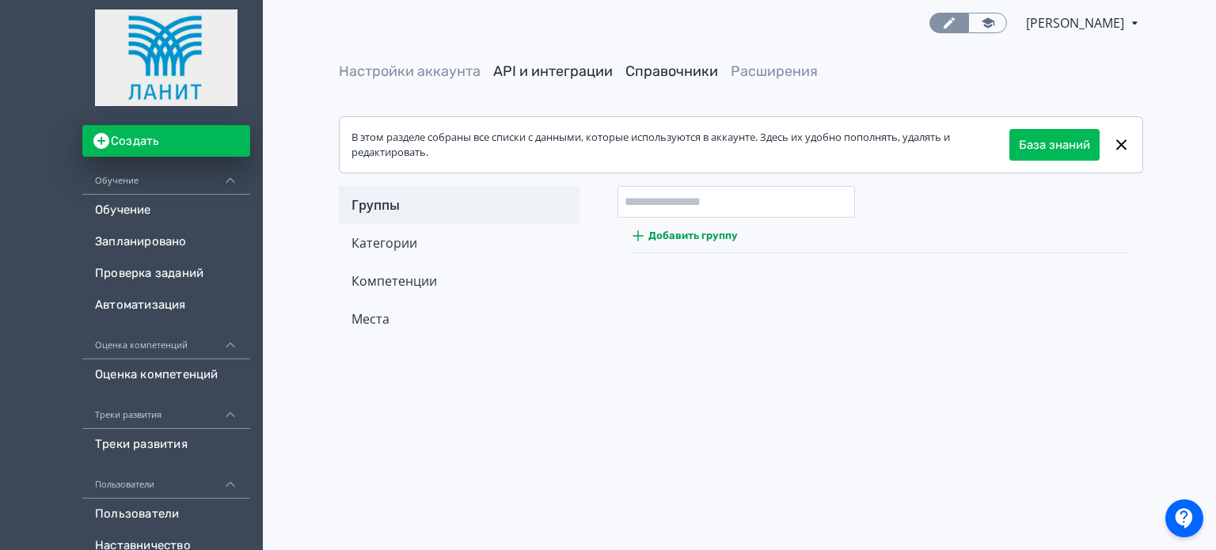
click at [549, 64] on link "API и интеграции" at bounding box center [553, 71] width 120 height 17
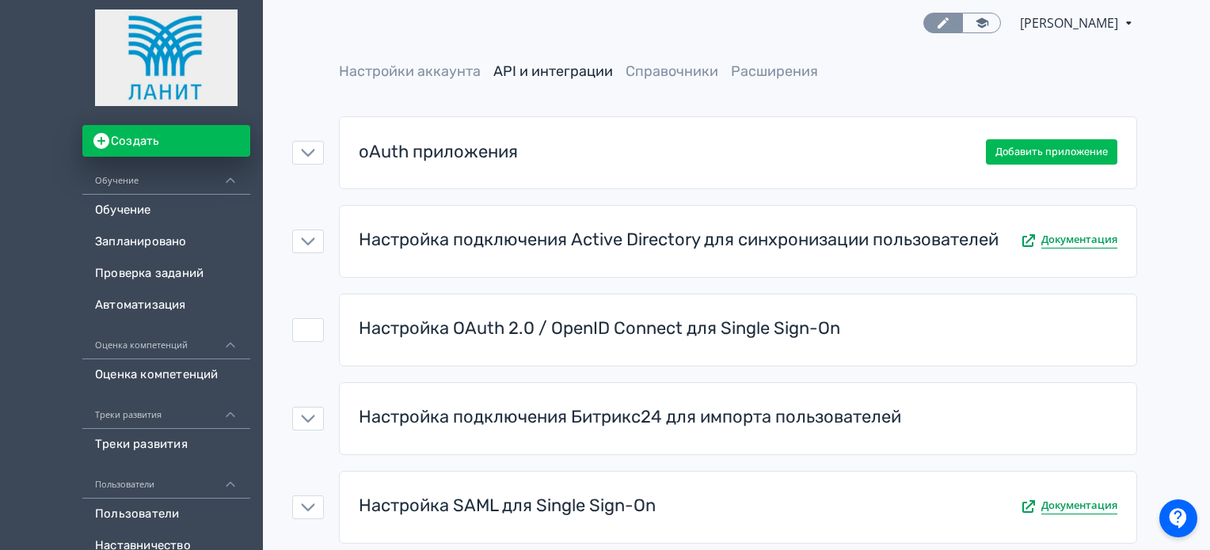
scroll to position [326, 0]
